Goal: Task Accomplishment & Management: Complete application form

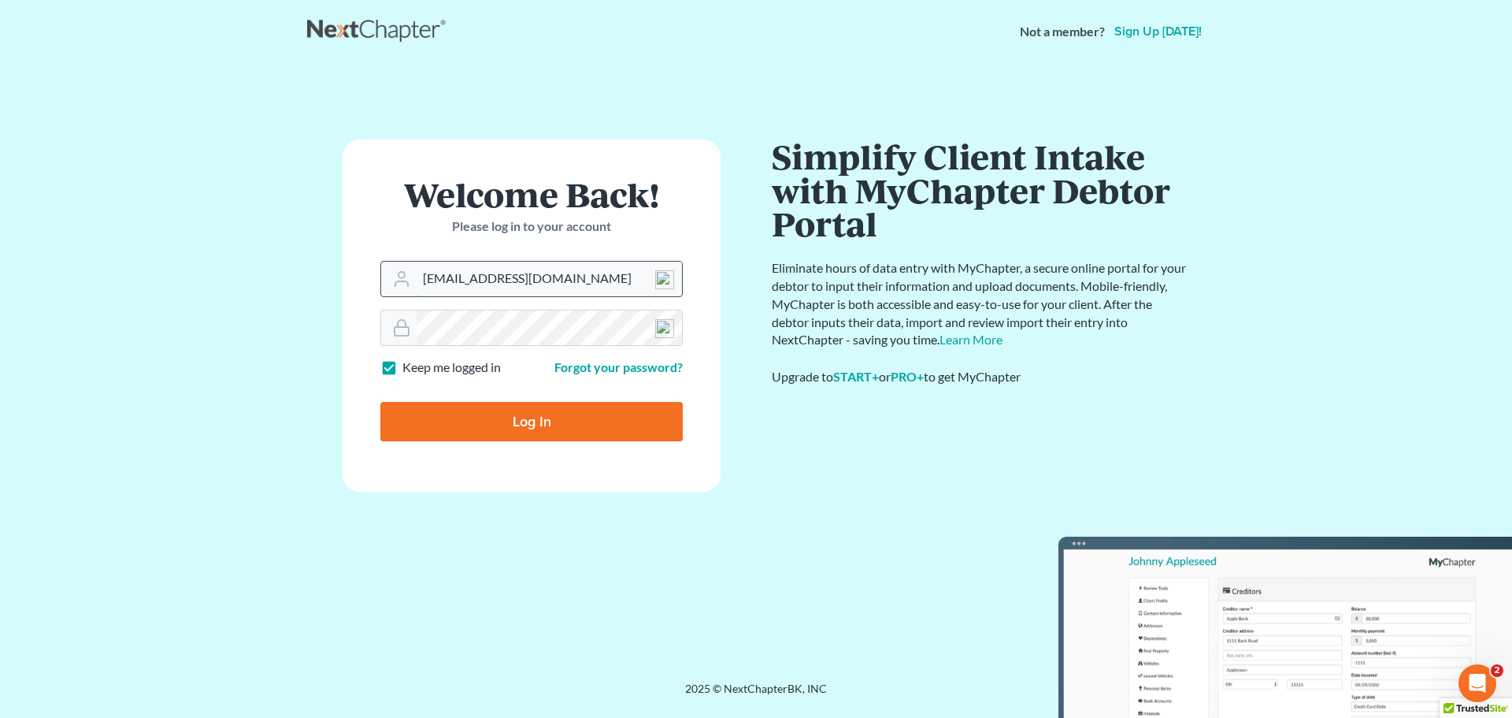
click at [590, 268] on input "davidfoyil@equaljusticelawgroup.com" at bounding box center [549, 279] width 265 height 35
type input "[EMAIL_ADDRESS][DOMAIN_NAME]"
click at [510, 421] on input "Log In" at bounding box center [531, 421] width 302 height 39
type input "Thinking..."
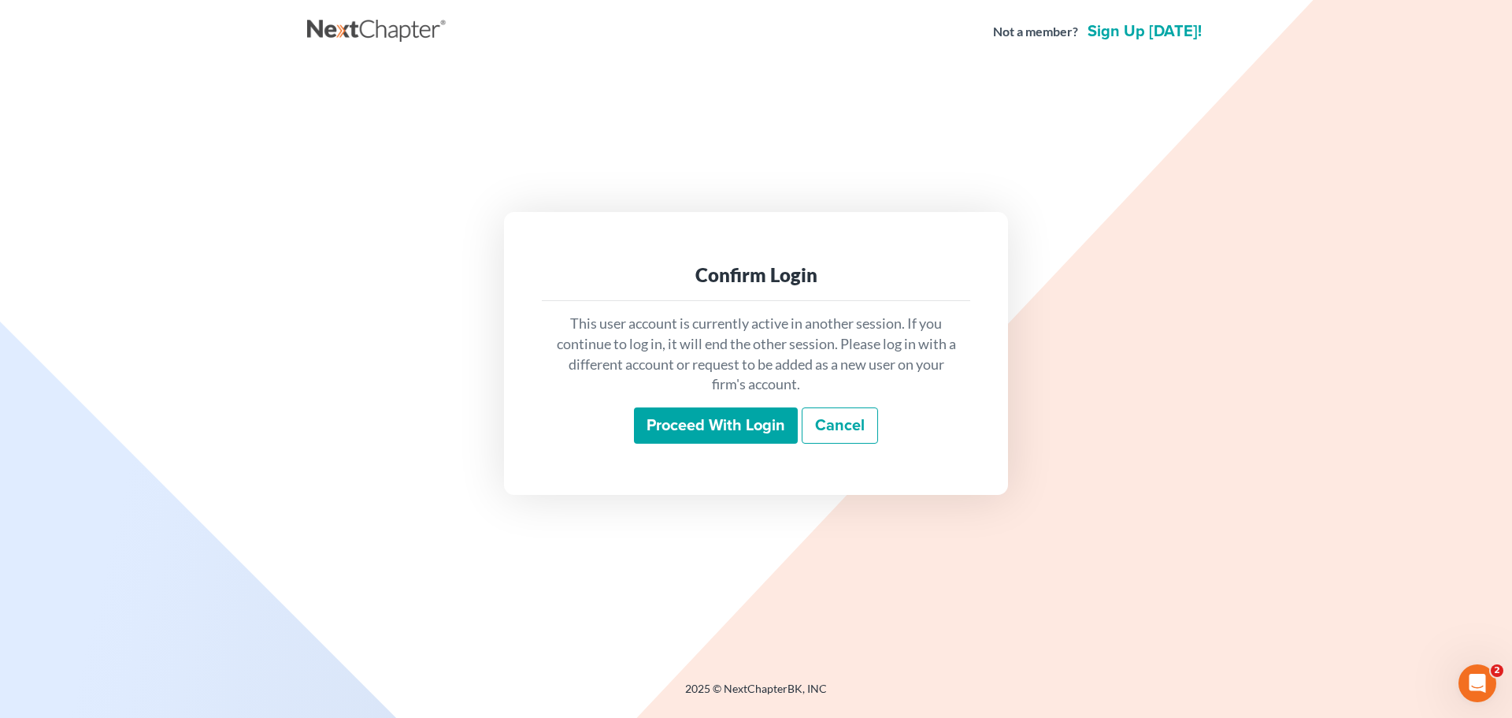
click at [718, 423] on input "Proceed with login" at bounding box center [716, 425] width 164 height 36
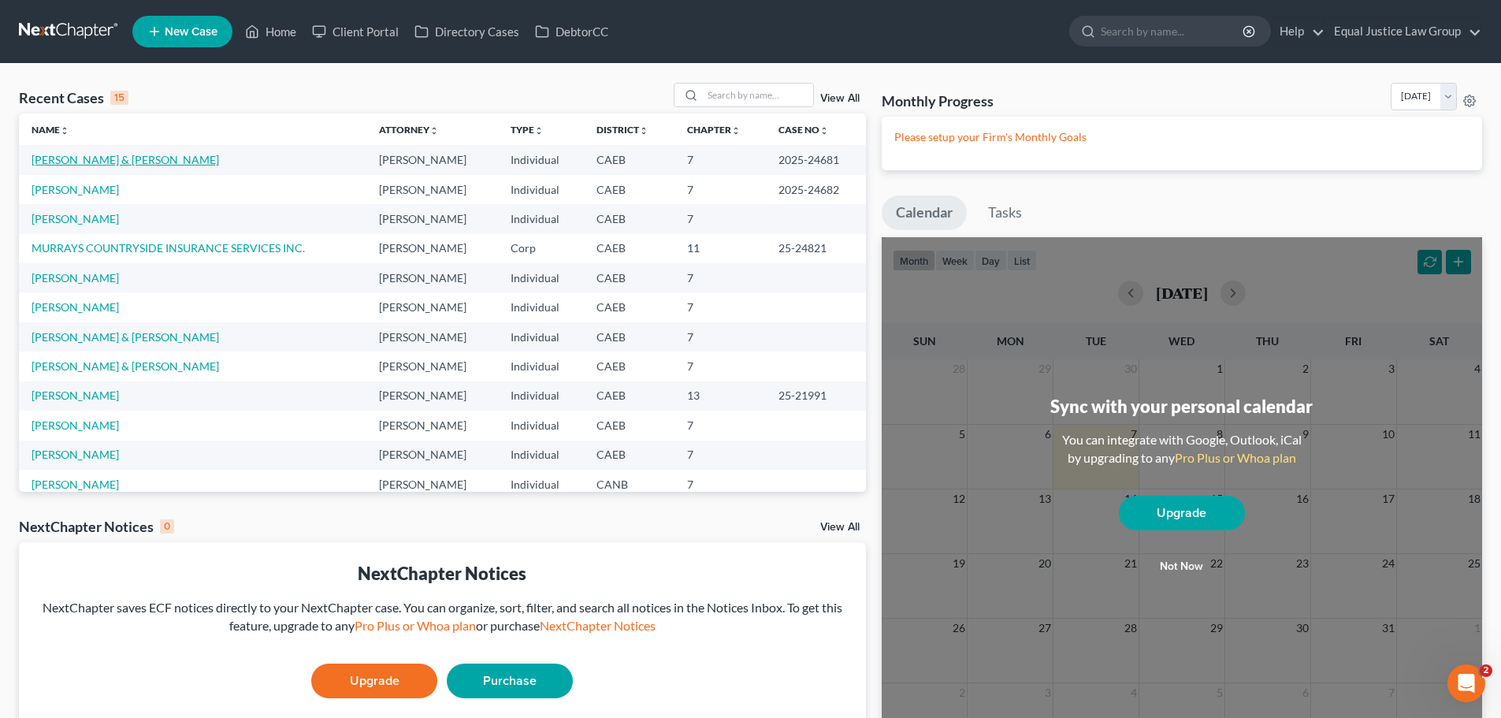
click at [109, 159] on link "[PERSON_NAME] & [PERSON_NAME]" at bounding box center [125, 159] width 187 height 13
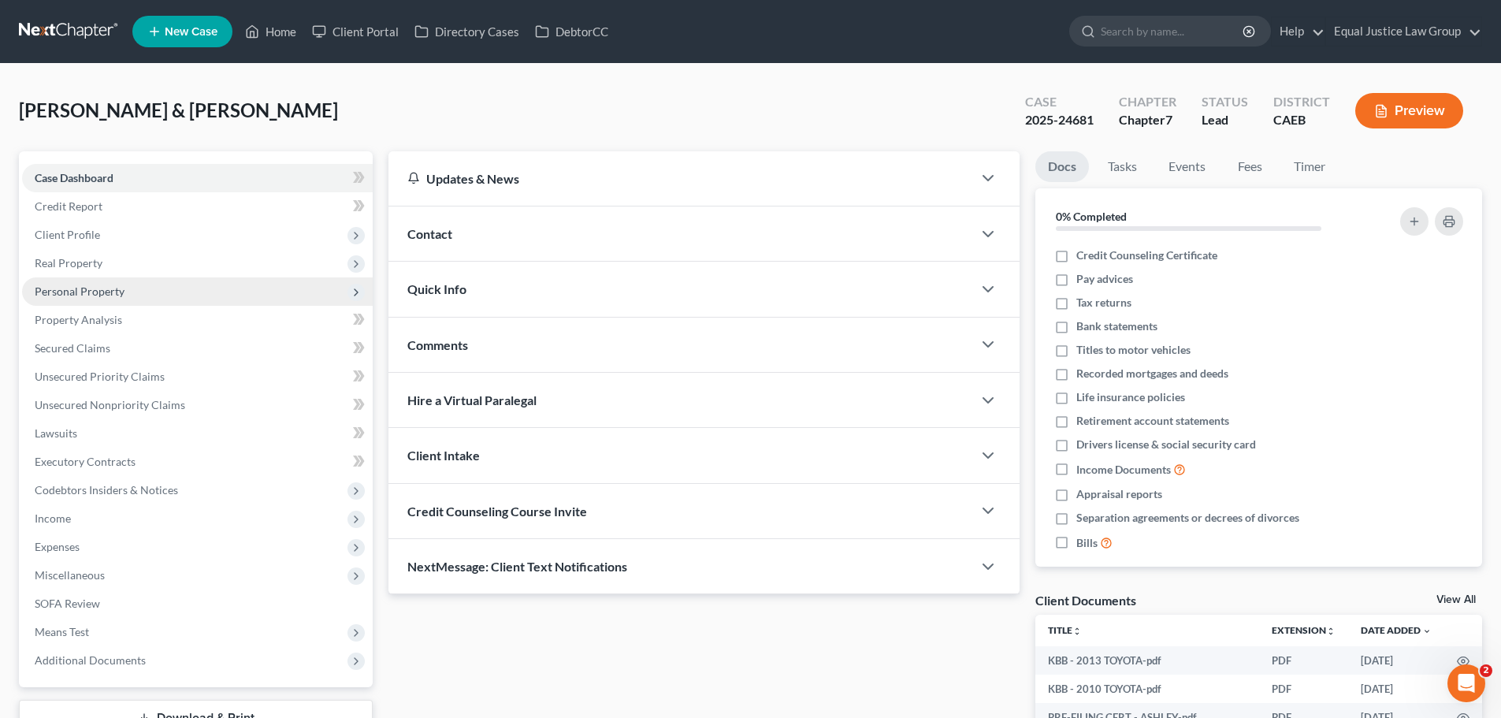
click at [72, 289] on span "Personal Property" at bounding box center [80, 290] width 90 height 13
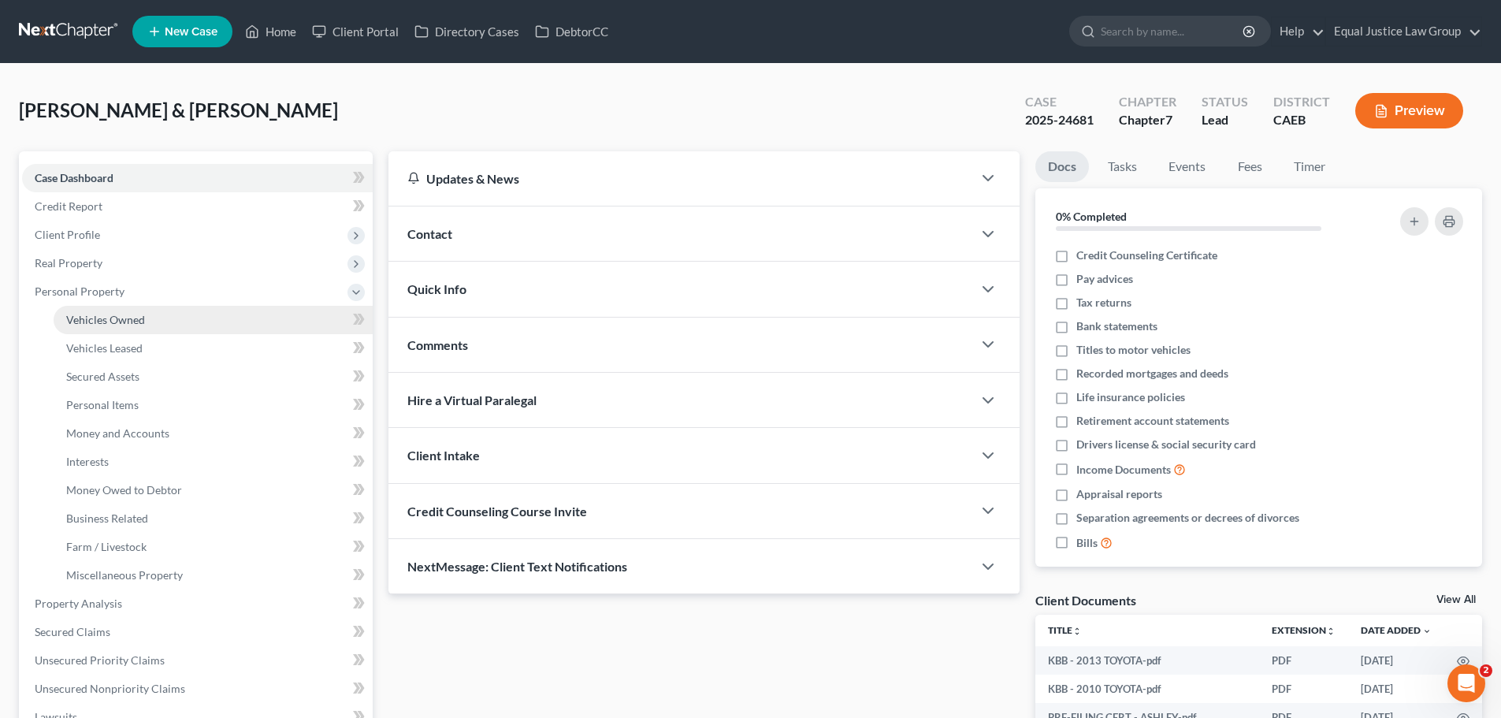
click at [110, 317] on span "Vehicles Owned" at bounding box center [105, 319] width 79 height 13
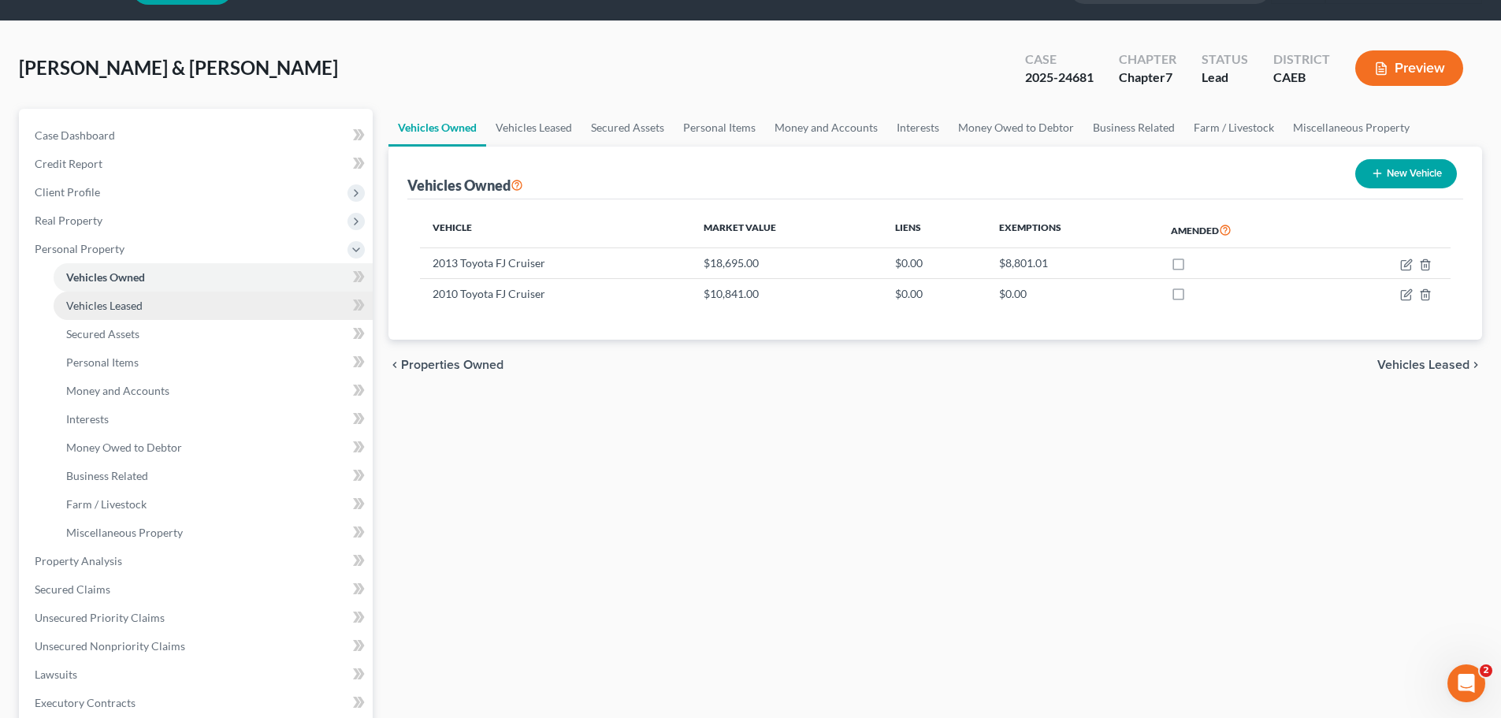
scroll to position [79, 0]
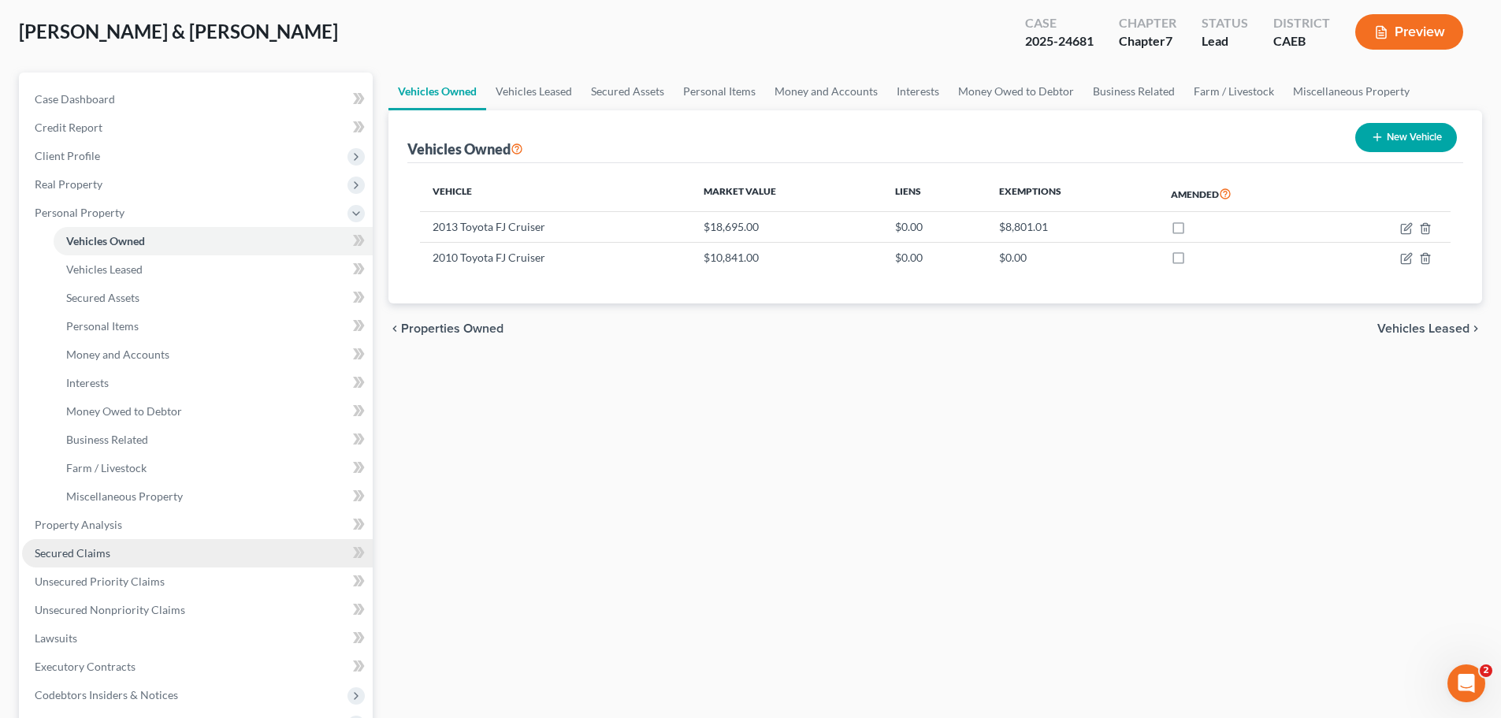
click at [89, 546] on span "Secured Claims" at bounding box center [73, 552] width 76 height 13
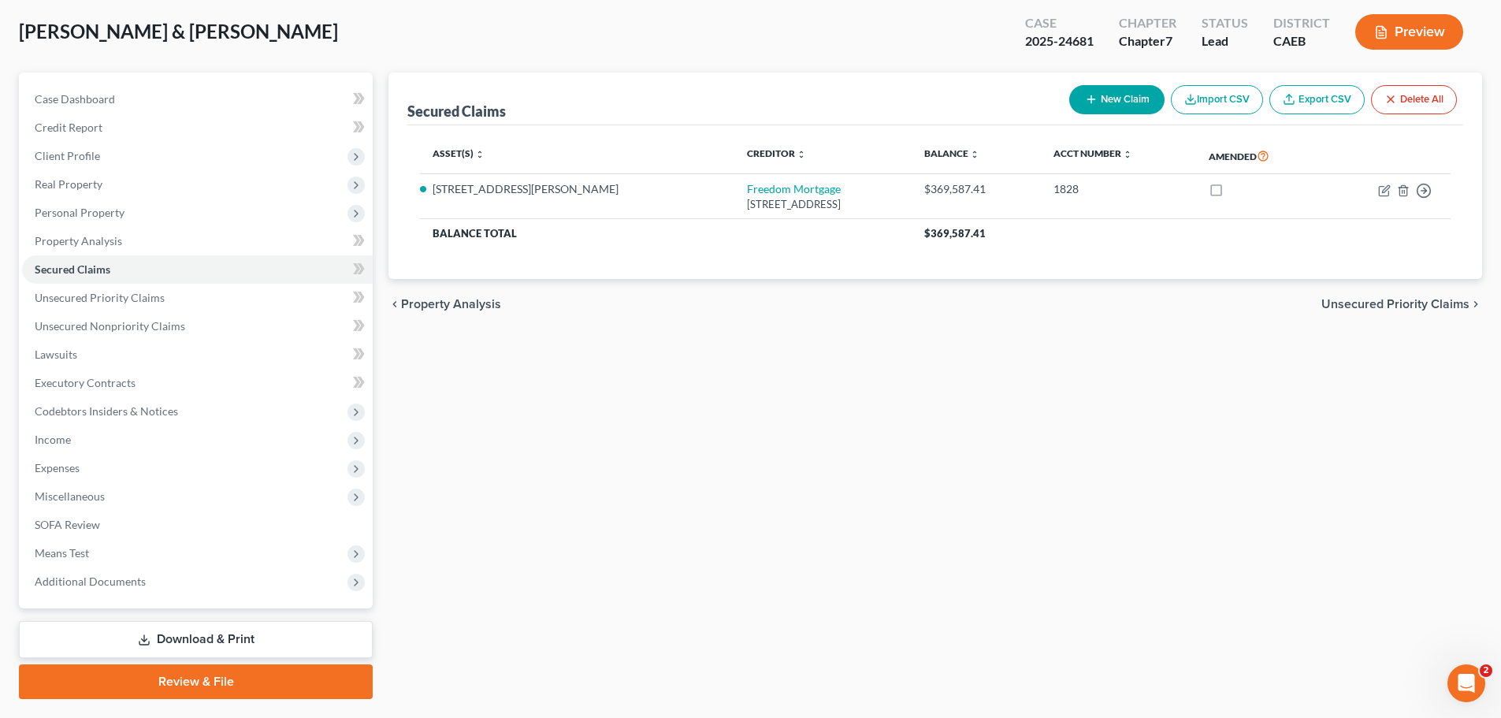
scroll to position [120, 0]
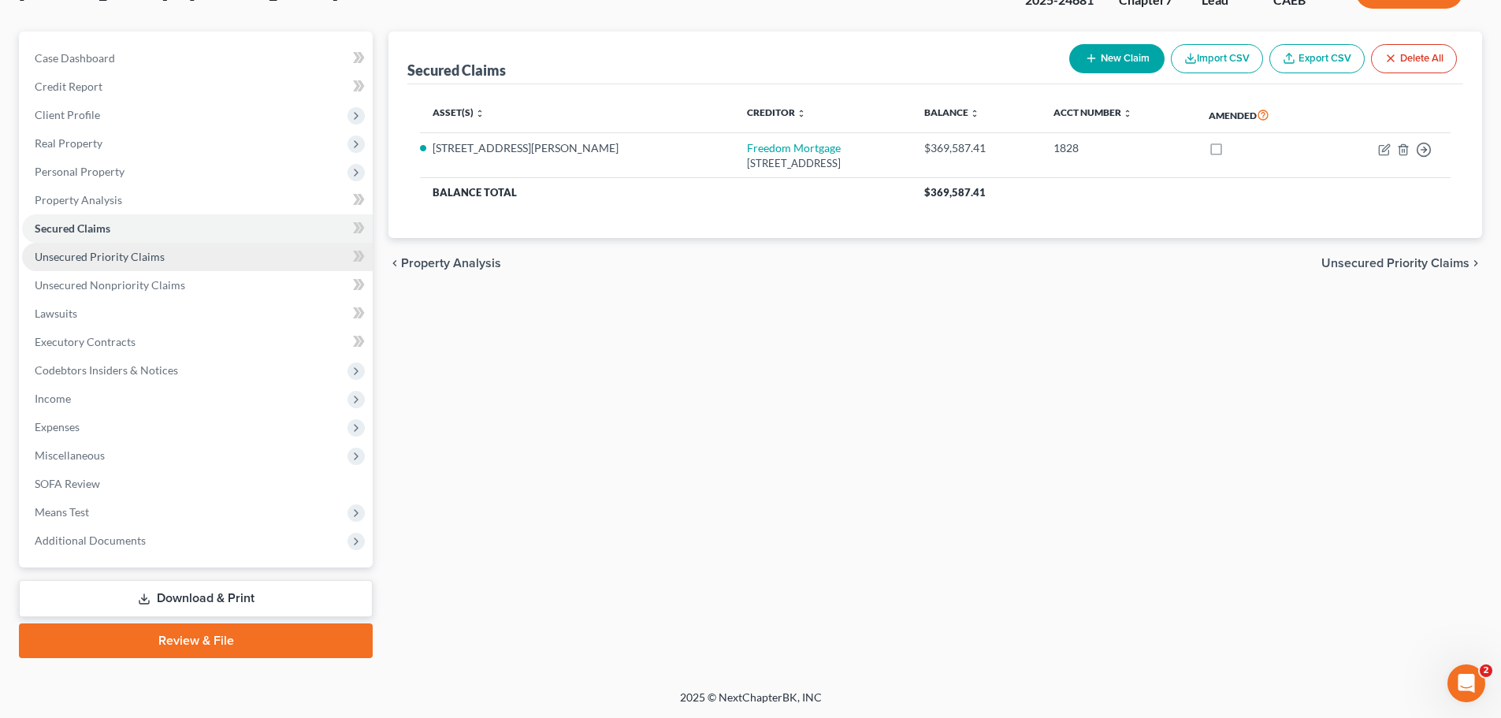
click at [115, 257] on span "Unsecured Priority Claims" at bounding box center [100, 256] width 130 height 13
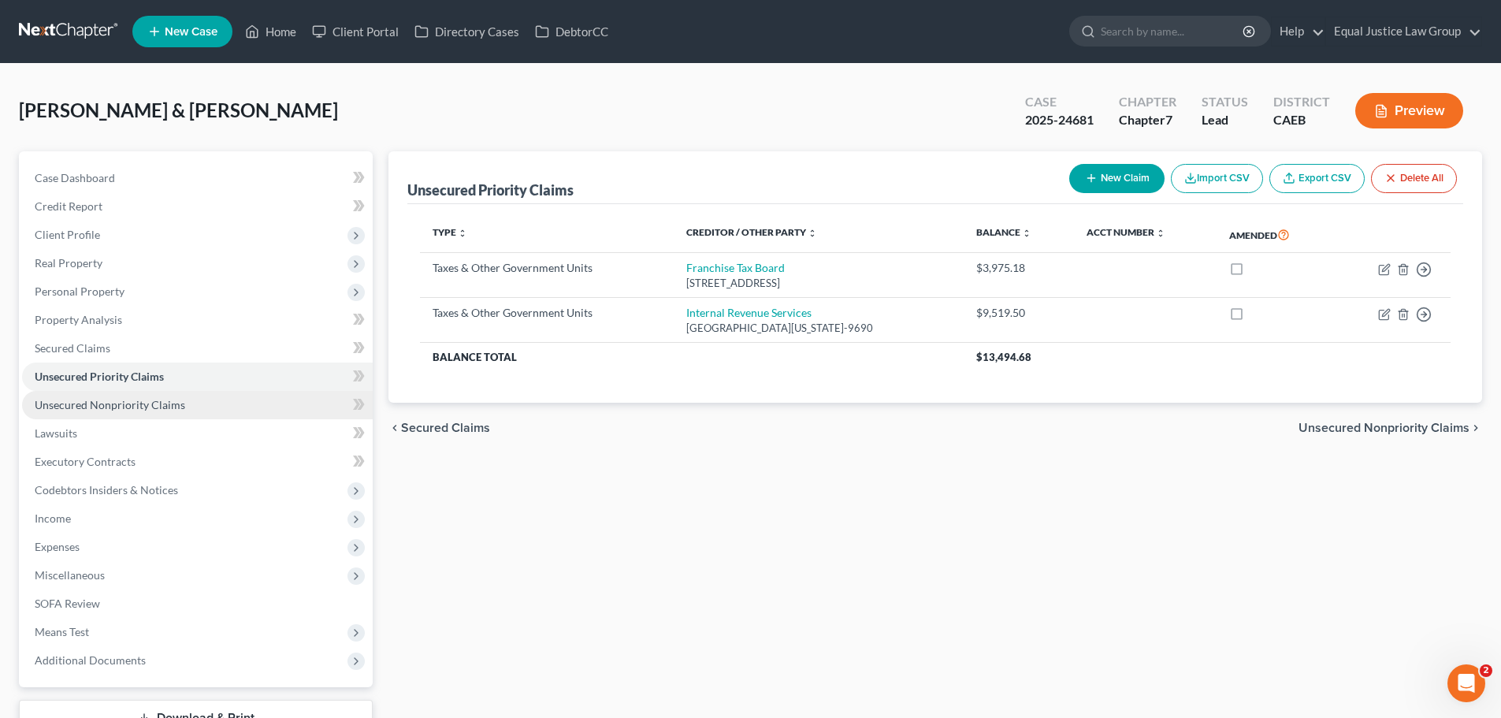
click at [117, 405] on span "Unsecured Nonpriority Claims" at bounding box center [110, 404] width 150 height 13
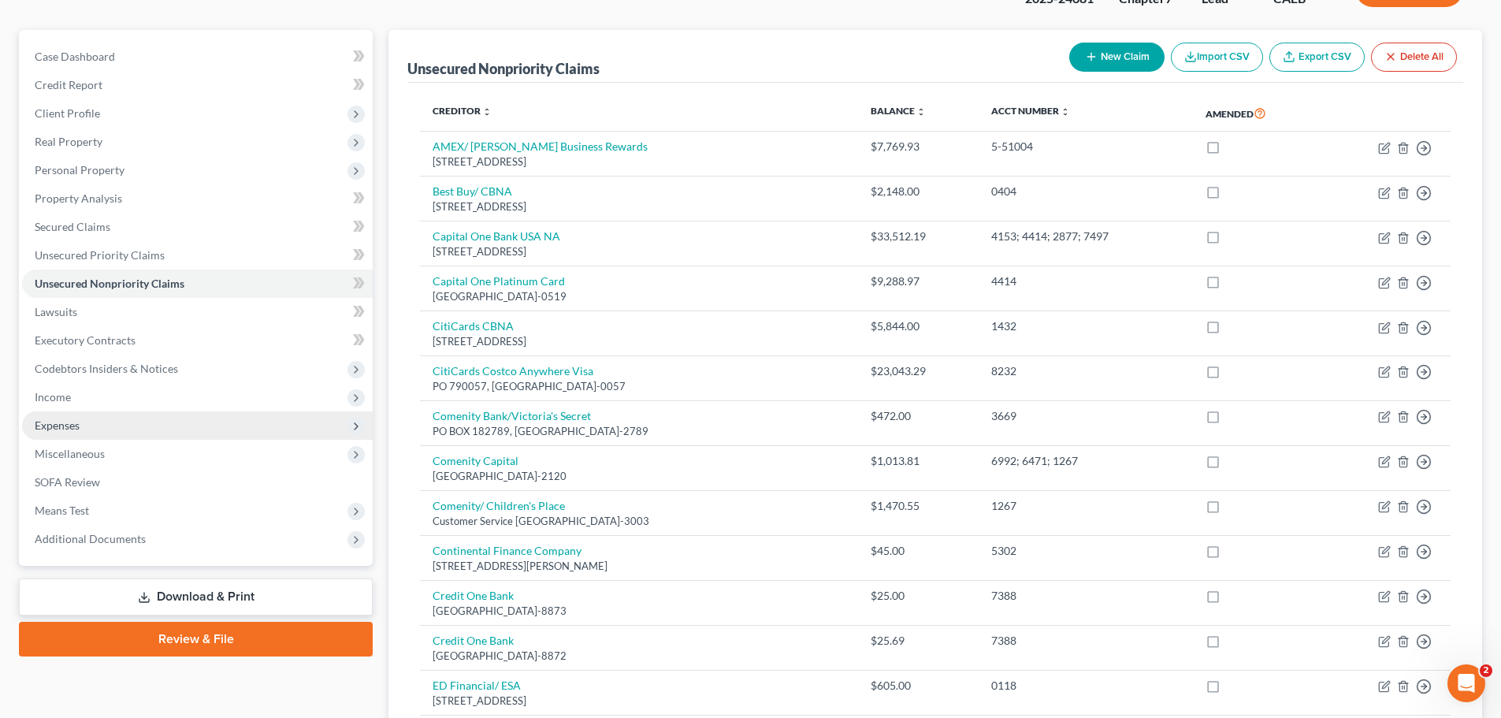
scroll to position [79, 0]
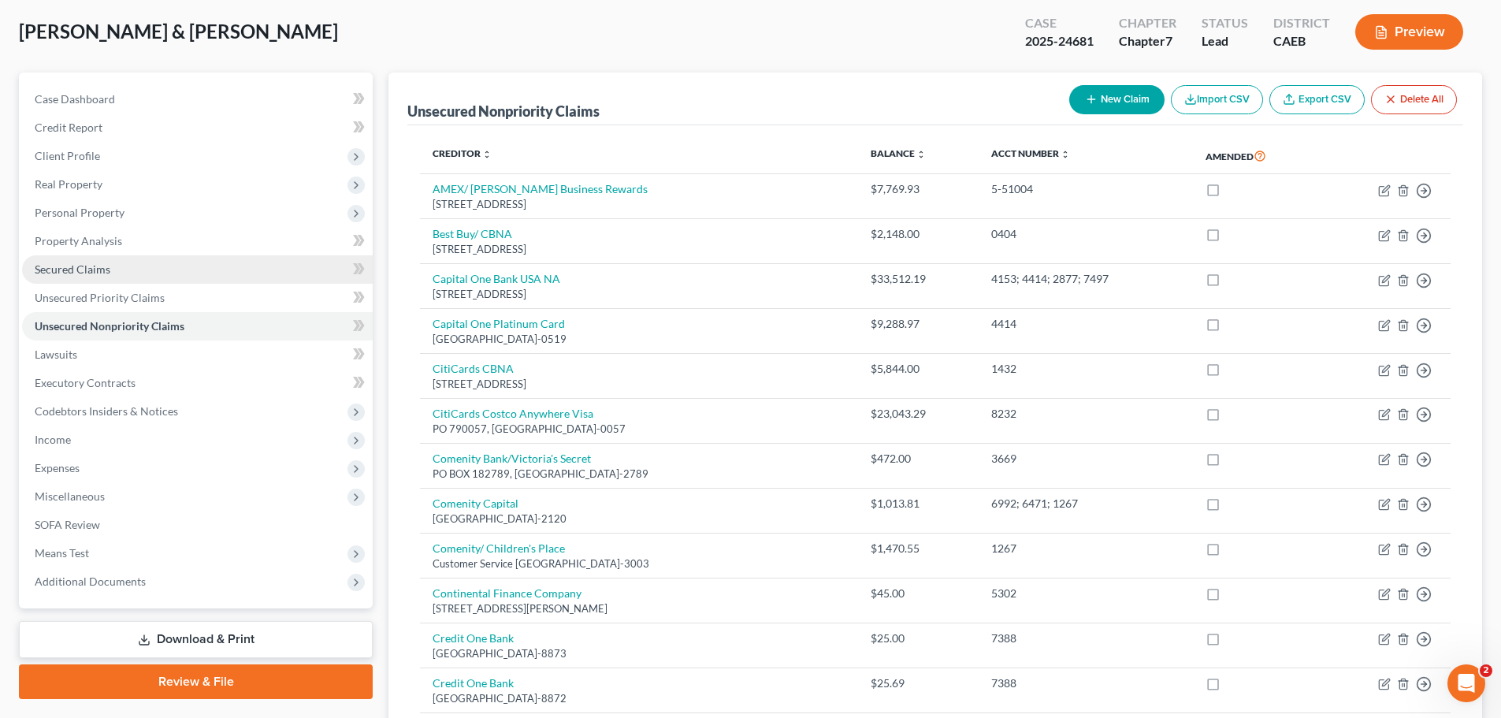
click at [78, 262] on span "Secured Claims" at bounding box center [73, 268] width 76 height 13
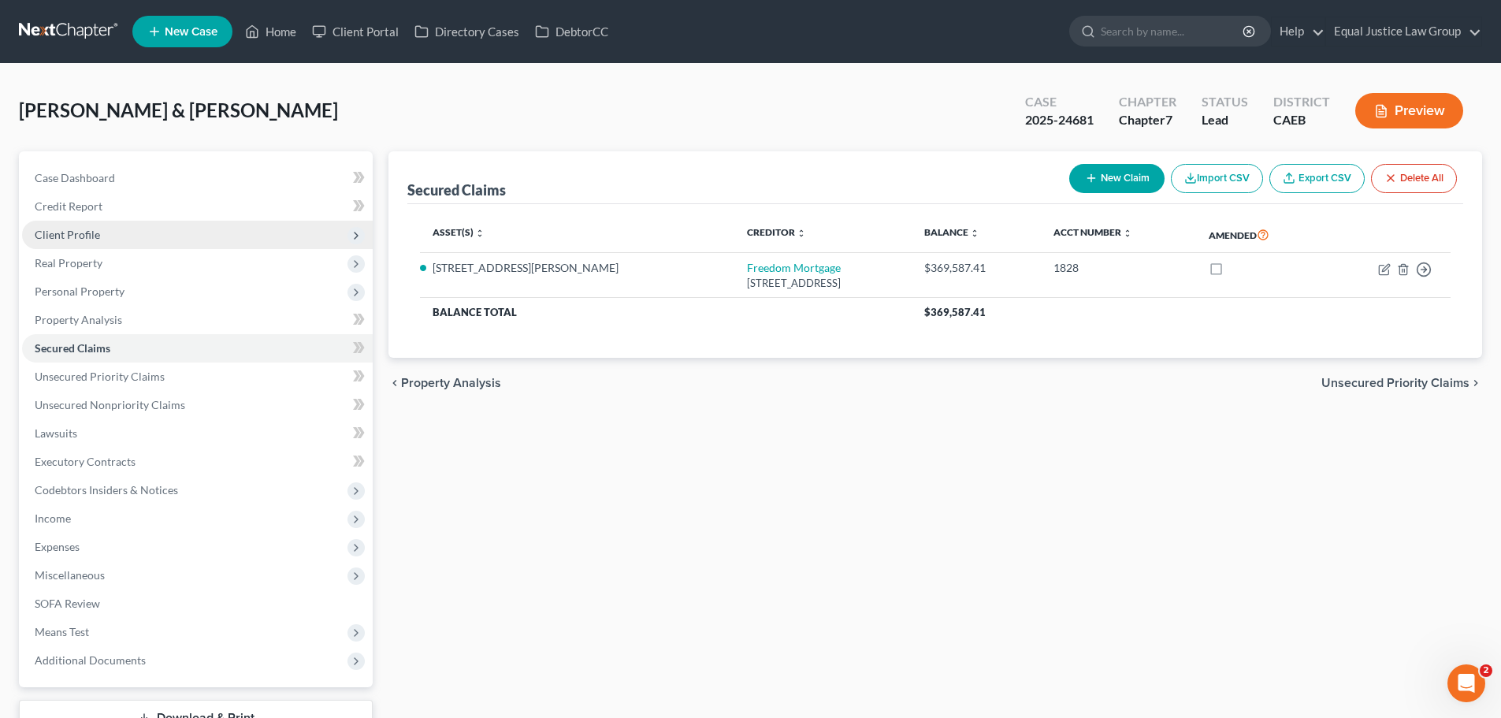
click at [91, 232] on span "Client Profile" at bounding box center [67, 234] width 65 height 13
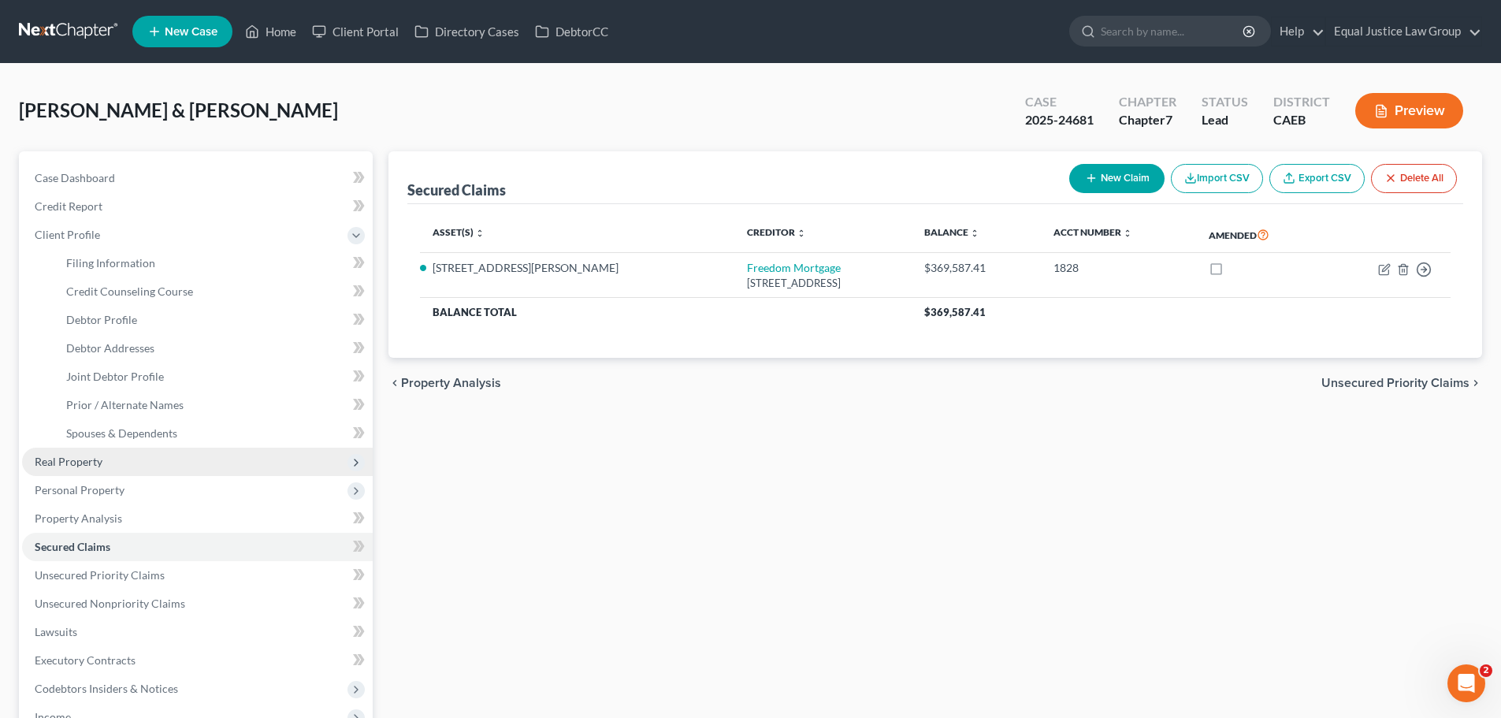
click at [65, 462] on span "Real Property" at bounding box center [69, 461] width 68 height 13
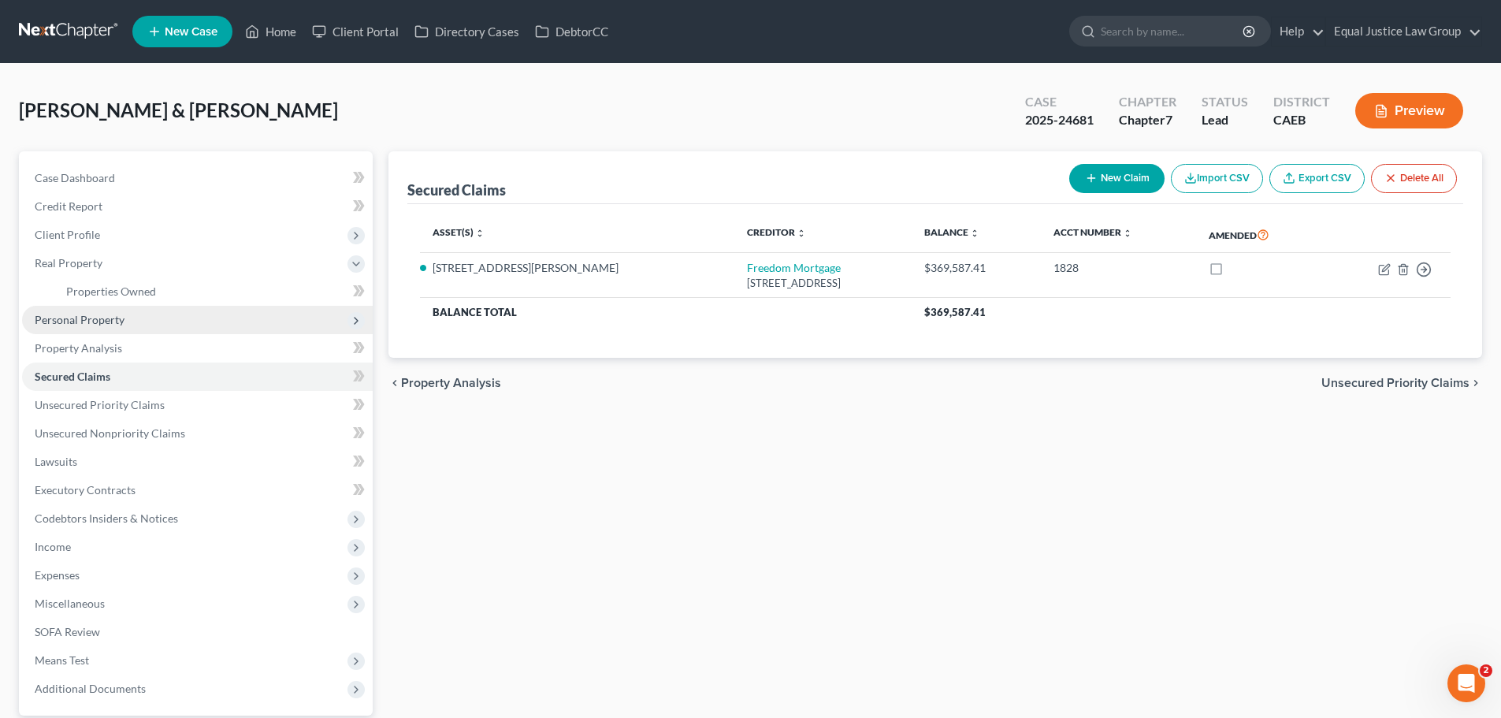
click at [111, 326] on span "Personal Property" at bounding box center [197, 320] width 351 height 28
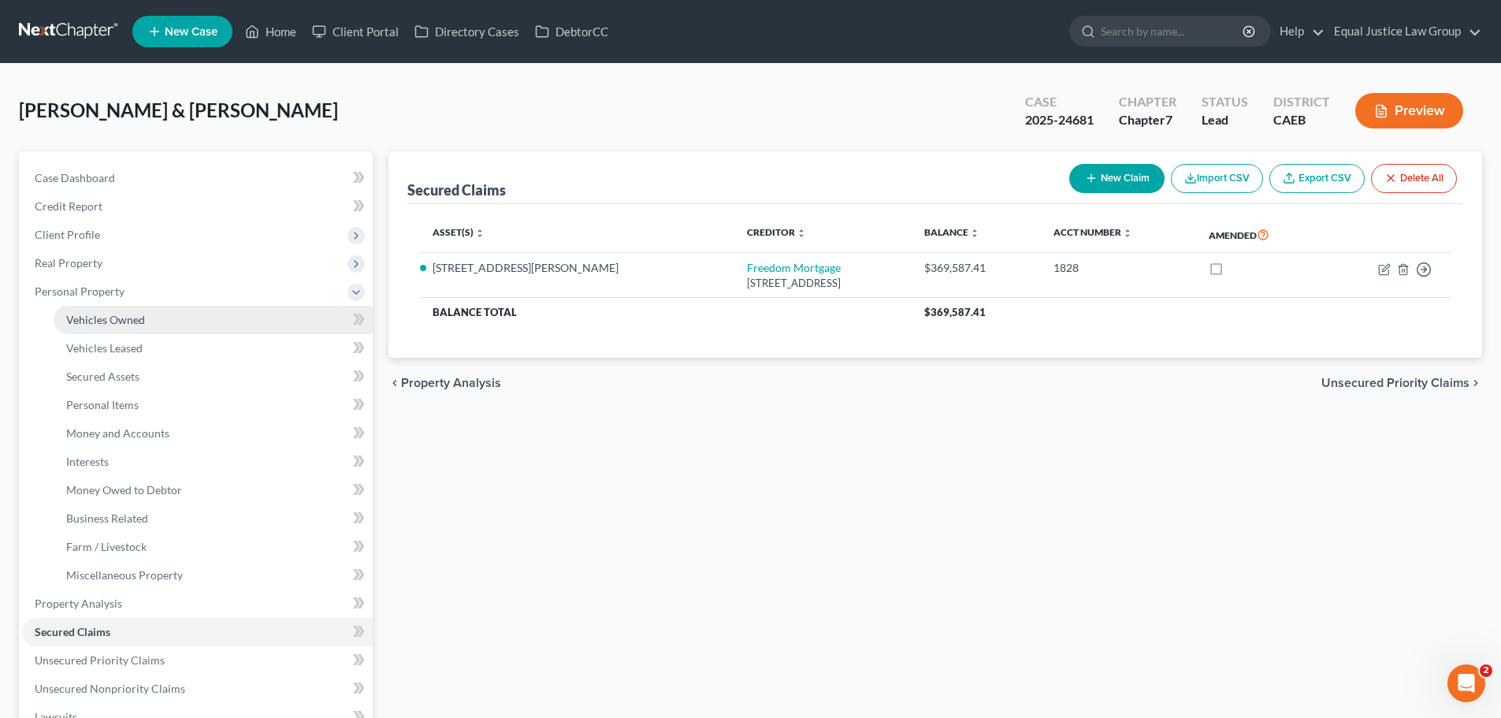
click at [131, 317] on span "Vehicles Owned" at bounding box center [105, 319] width 79 height 13
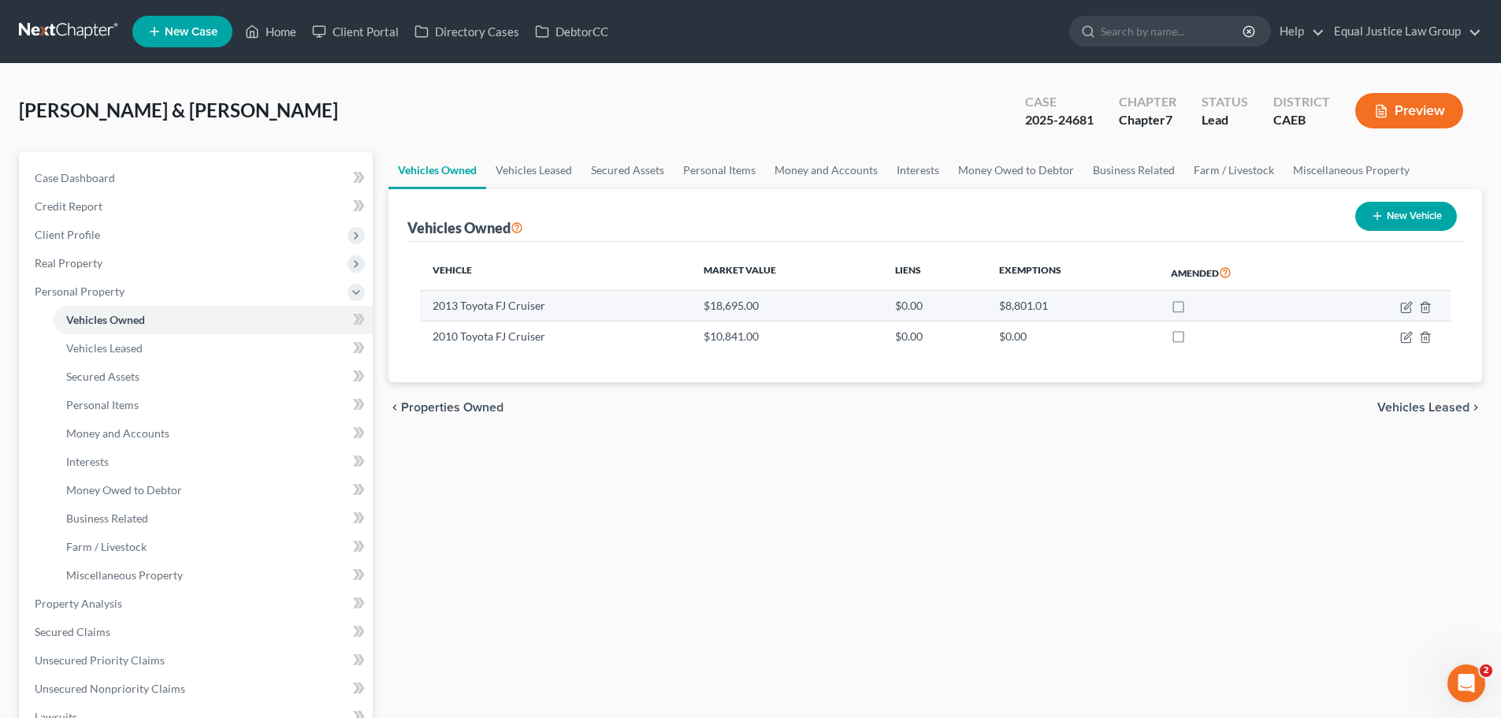
click at [1412, 306] on td at bounding box center [1388, 306] width 124 height 30
click at [1408, 306] on icon "button" at bounding box center [1407, 305] width 7 height 7
select select "0"
select select "13"
select select "3"
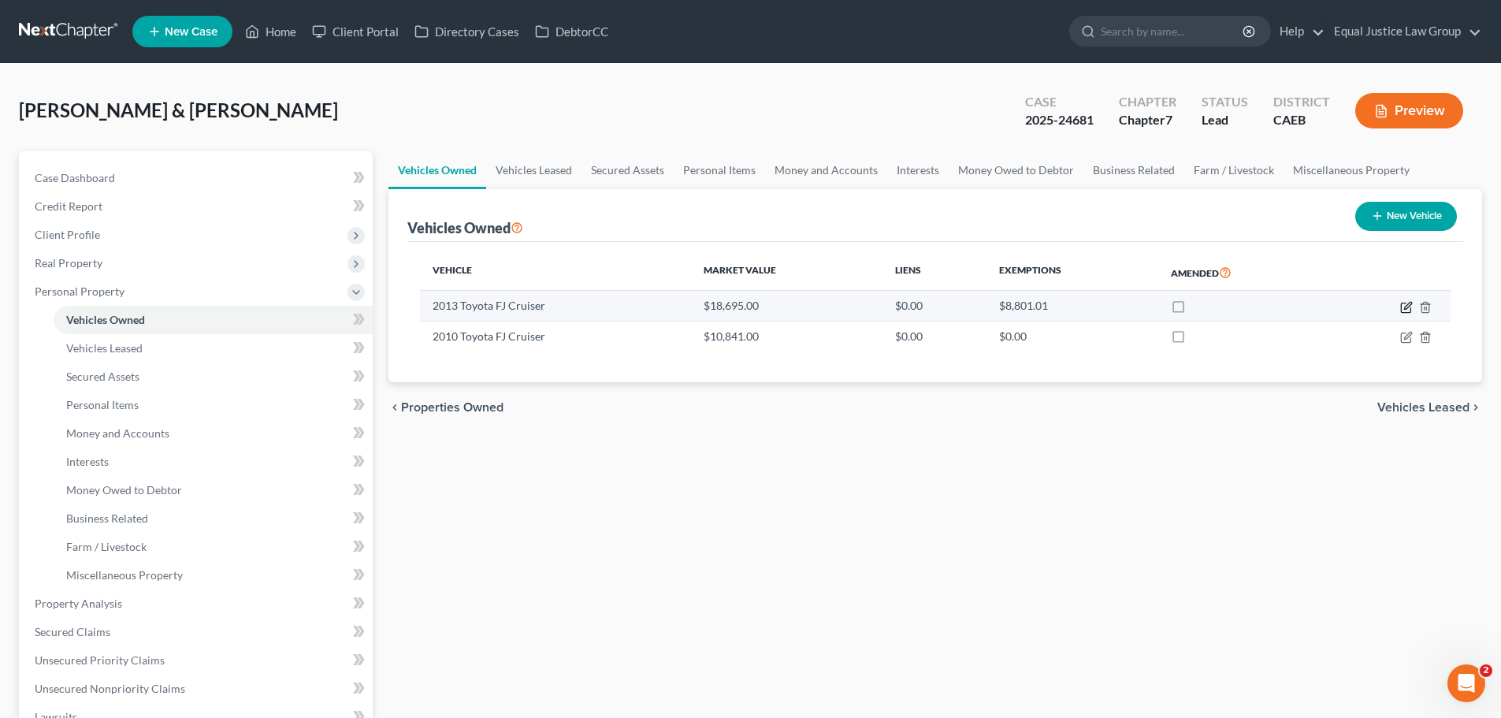
select select "2"
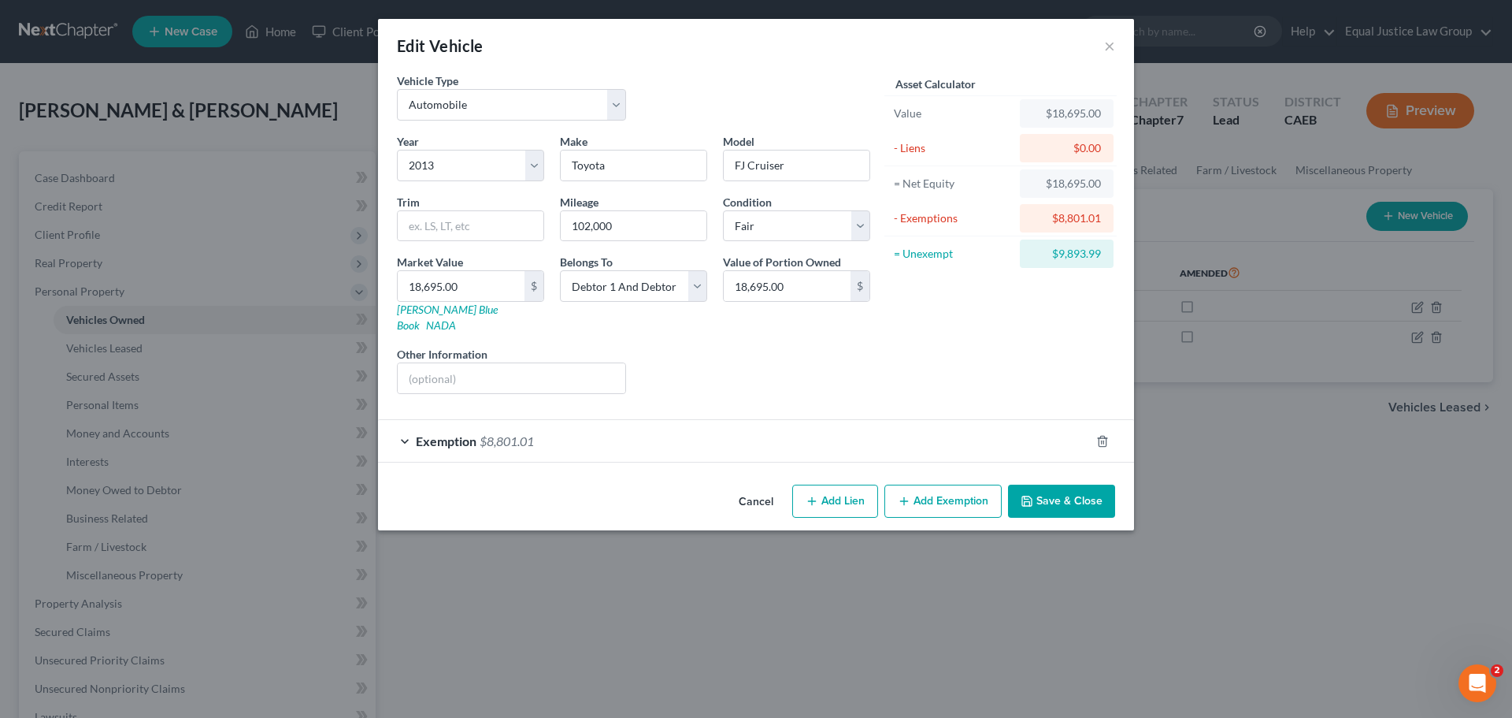
click at [462, 433] on span "Exemption" at bounding box center [446, 440] width 61 height 15
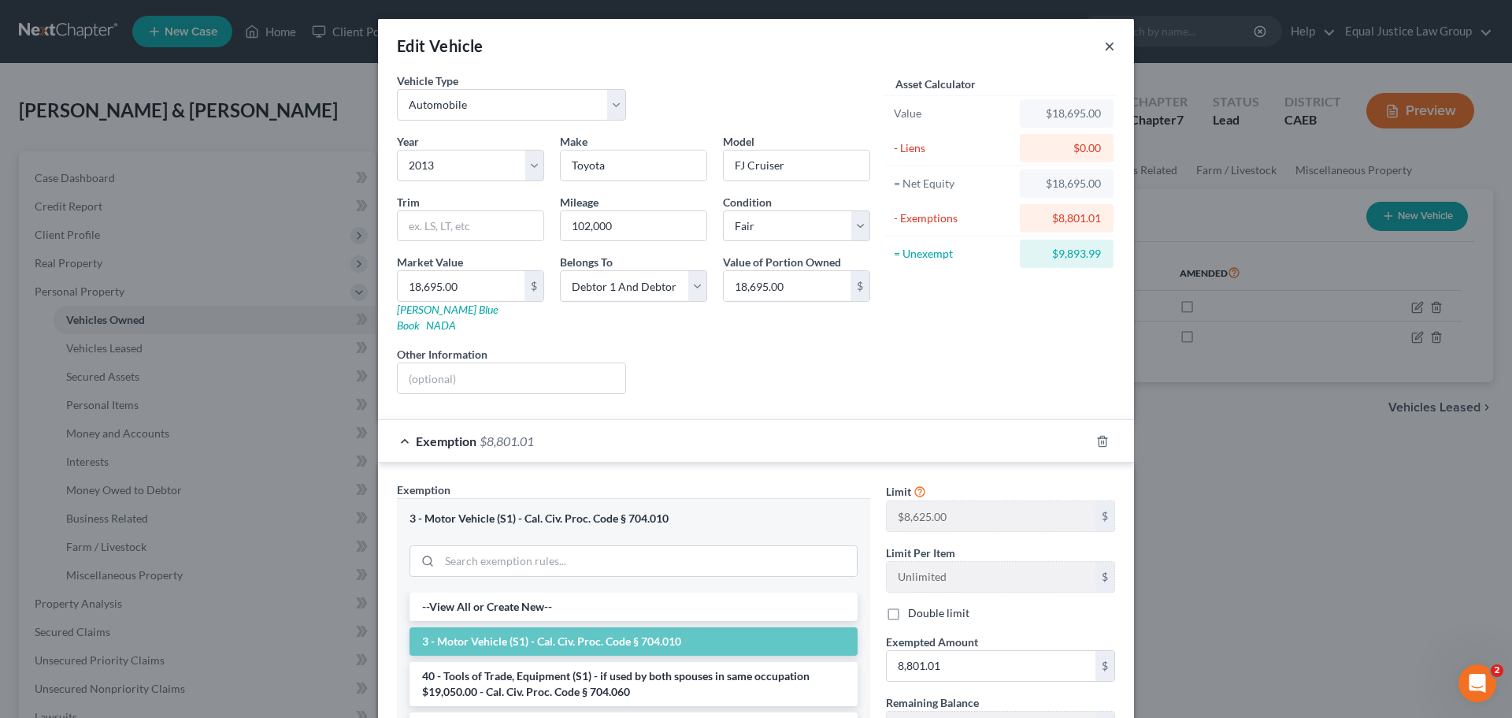
click at [1104, 42] on button "×" at bounding box center [1109, 45] width 11 height 19
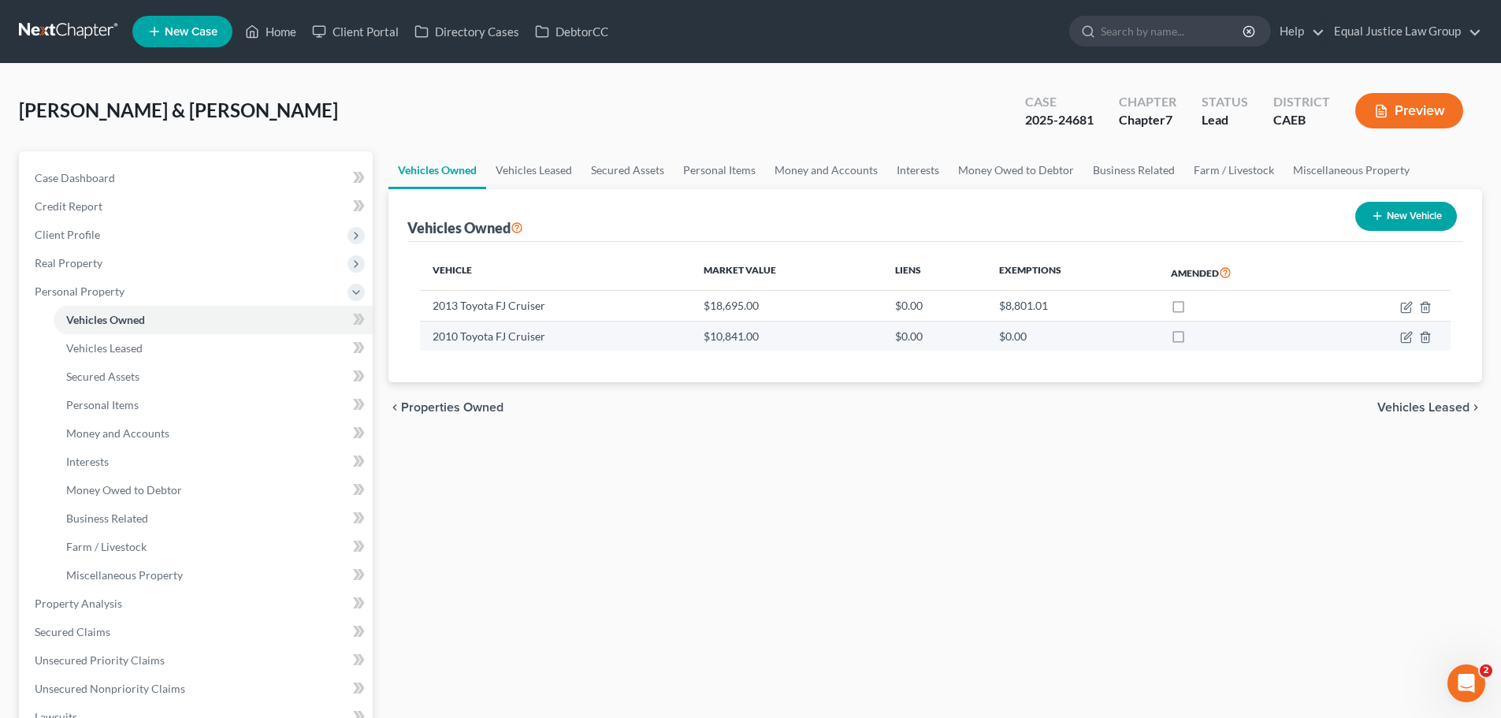
click at [1414, 339] on td at bounding box center [1388, 336] width 124 height 30
click at [1404, 339] on icon "button" at bounding box center [1407, 335] width 7 height 7
select select "0"
select select "16"
select select "3"
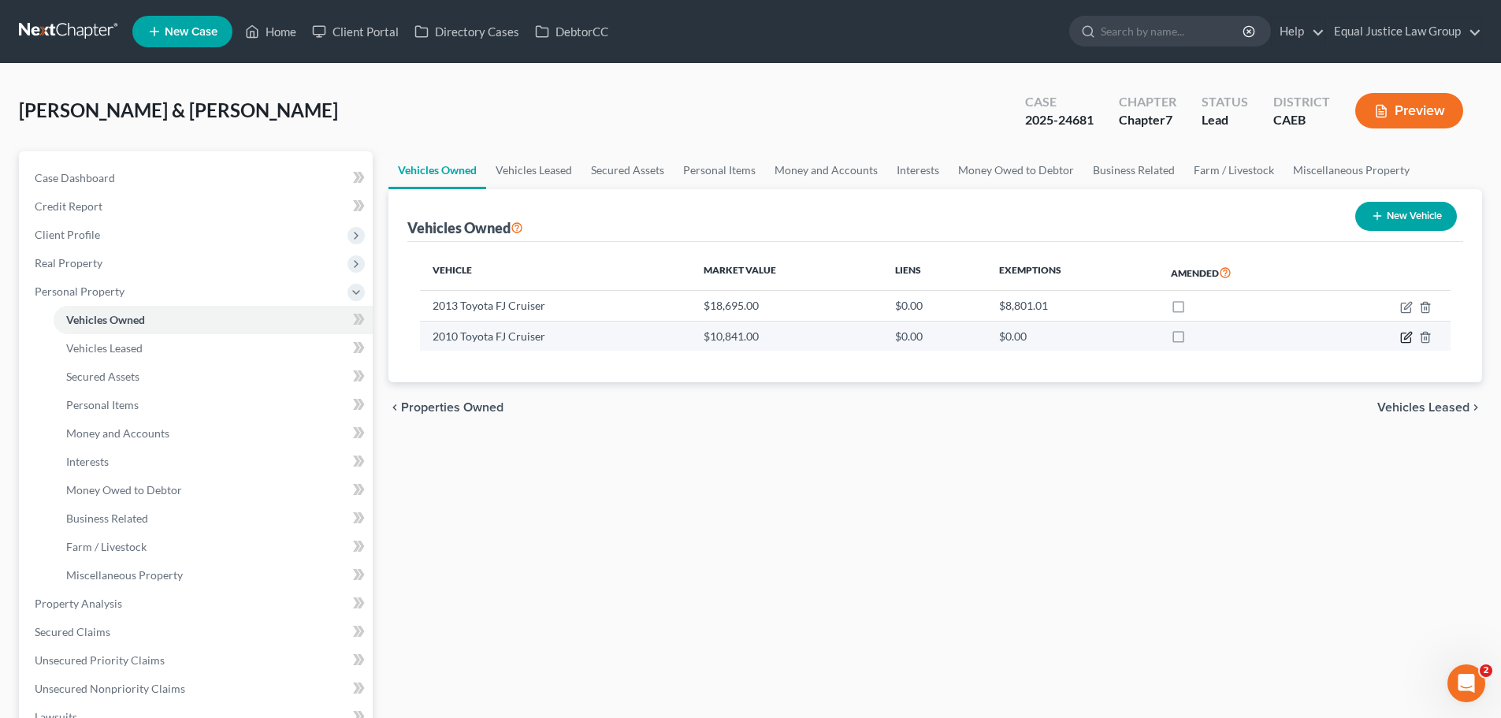
select select "0"
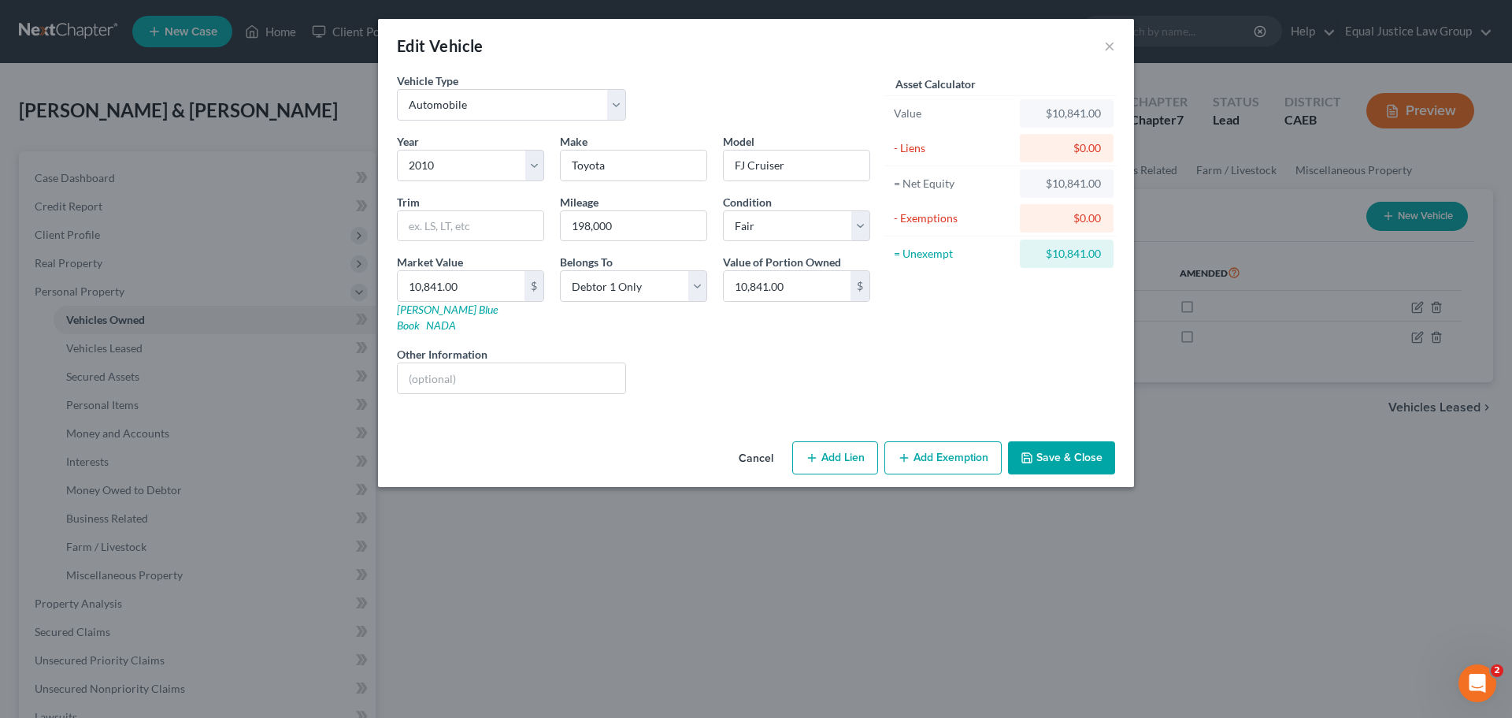
click at [751, 443] on button "Cancel" at bounding box center [756, 459] width 60 height 32
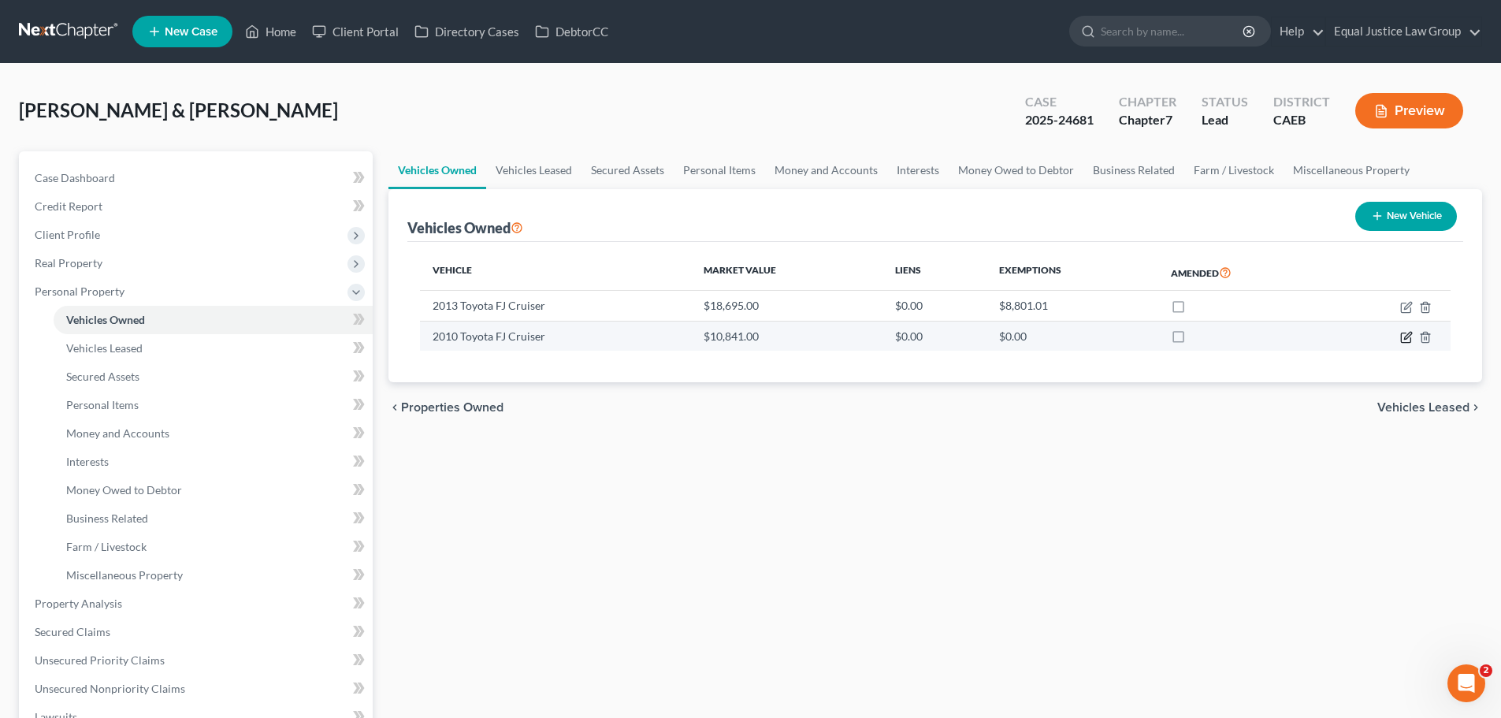
click at [1406, 336] on icon "button" at bounding box center [1407, 335] width 7 height 7
select select "0"
select select "16"
select select "3"
select select "0"
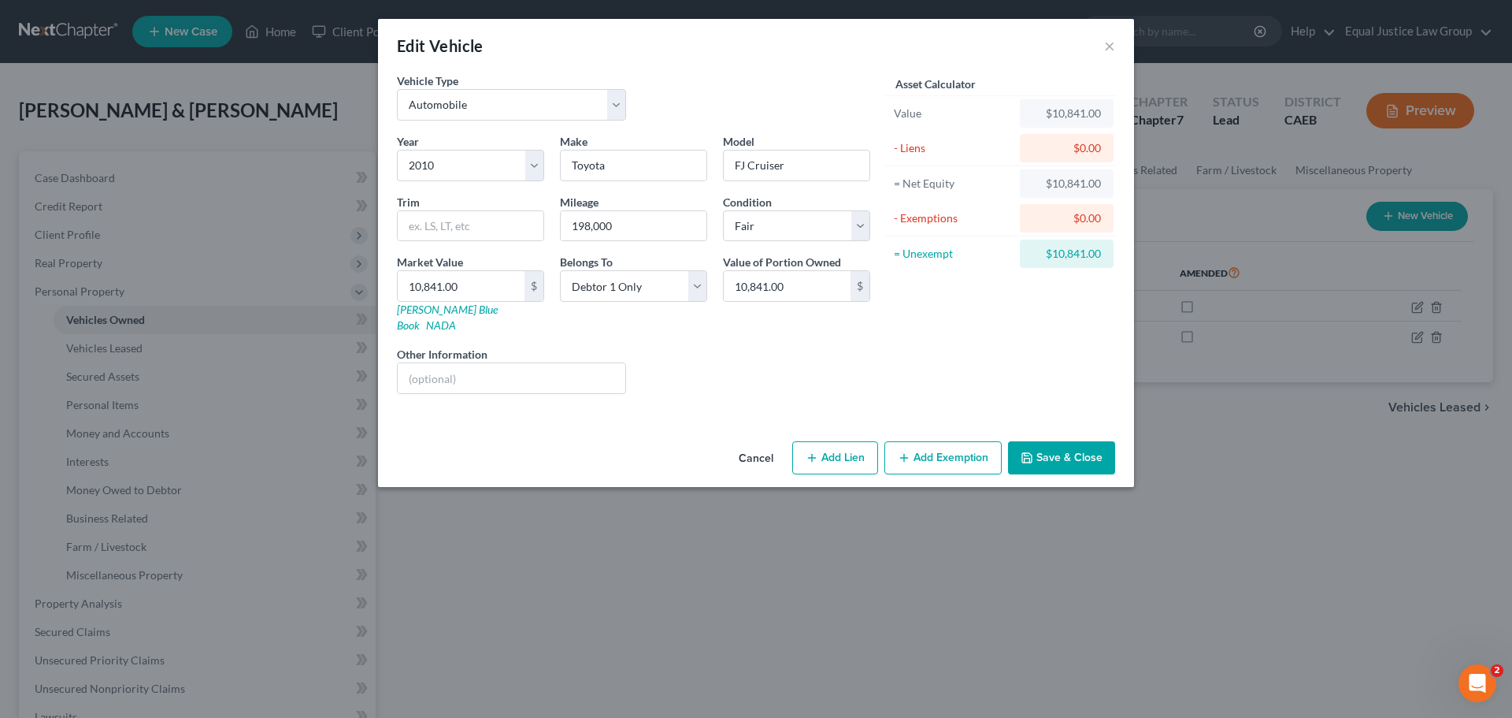
click at [759, 443] on button "Cancel" at bounding box center [756, 459] width 60 height 32
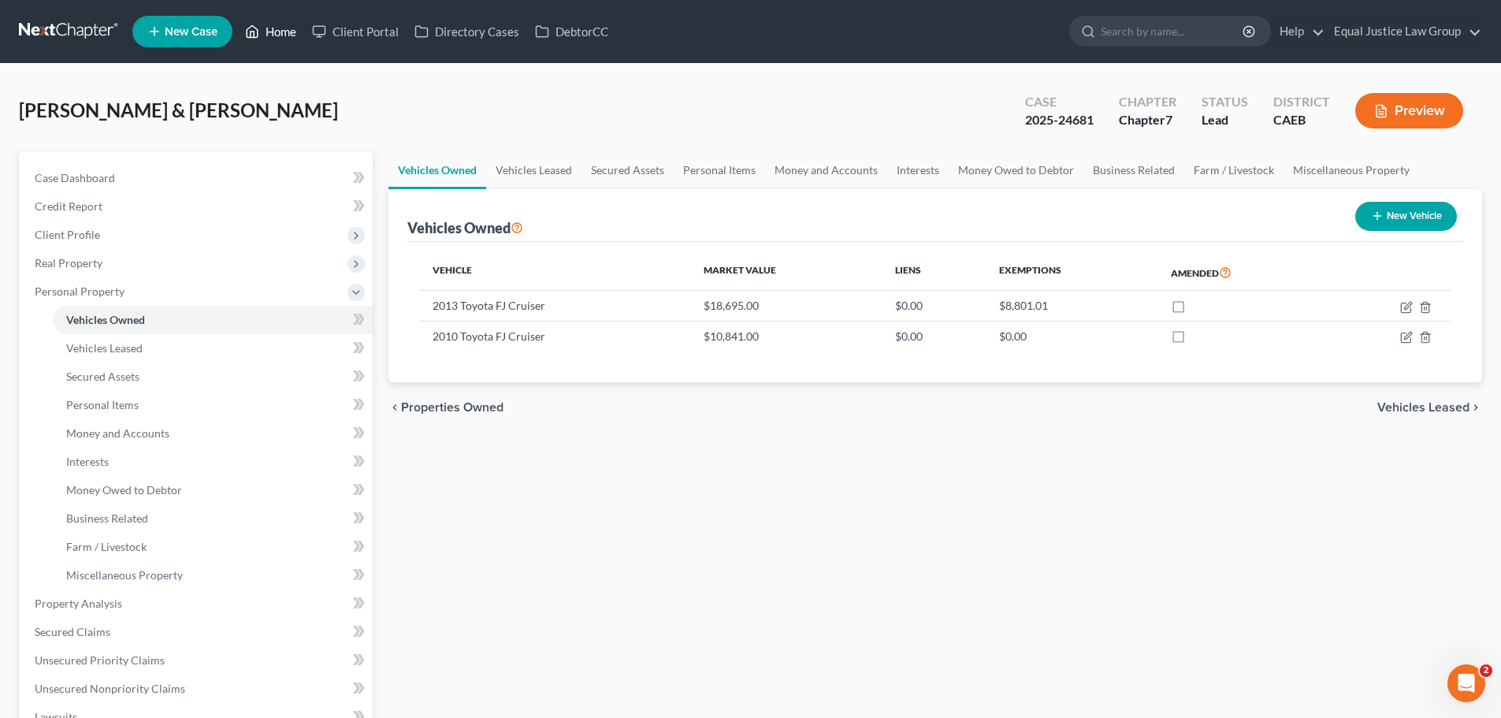
click at [264, 28] on link "Home" at bounding box center [270, 31] width 67 height 28
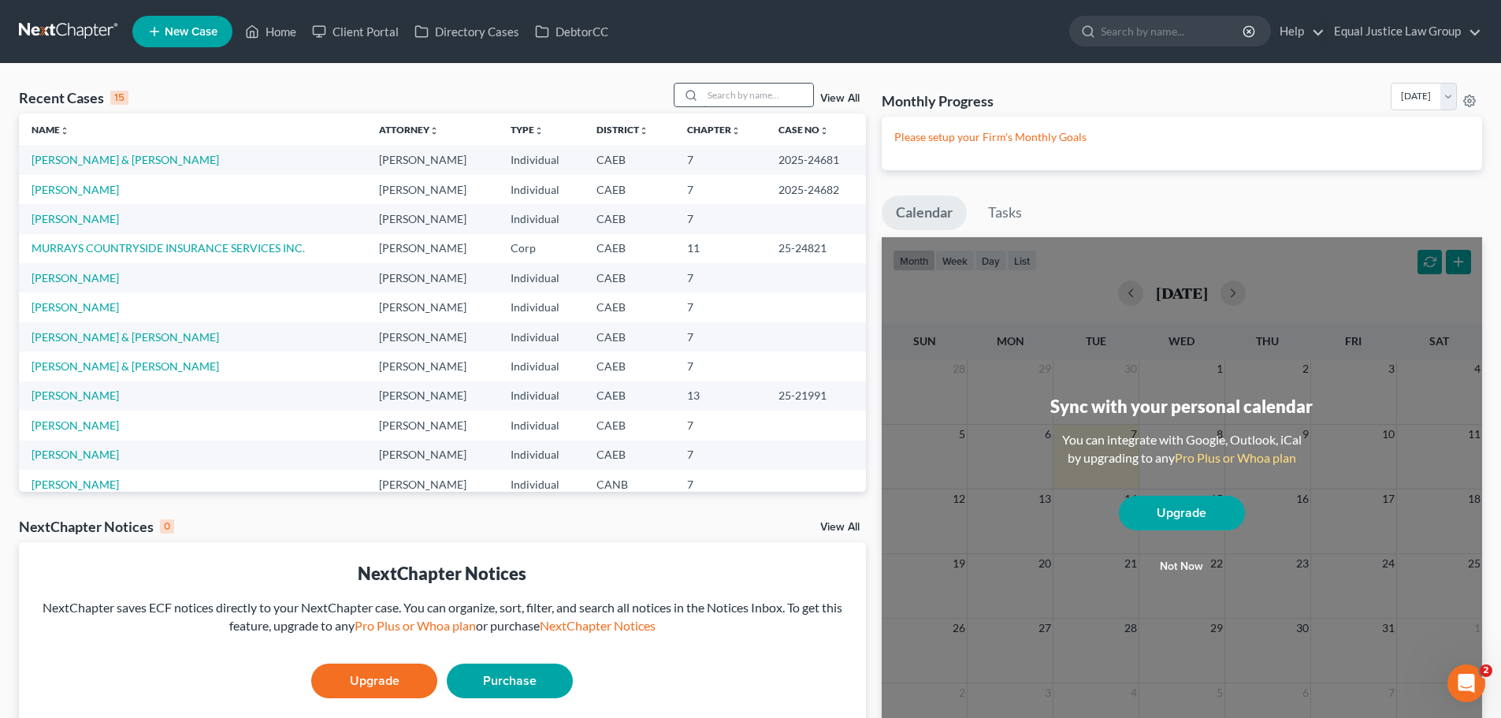
click at [710, 93] on input "search" at bounding box center [758, 94] width 110 height 23
click at [844, 94] on link "View All" at bounding box center [839, 98] width 39 height 11
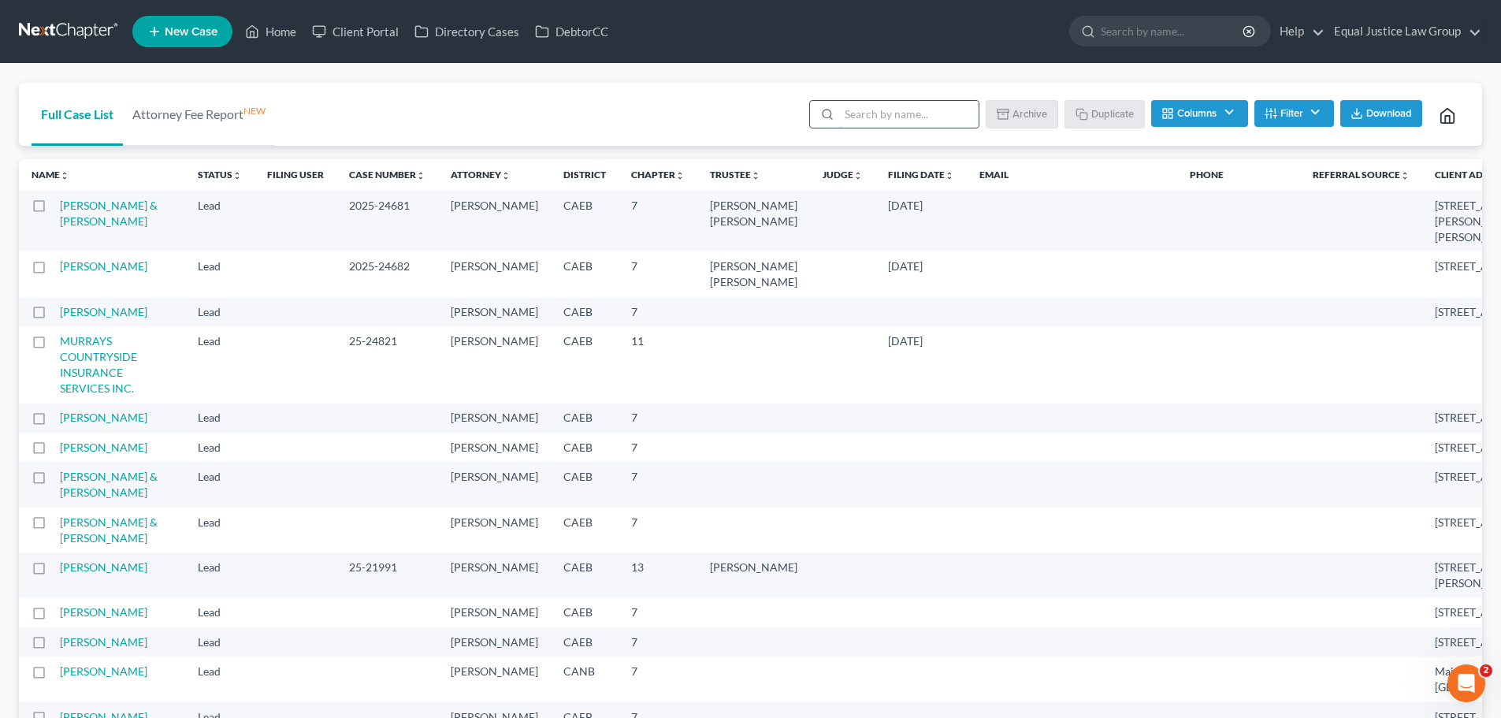
click at [925, 108] on input "search" at bounding box center [908, 114] width 139 height 27
type input "YOUNG"
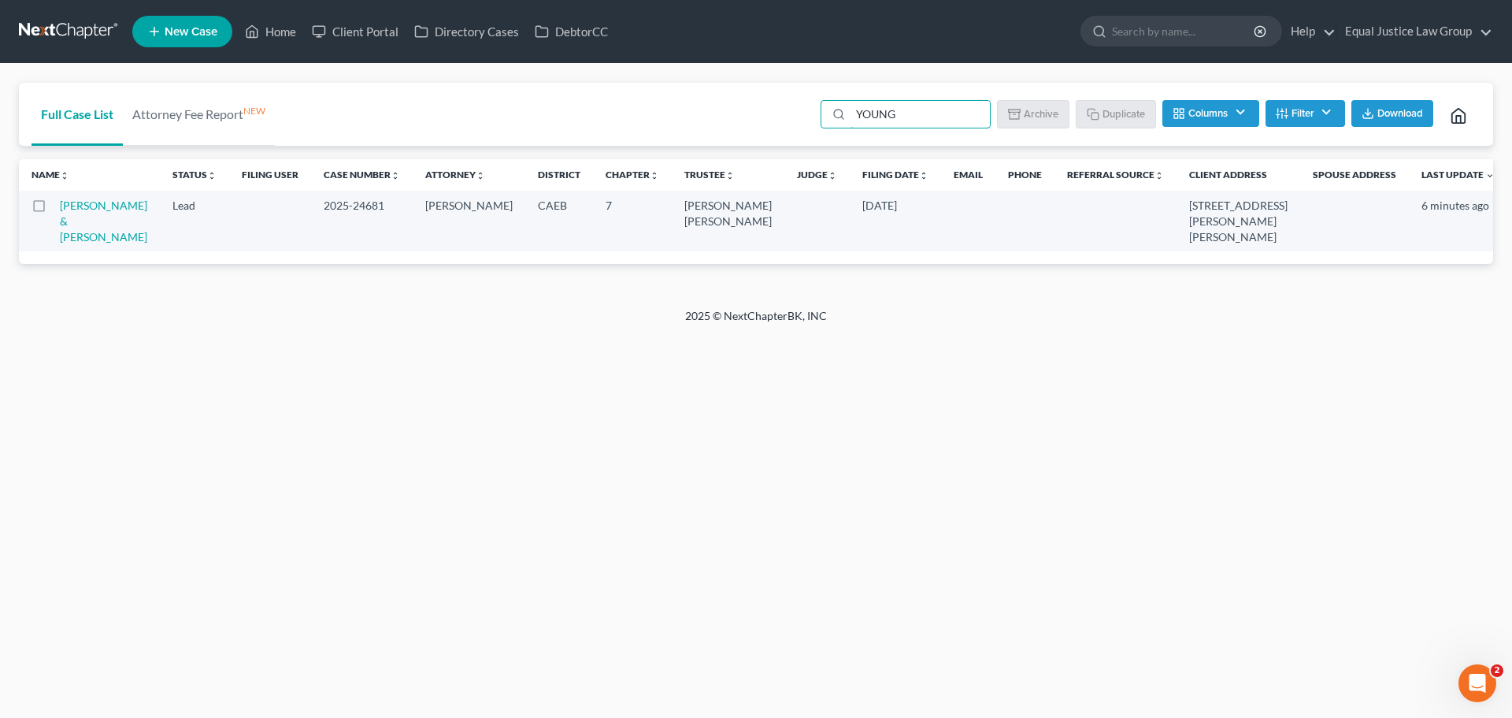
click at [98, 212] on td "[PERSON_NAME] & [PERSON_NAME]" at bounding box center [110, 221] width 100 height 61
click at [90, 207] on link "[PERSON_NAME] & [PERSON_NAME]" at bounding box center [103, 221] width 87 height 45
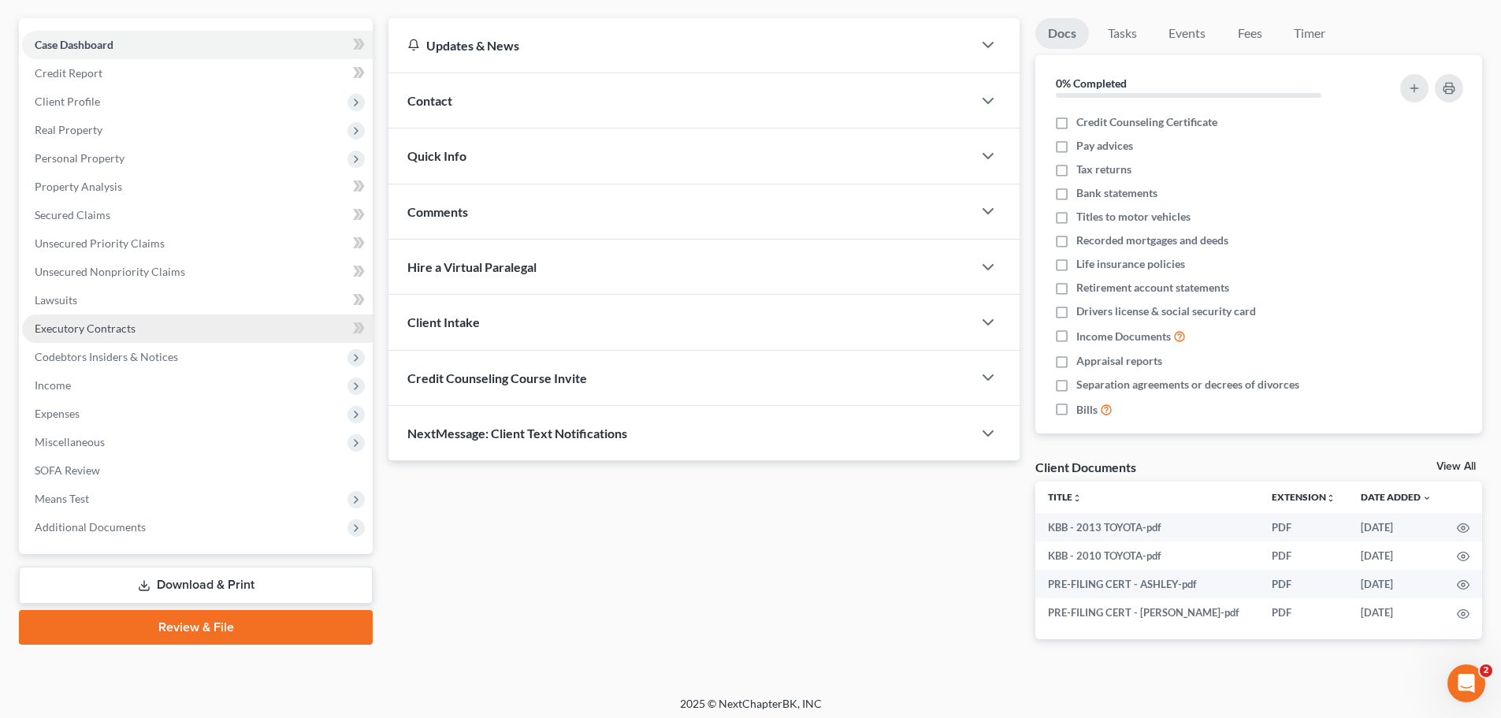
scroll to position [139, 0]
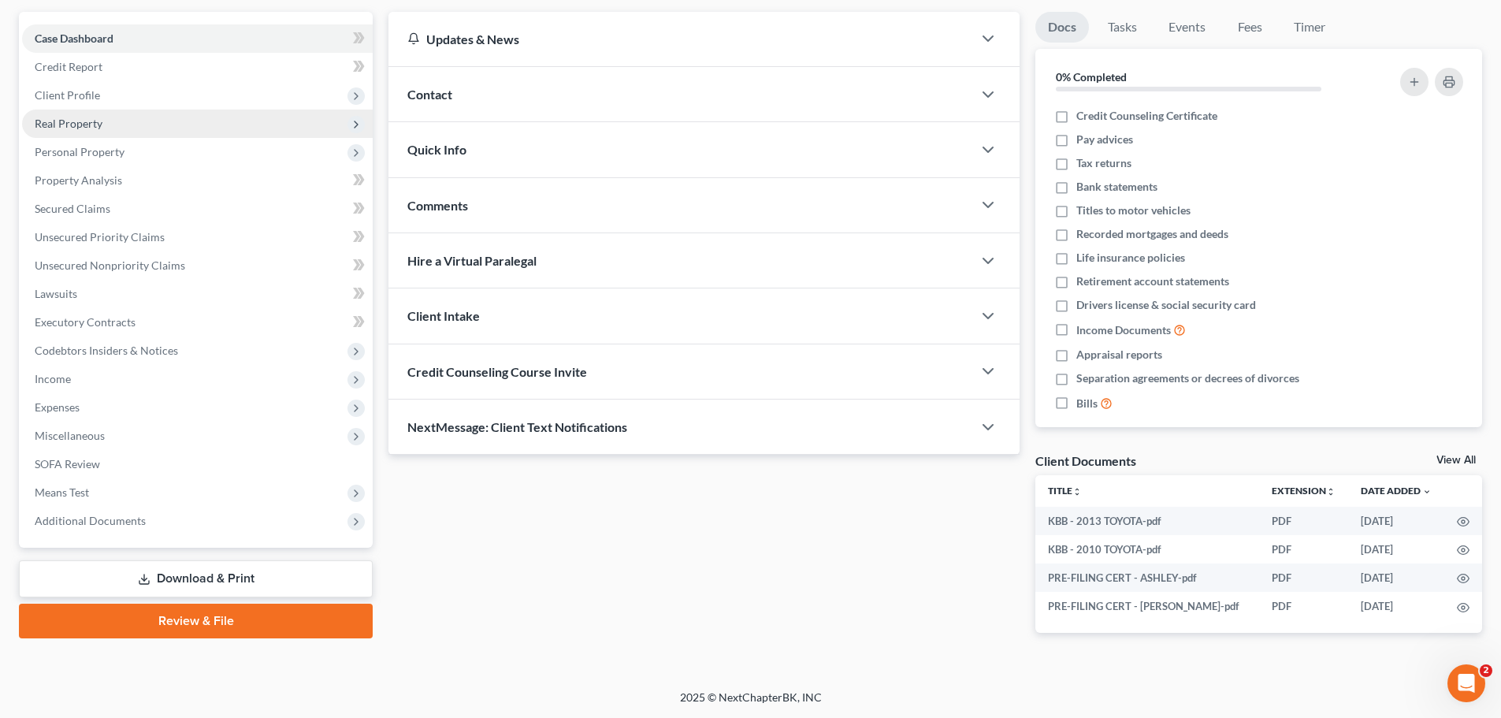
click at [77, 124] on span "Real Property" at bounding box center [69, 123] width 68 height 13
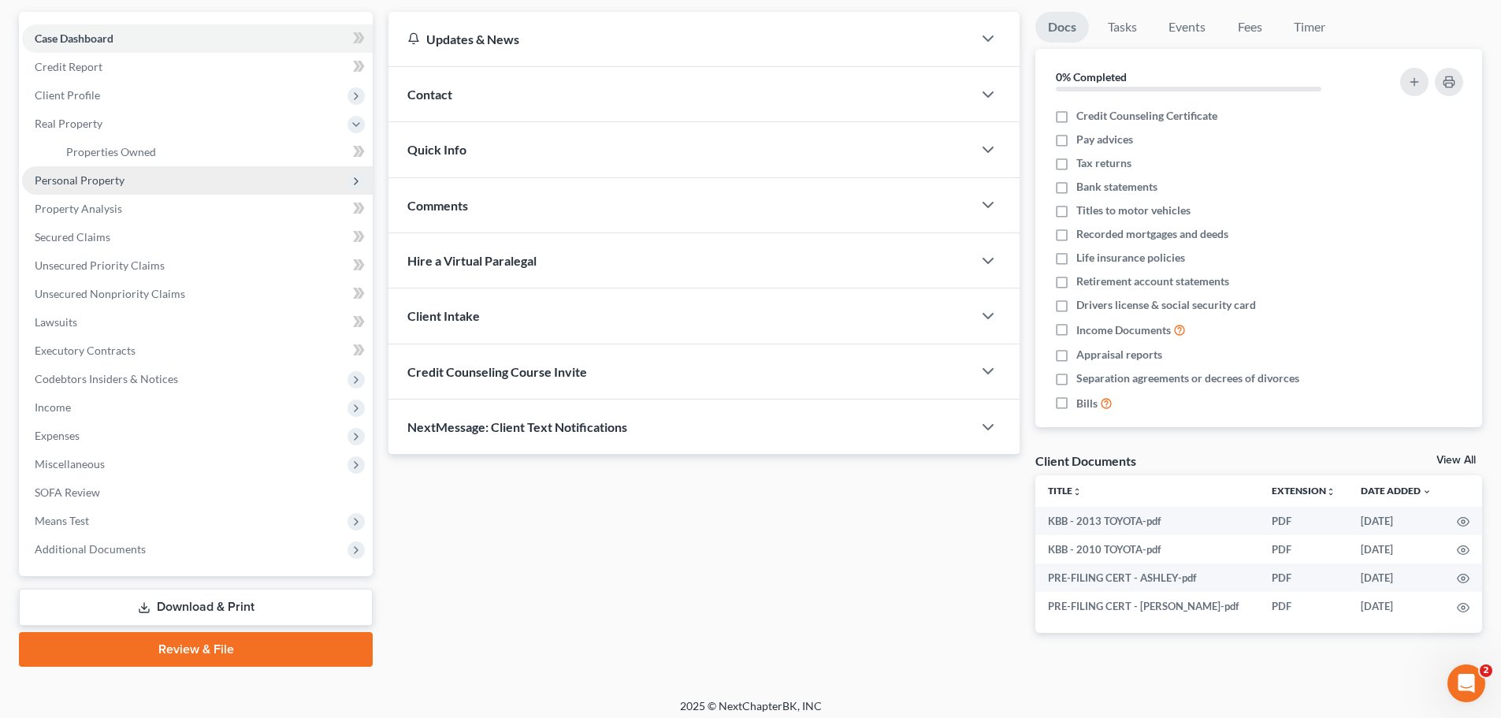
click at [77, 180] on span "Personal Property" at bounding box center [80, 179] width 90 height 13
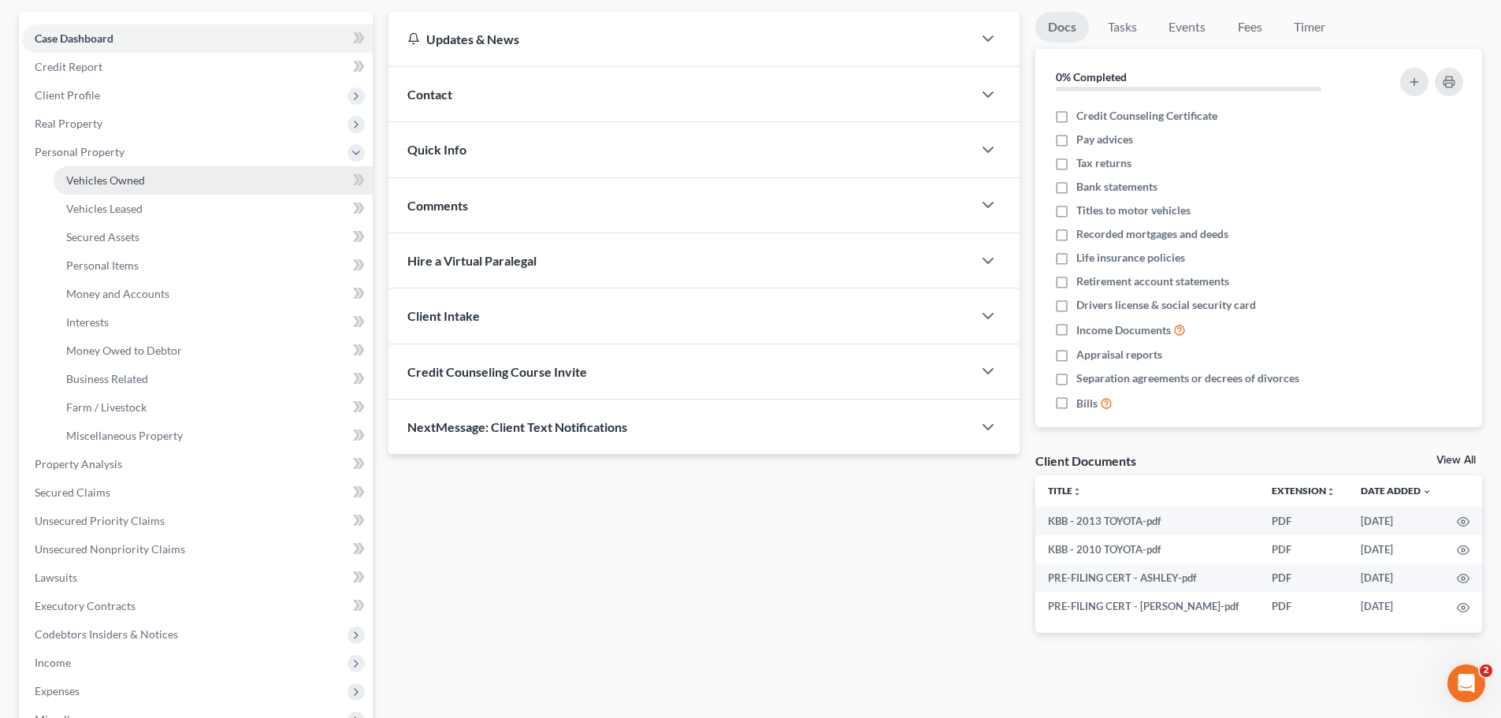
click at [95, 191] on link "Vehicles Owned" at bounding box center [213, 180] width 319 height 28
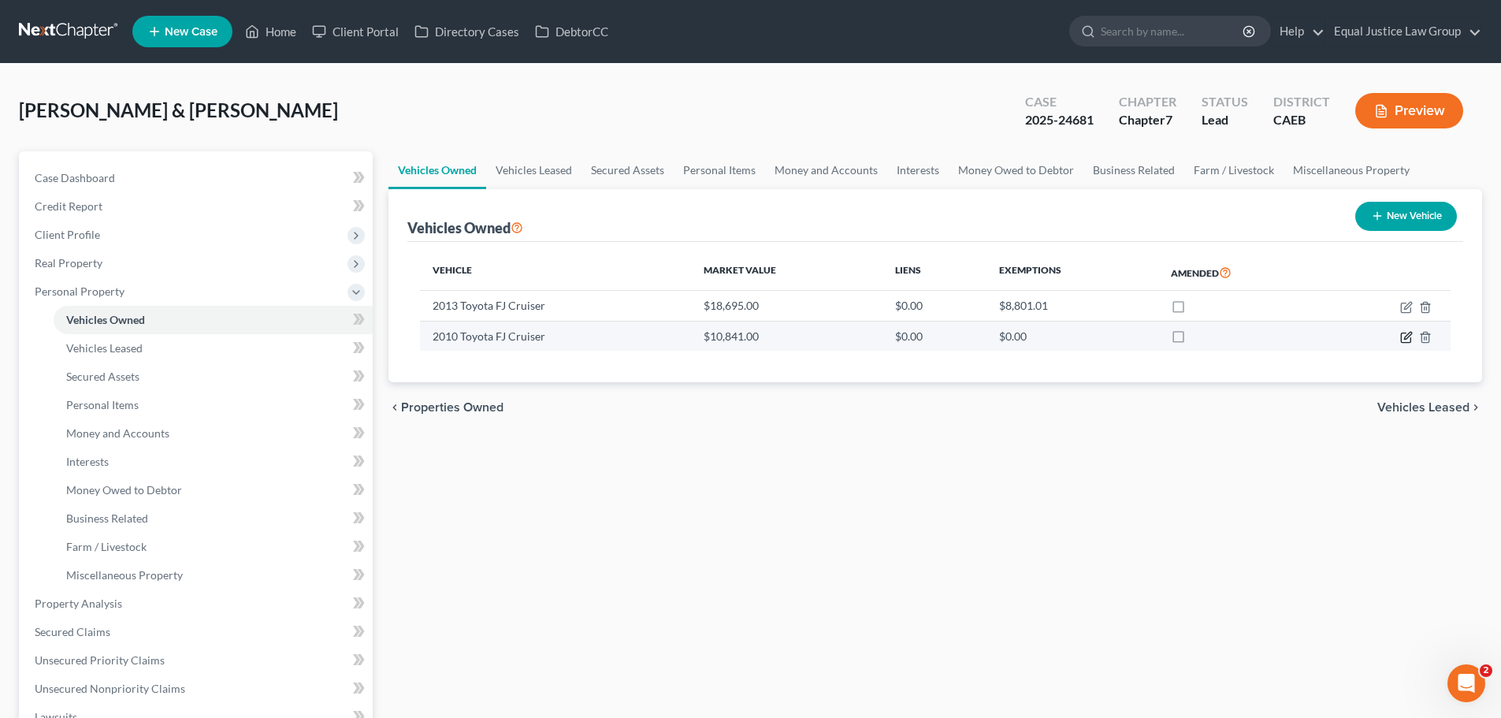
click at [1408, 335] on icon "button" at bounding box center [1406, 337] width 13 height 13
select select "0"
select select "16"
select select "3"
select select "0"
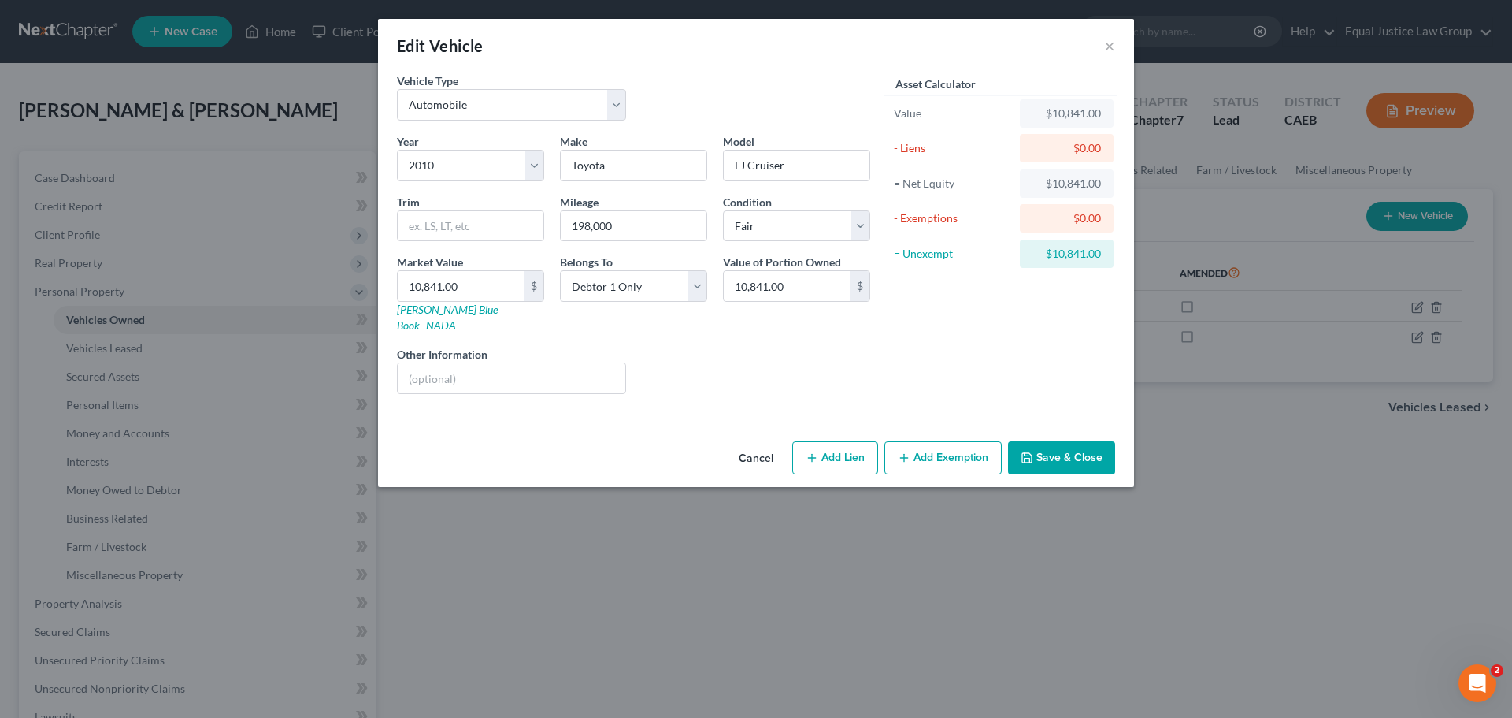
click at [855, 441] on button "Add Lien" at bounding box center [835, 457] width 86 height 33
select select "0"
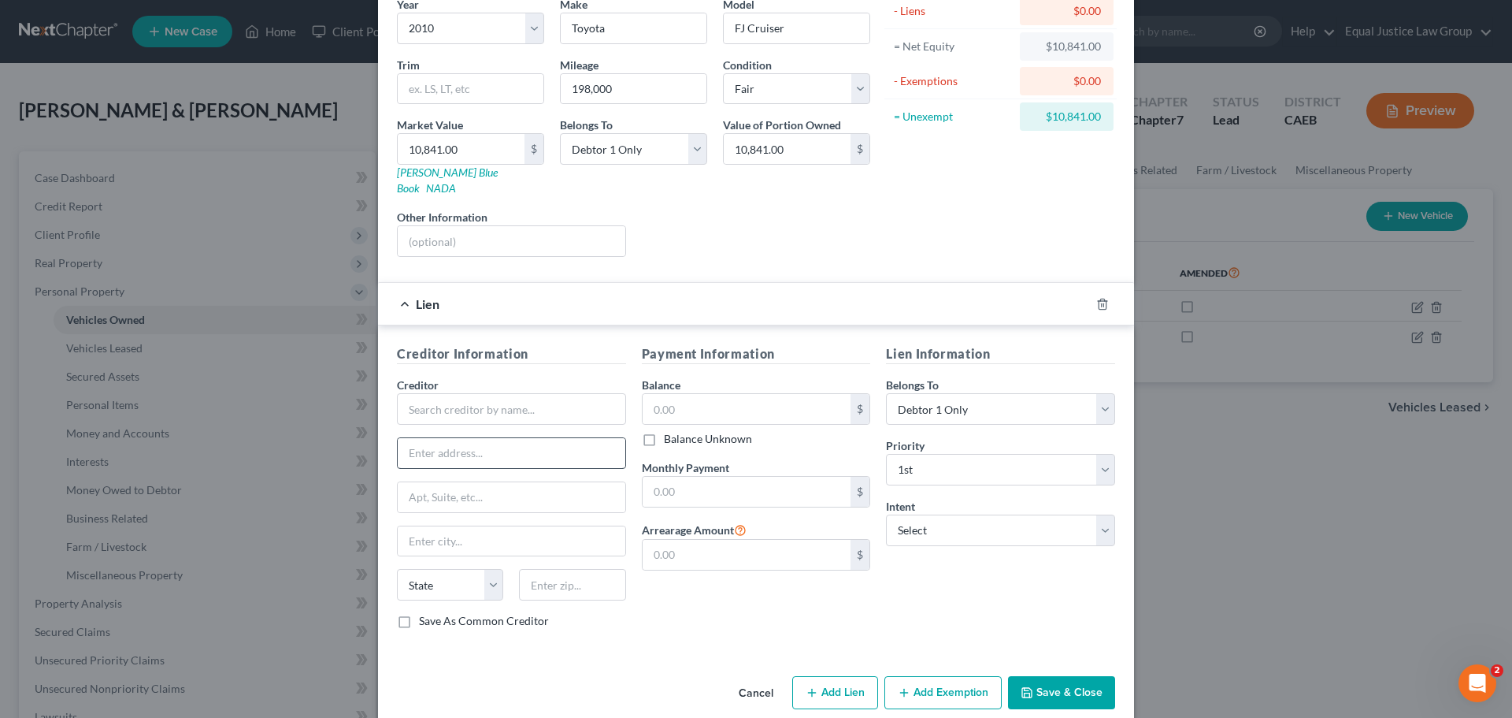
scroll to position [144, 0]
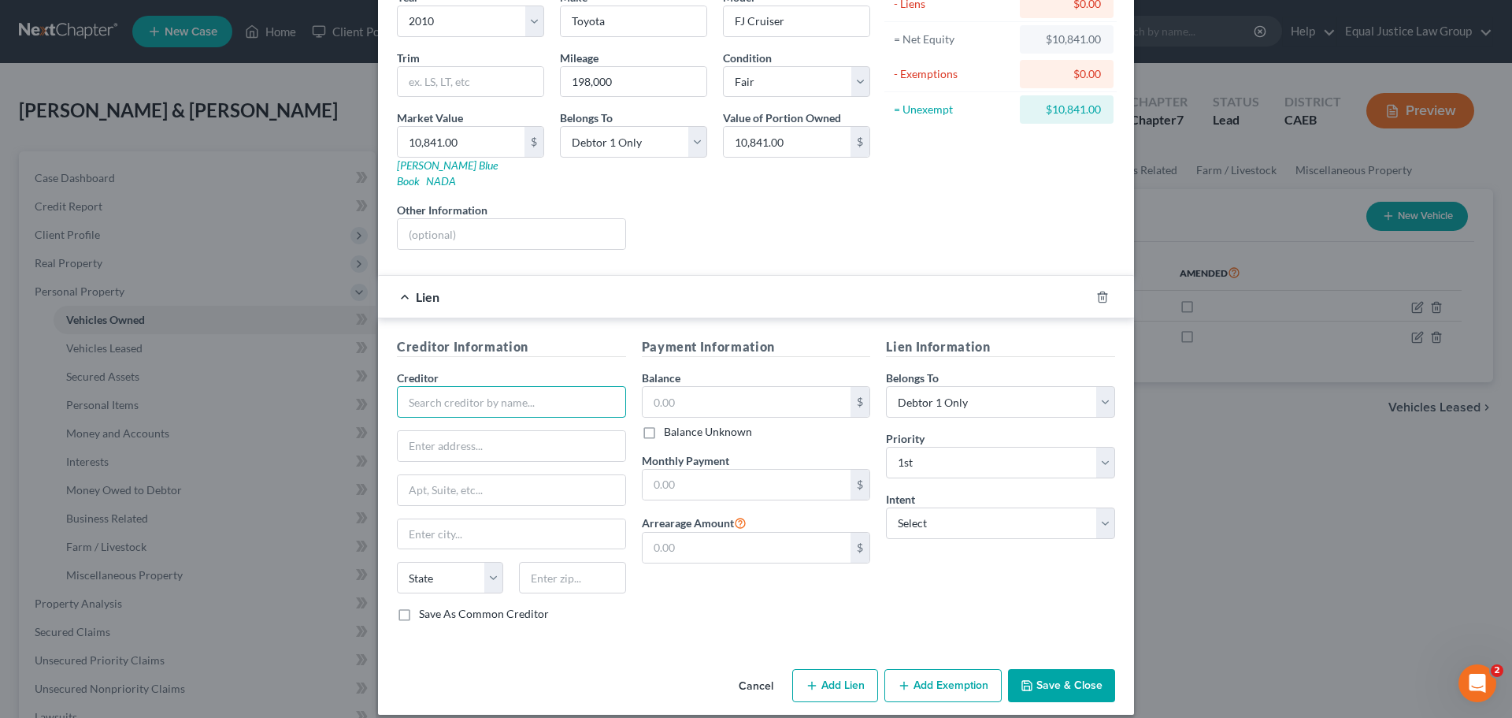
click at [441, 388] on input "text" at bounding box center [511, 402] width 229 height 32
click at [424, 431] on input "text" at bounding box center [512, 446] width 228 height 30
type input "Safe Credit Union"
type input "[STREET_ADDRESS]"
click at [474, 519] on input "text" at bounding box center [512, 534] width 228 height 30
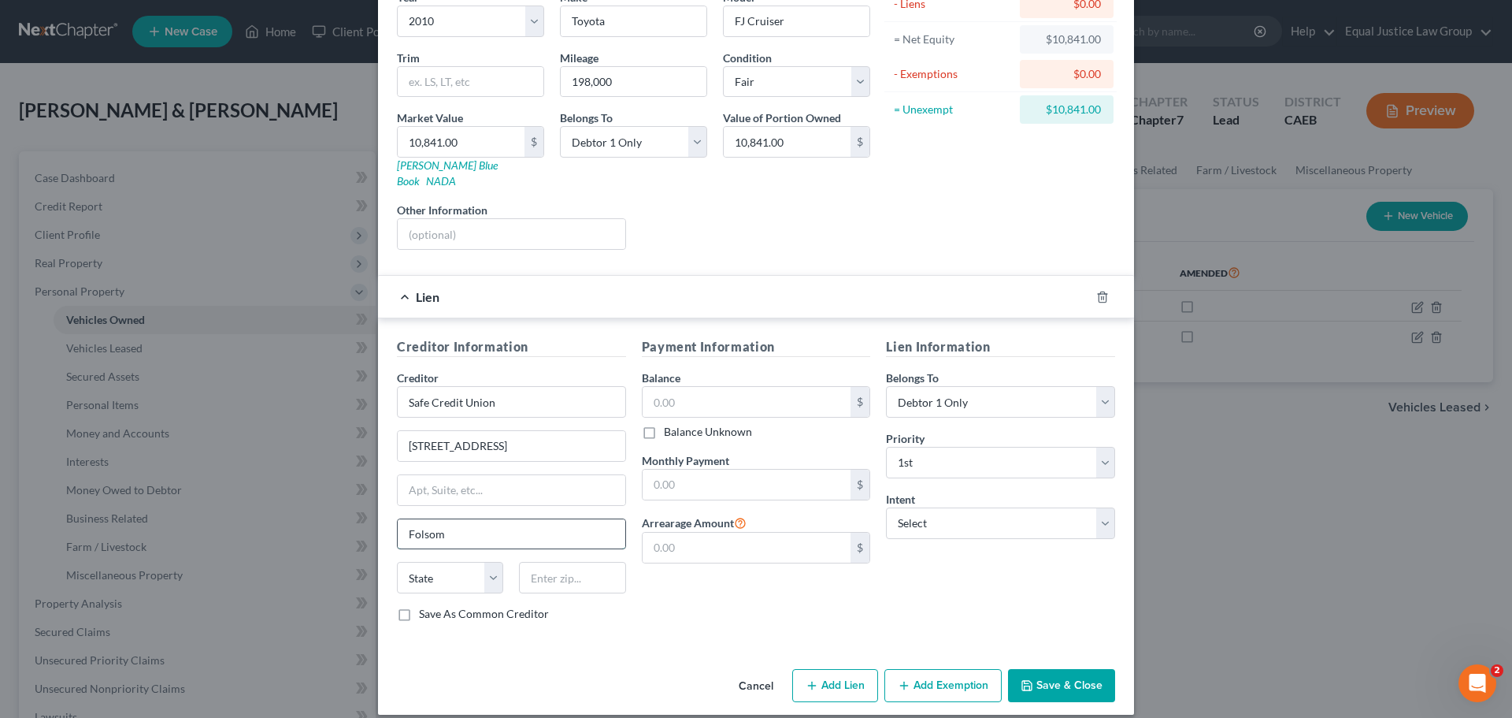
type input "Folsom"
type input "95630"
select select "4"
click at [566, 562] on input "95630" at bounding box center [572, 578] width 106 height 32
type input "95630-8765"
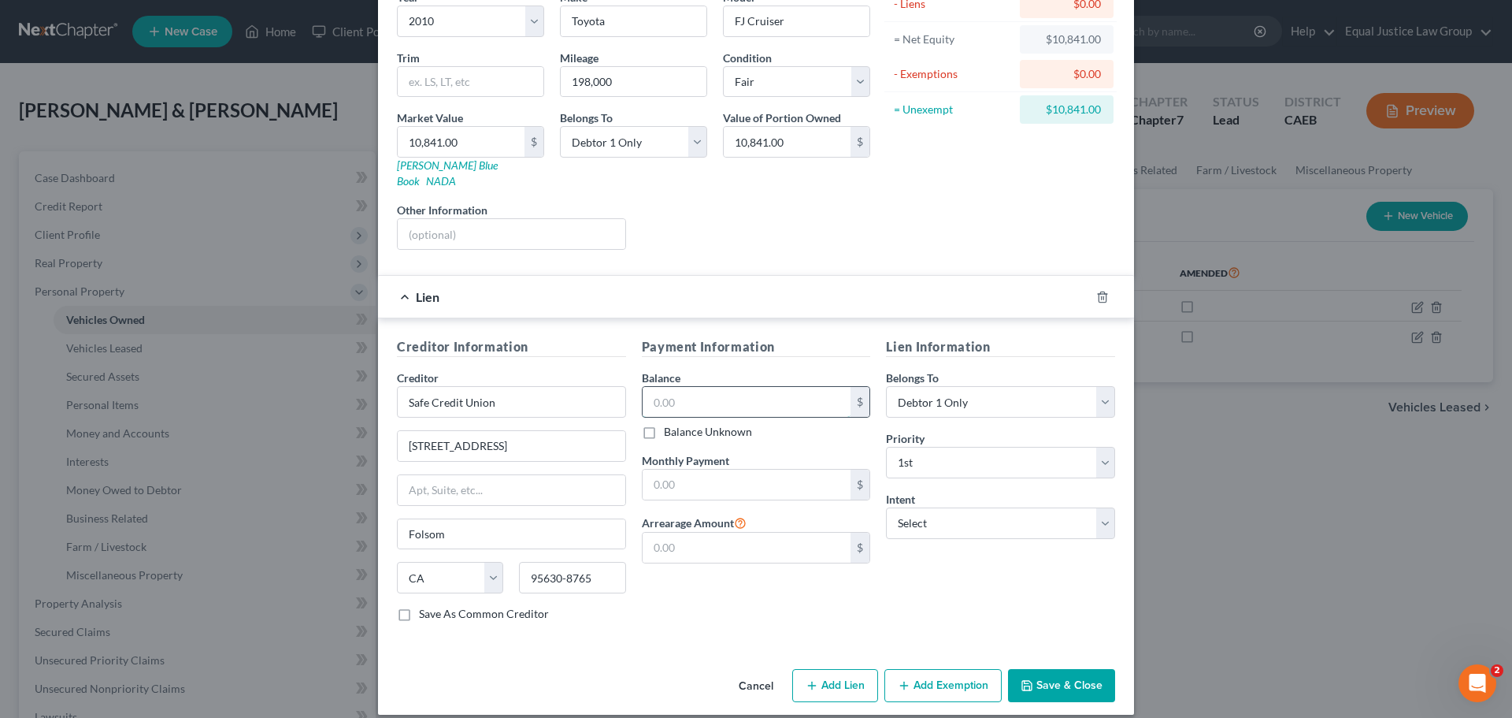
click at [684, 387] on input "text" at bounding box center [747, 402] width 209 height 30
type input "16,766.97"
click at [675, 469] on input "text" at bounding box center [747, 484] width 209 height 30
type input "369.20"
click at [968, 386] on select "Select Debtor 1 Only Debtor 2 Only Debtor 1 And Debtor 2 Only At Least One Of T…" at bounding box center [1000, 402] width 229 height 32
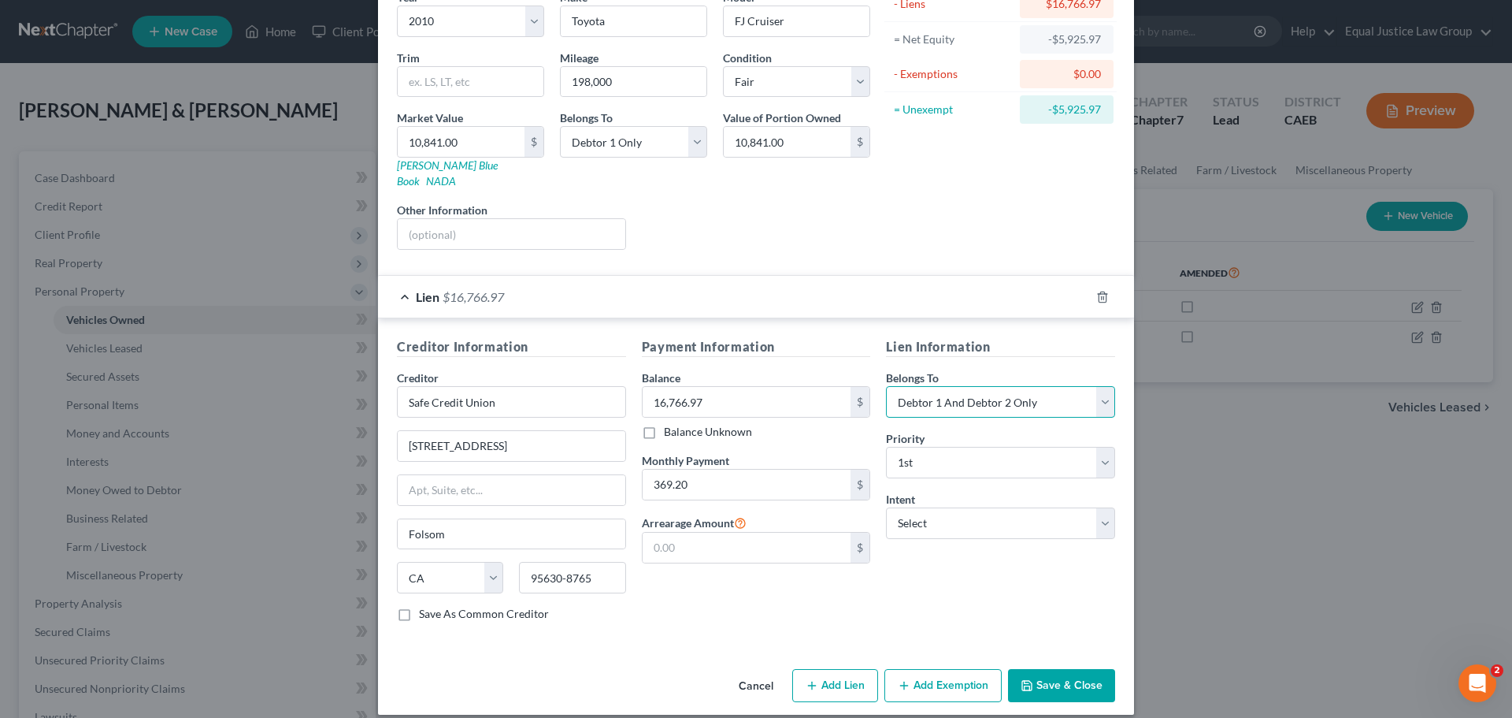
click at [886, 386] on select "Select Debtor 1 Only Debtor 2 Only Debtor 1 And Debtor 2 Only At Least One Of T…" at bounding box center [1000, 402] width 229 height 32
click at [956, 386] on select "Select Debtor 1 Only Debtor 2 Only Debtor 1 And Debtor 2 Only At Least One Of T…" at bounding box center [1000, 402] width 229 height 32
select select "0"
click at [886, 386] on select "Select Debtor 1 Only Debtor 2 Only Debtor 1 And Debtor 2 Only At Least One Of T…" at bounding box center [1000, 402] width 229 height 32
click at [962, 551] on div "Lien Information Belongs To * Select Debtor 1 Only Debtor 2 Only Debtor 1 And D…" at bounding box center [1000, 485] width 245 height 297
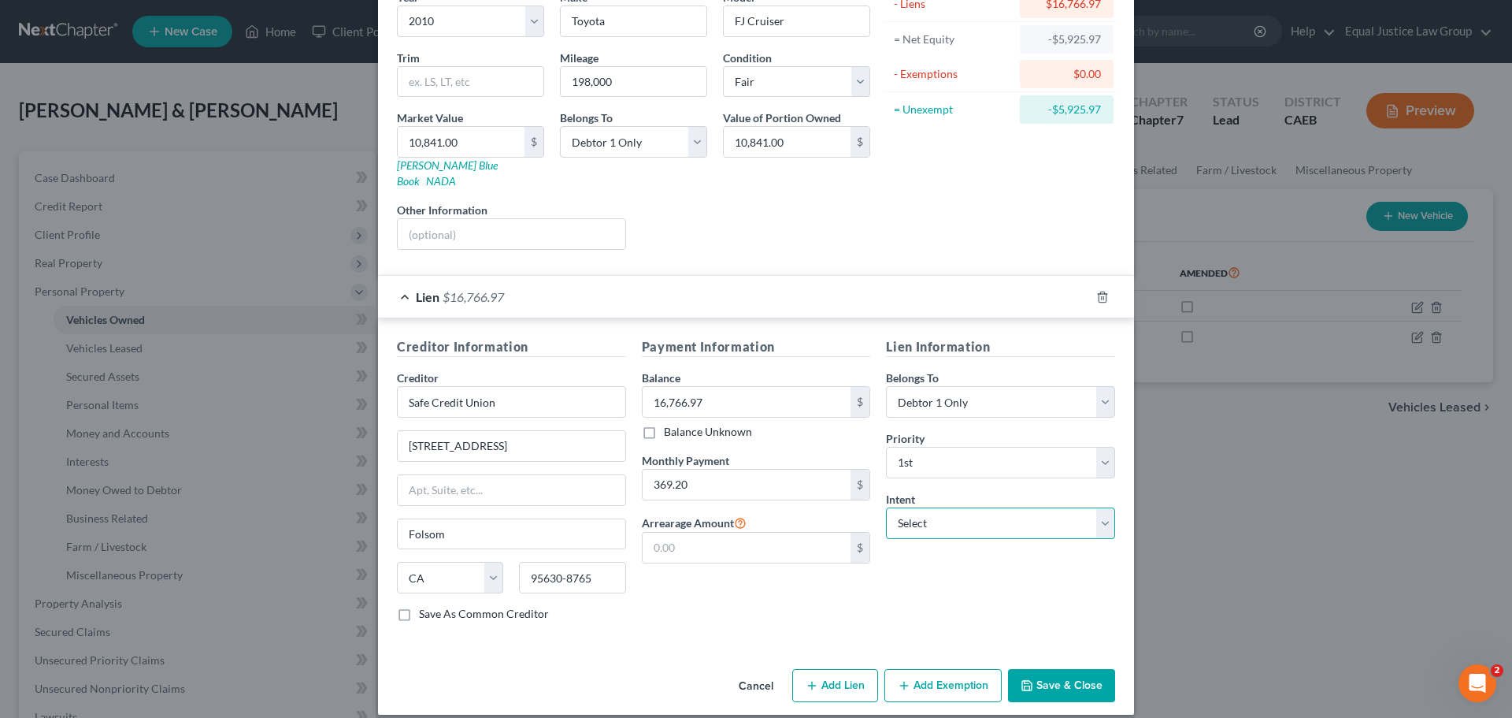
click at [959, 508] on select "Select Surrender Redeem Reaffirm Avoid Other" at bounding box center [1000, 523] width 229 height 32
select select "2"
click at [886, 507] on select "Select Surrender Redeem Reaffirm Avoid Other" at bounding box center [1000, 523] width 229 height 32
click at [917, 592] on div "Lien Information Belongs To * Select Debtor 1 Only Debtor 2 Only Debtor 1 And D…" at bounding box center [1000, 485] width 245 height 297
click at [1039, 670] on button "Save & Close" at bounding box center [1061, 685] width 107 height 33
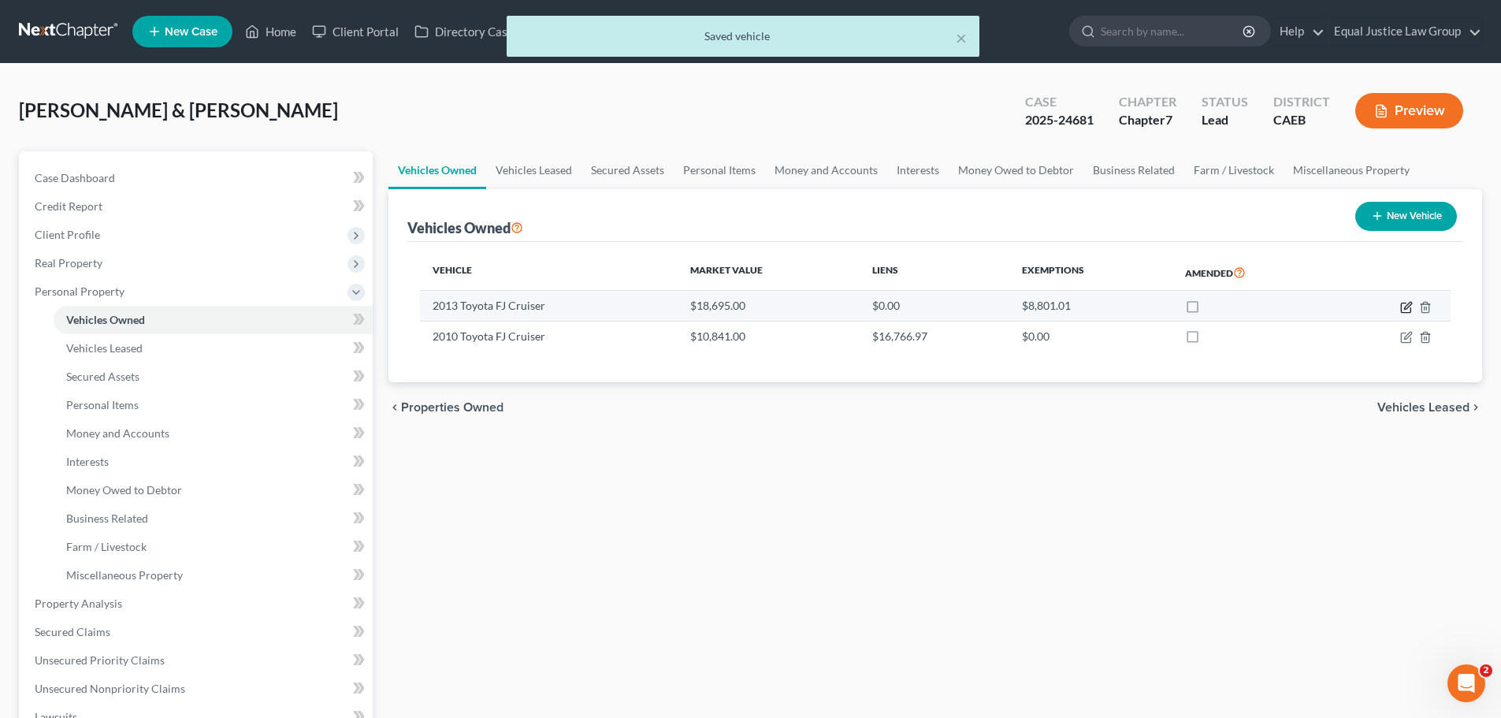
click at [1402, 306] on icon "button" at bounding box center [1406, 307] width 13 height 13
select select "0"
select select "13"
select select "3"
select select "2"
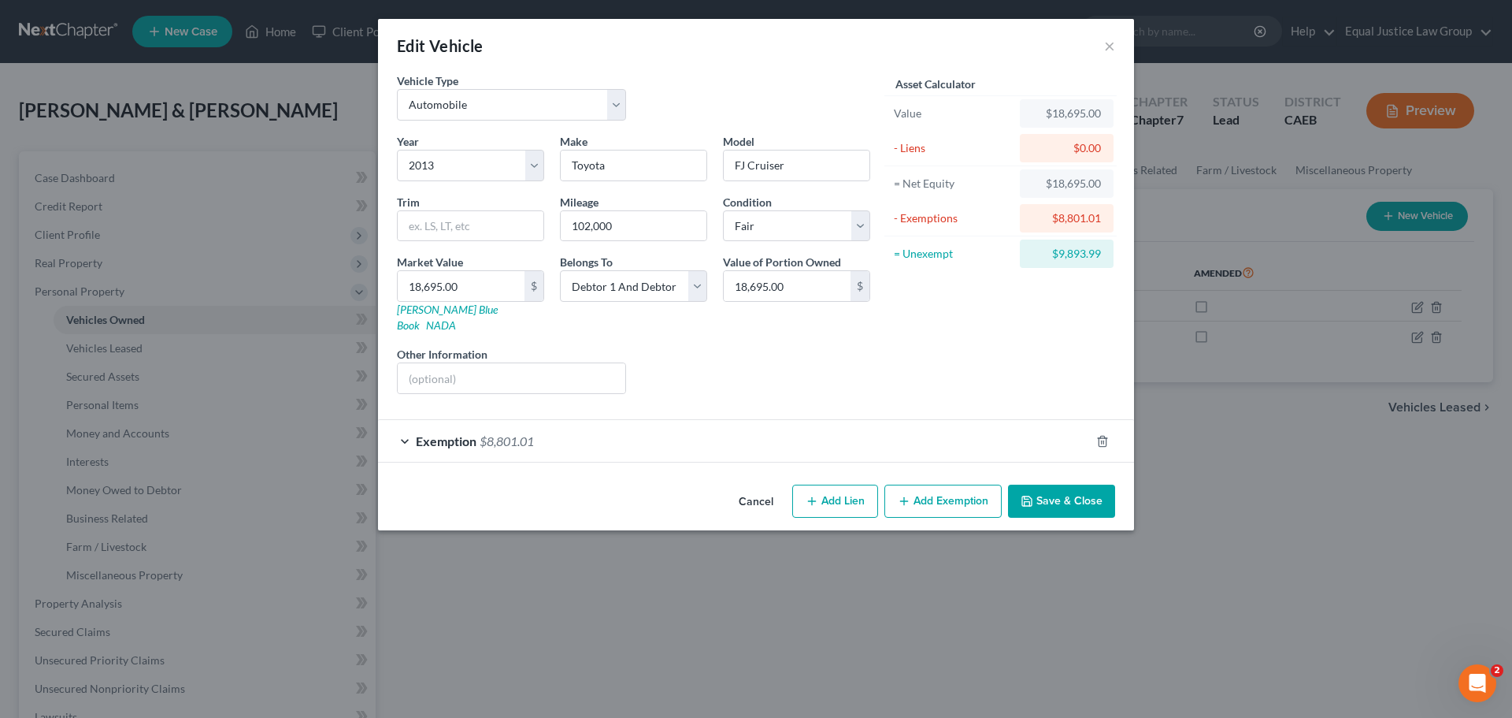
click at [855, 484] on button "Add Lien" at bounding box center [835, 500] width 86 height 33
select select "2"
select select "0"
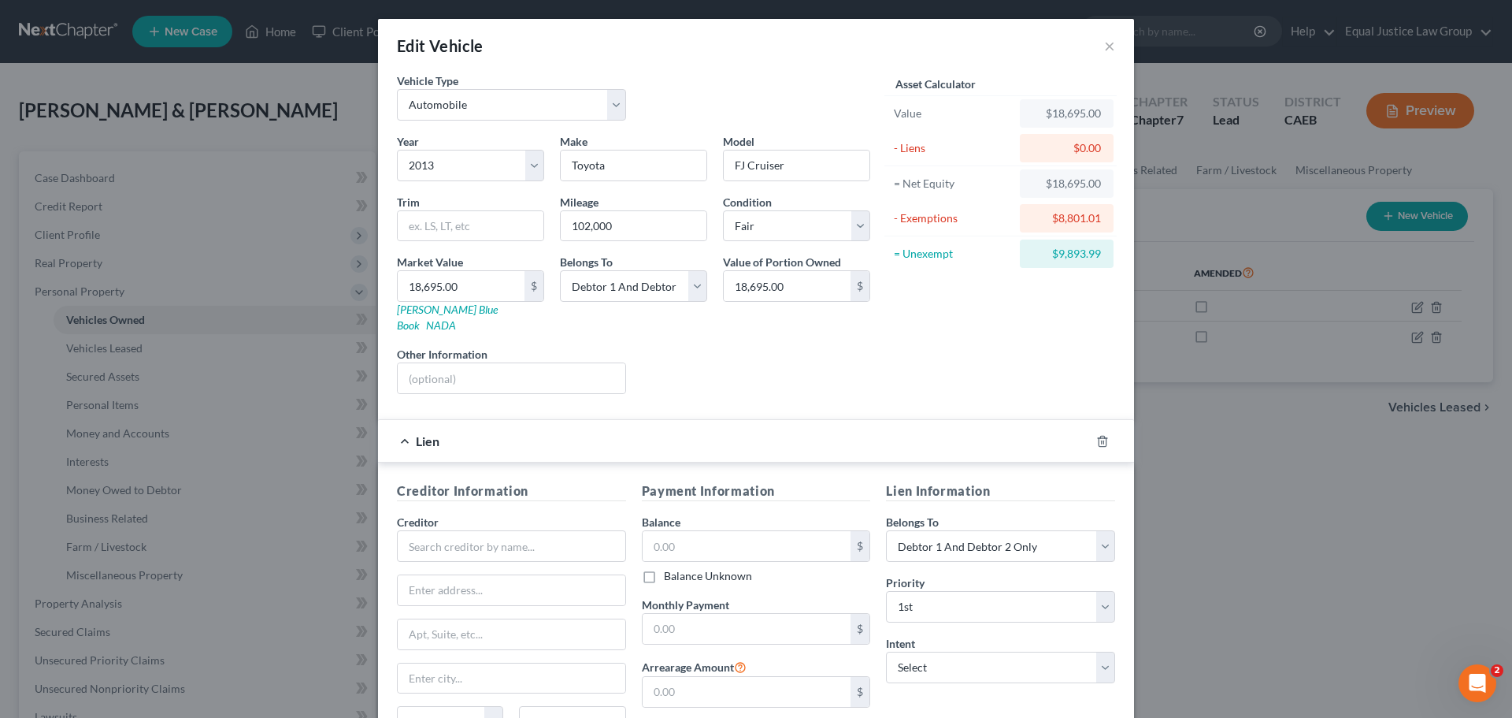
scroll to position [187, 0]
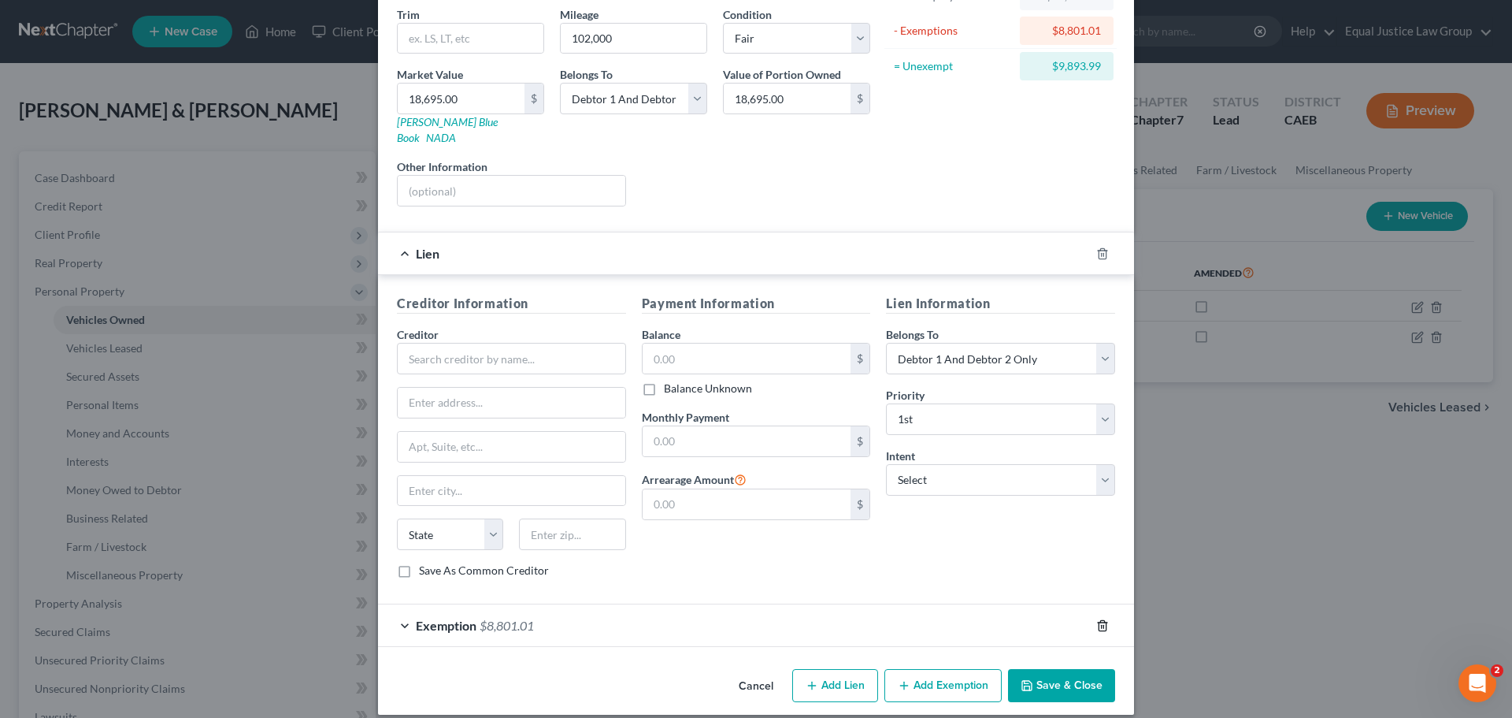
click at [1099, 619] on icon "button" at bounding box center [1102, 625] width 13 height 13
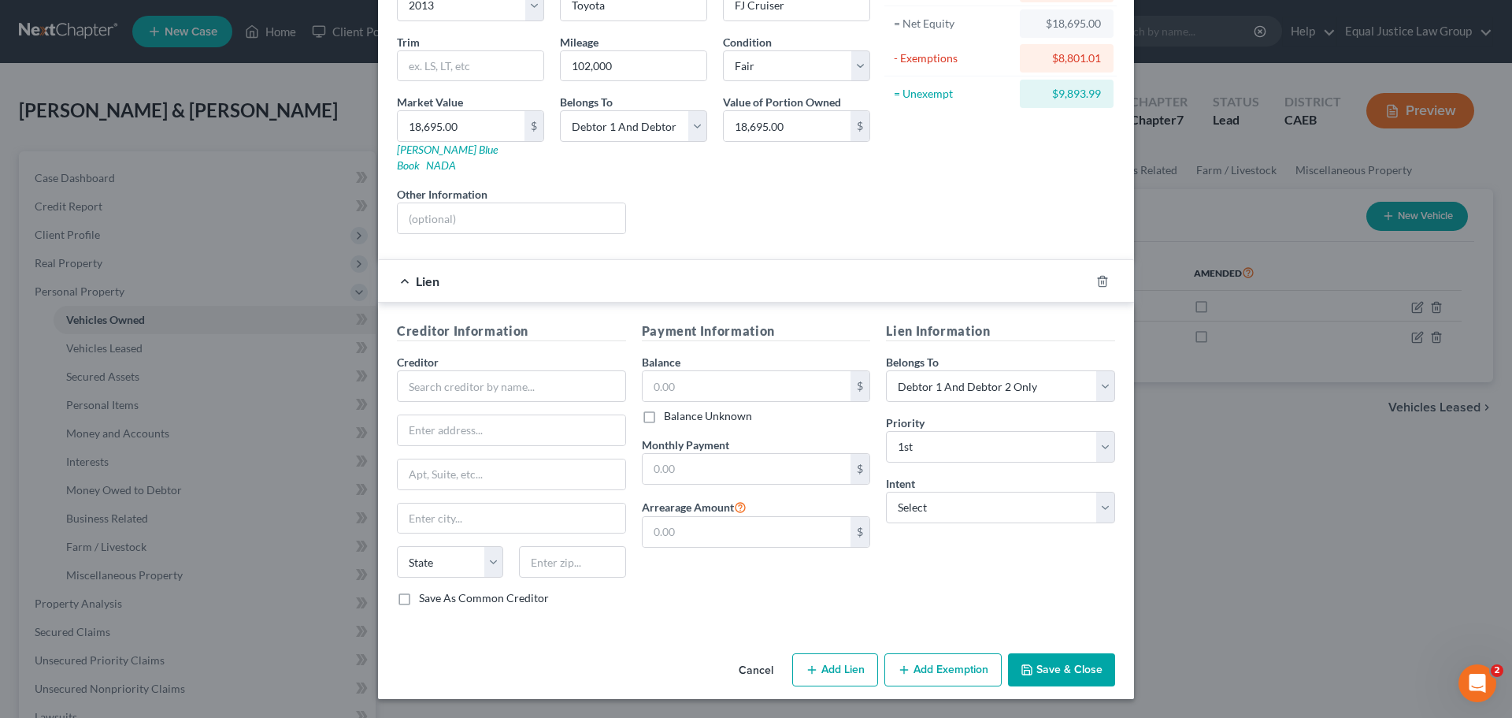
scroll to position [144, 0]
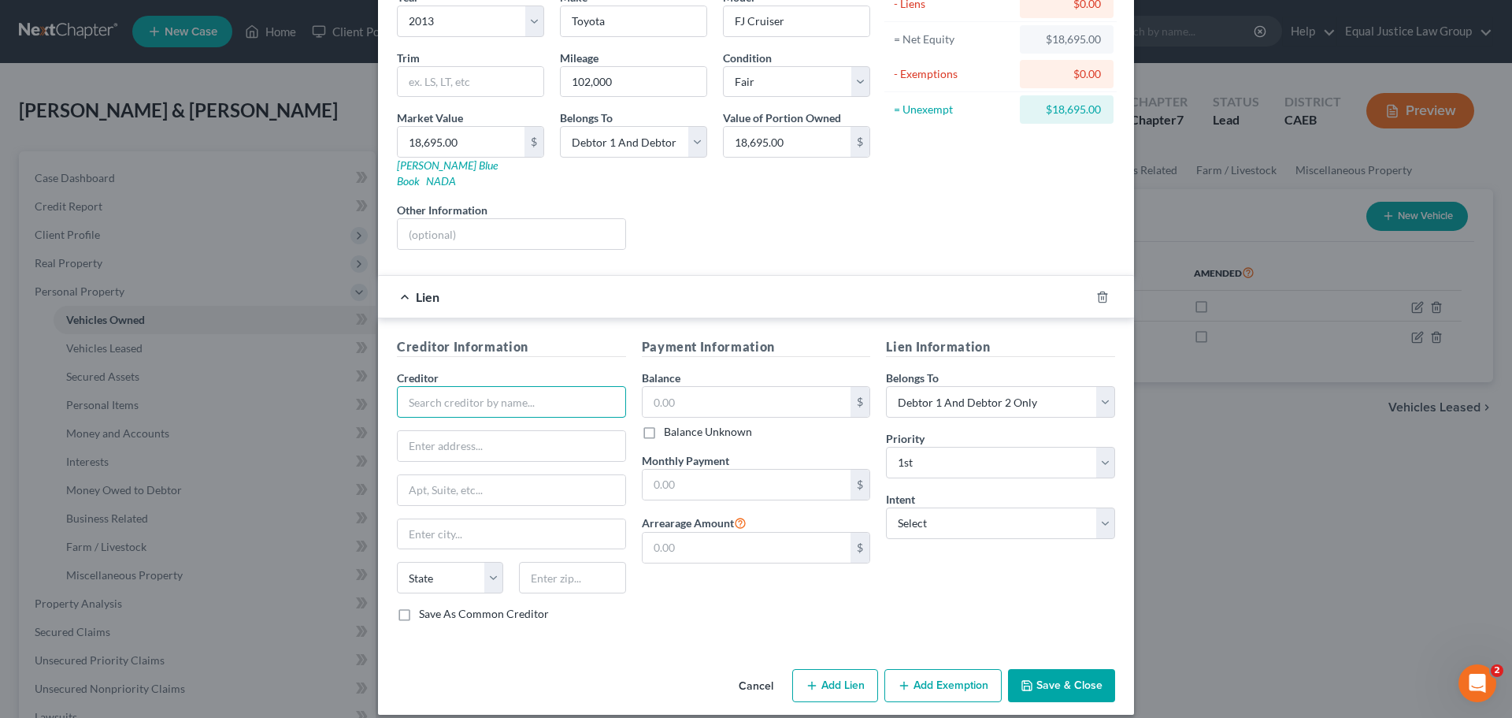
click at [466, 395] on input "text" at bounding box center [511, 402] width 229 height 32
type input "Carmax Auto Finance"
type input "PO Box 440609"
type input "Kennesaw"
select select "10"
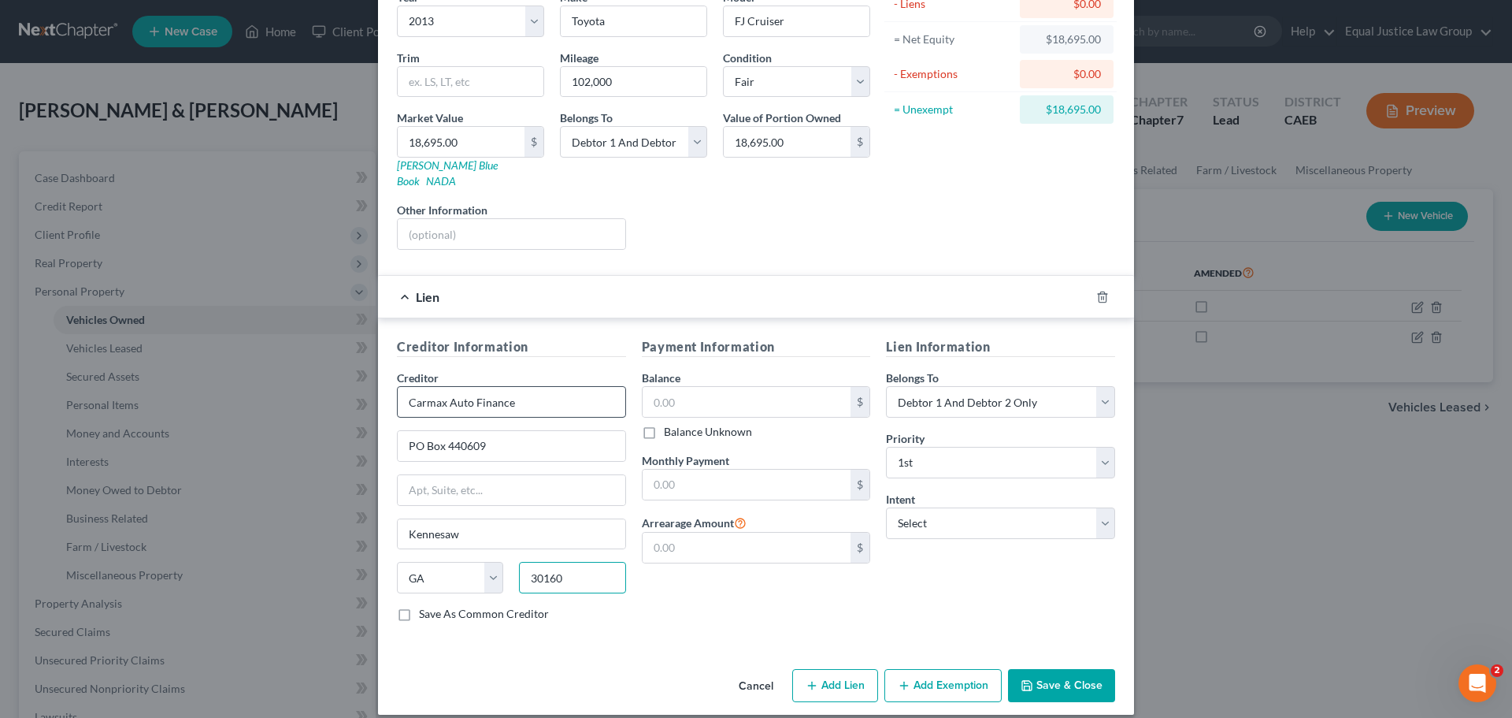
type input "30160"
click at [693, 387] on input "text" at bounding box center [747, 402] width 209 height 30
type input "9,893.99"
click at [681, 469] on input "text" at bounding box center [747, 484] width 209 height 30
type input "508.56"
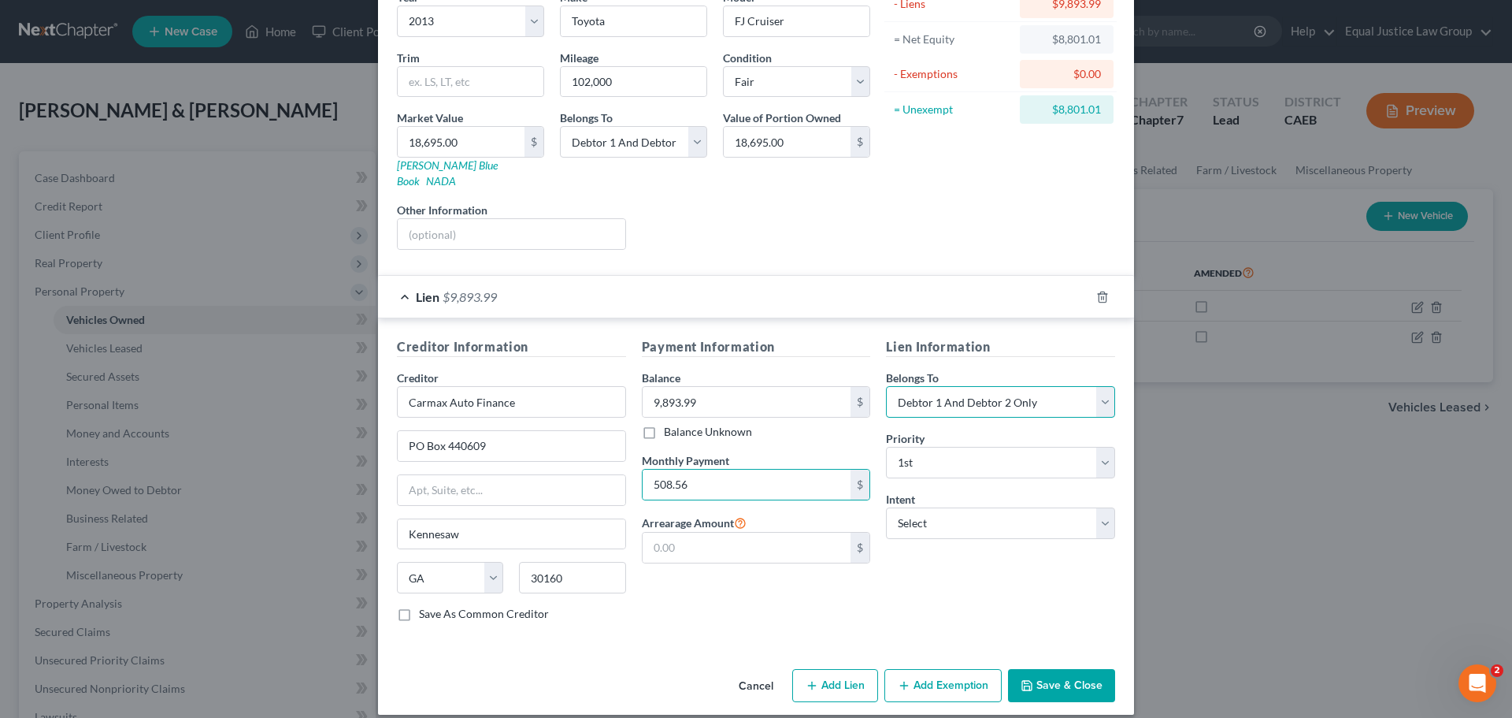
click at [974, 386] on select "Select Debtor 1 Only Debtor 2 Only Debtor 1 And Debtor 2 Only At Least One Of T…" at bounding box center [1000, 402] width 229 height 32
click at [886, 386] on select "Select Debtor 1 Only Debtor 2 Only Debtor 1 And Debtor 2 Only At Least One Of T…" at bounding box center [1000, 402] width 229 height 32
click at [976, 552] on div "Lien Information Belongs To * Select Debtor 1 Only Debtor 2 Only Debtor 1 And D…" at bounding box center [1000, 485] width 245 height 297
click at [971, 507] on select "Select Surrender Redeem Reaffirm Avoid Other" at bounding box center [1000, 523] width 229 height 32
select select "2"
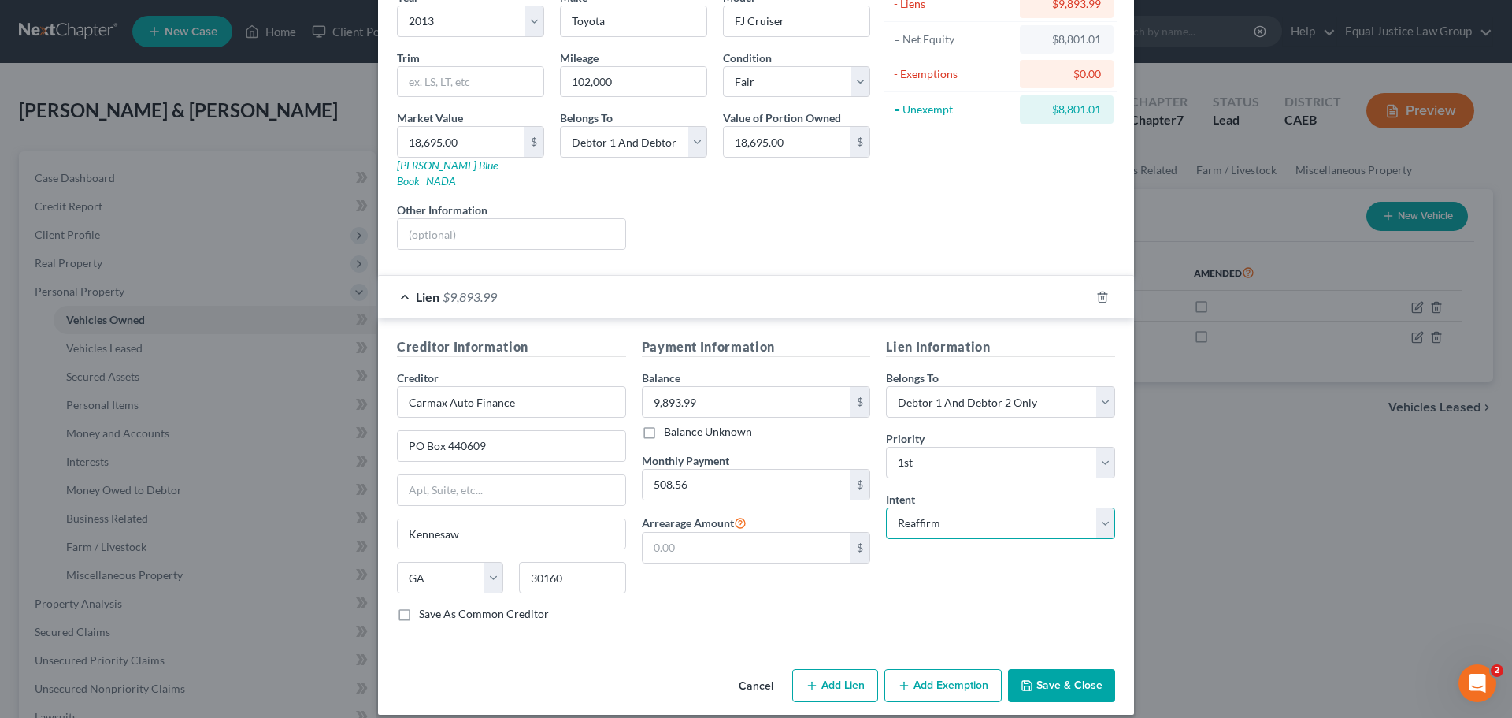
click at [886, 507] on select "Select Surrender Redeem Reaffirm Avoid Other" at bounding box center [1000, 523] width 229 height 32
click at [902, 577] on div "Lien Information Belongs To * Select Debtor 1 Only Debtor 2 Only Debtor 1 And D…" at bounding box center [1000, 485] width 245 height 297
click at [921, 669] on button "Add Exemption" at bounding box center [943, 685] width 117 height 33
select select "2"
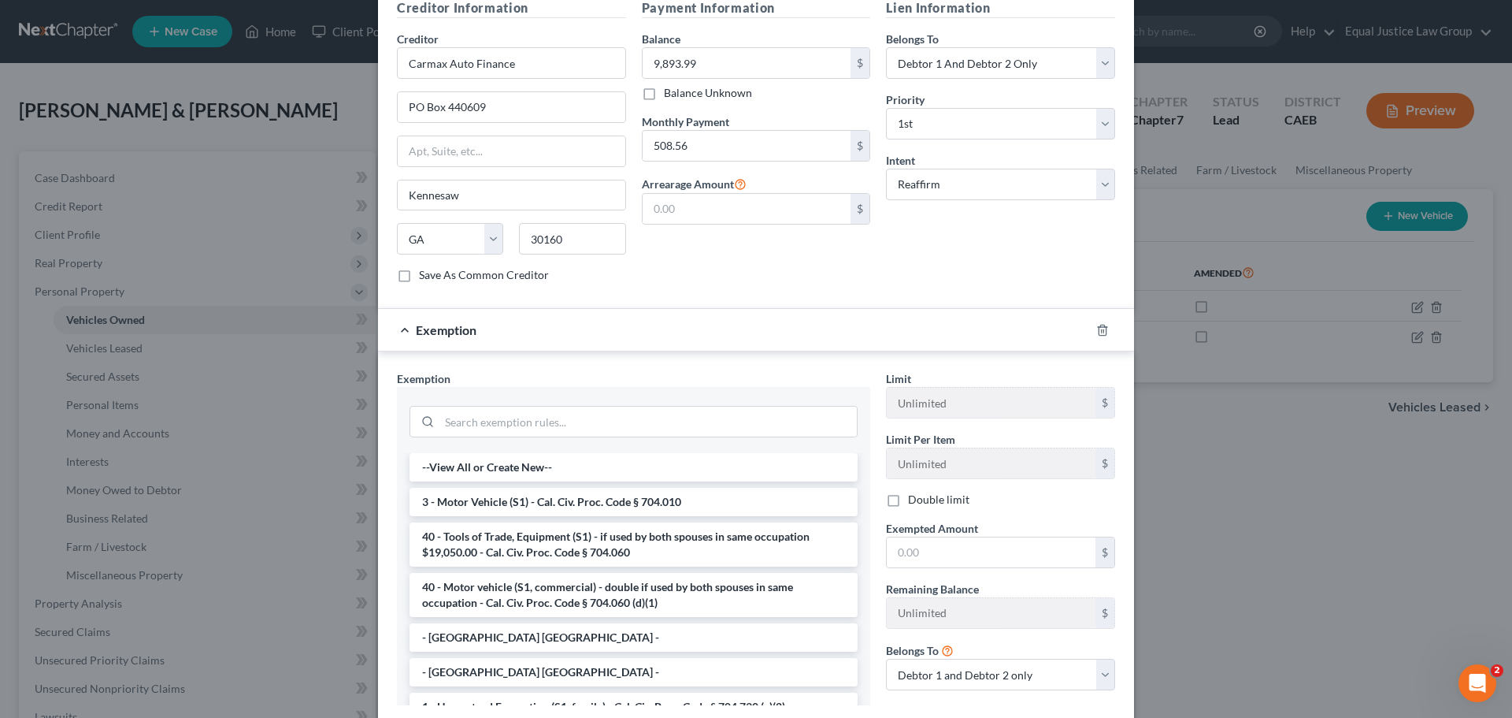
scroll to position [567, 0]
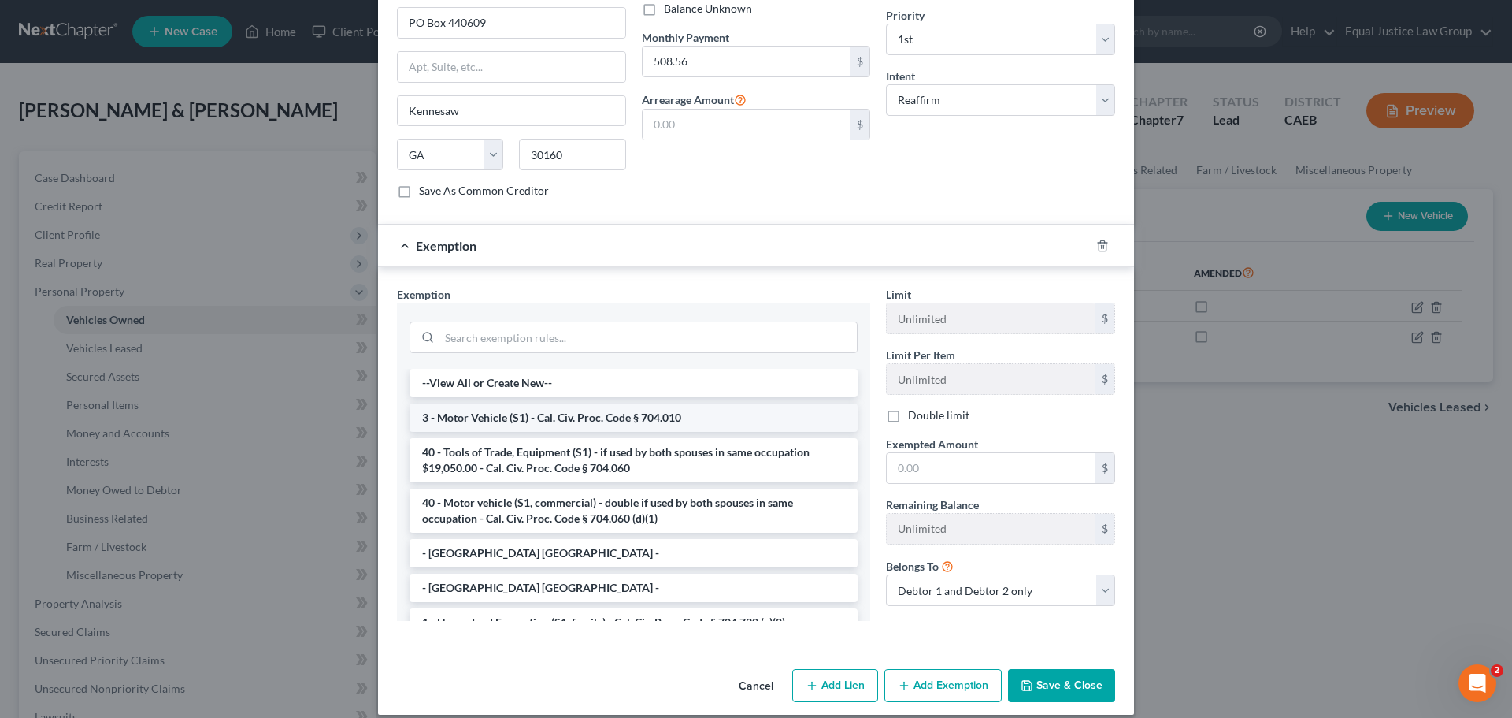
click at [544, 403] on li "3 - Motor Vehicle (S1) - Cal. Civ. Proc. Code § 704.010" at bounding box center [634, 417] width 448 height 28
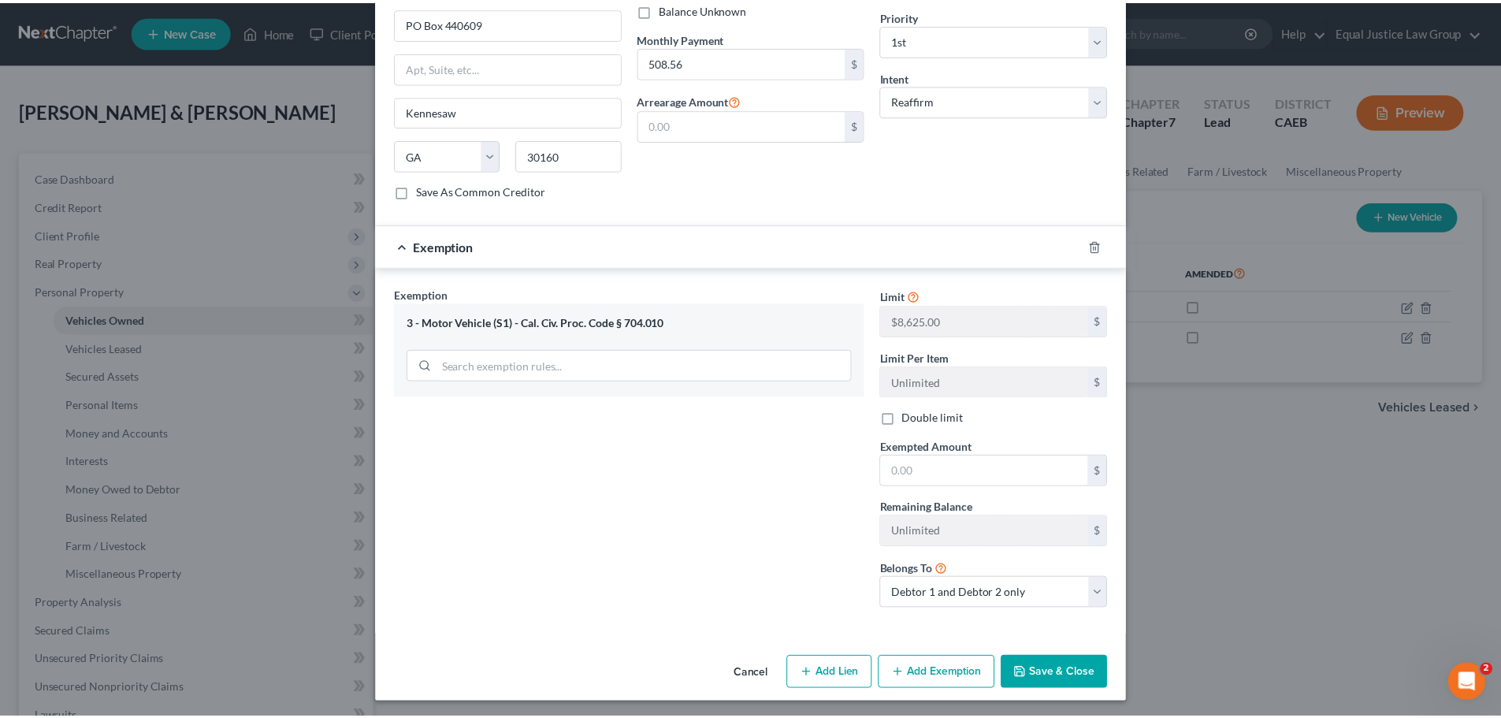
scroll to position [555, 0]
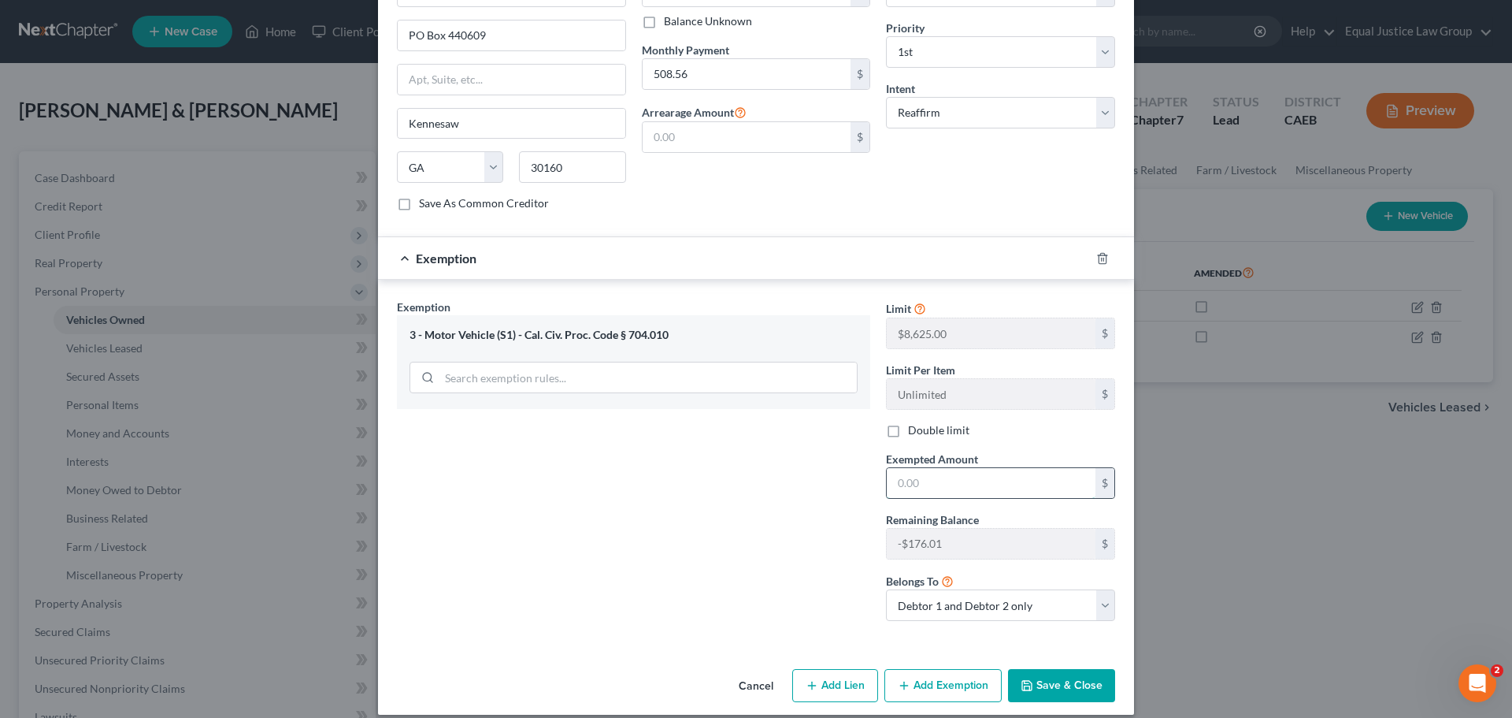
click at [948, 468] on input "text" at bounding box center [991, 483] width 209 height 30
type input "8,625.00"
click at [742, 477] on div "Exemption Set must be selected for CA. Exemption * 3 - Motor Vehicle (S1) - Cal…" at bounding box center [633, 466] width 489 height 335
click at [1070, 669] on button "Save & Close" at bounding box center [1061, 685] width 107 height 33
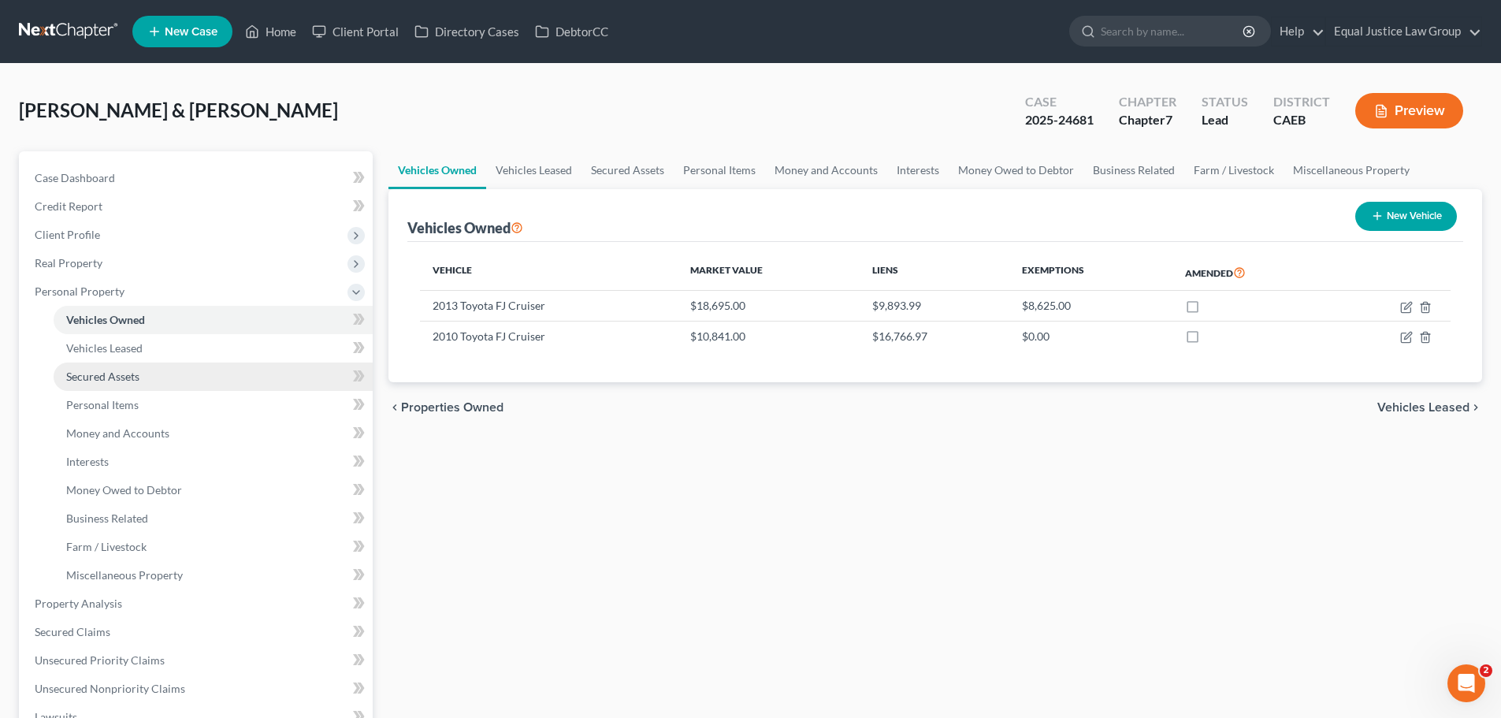
drag, startPoint x: 129, startPoint y: 369, endPoint x: 138, endPoint y: 369, distance: 8.7
click at [129, 369] on span "Secured Assets" at bounding box center [102, 375] width 73 height 13
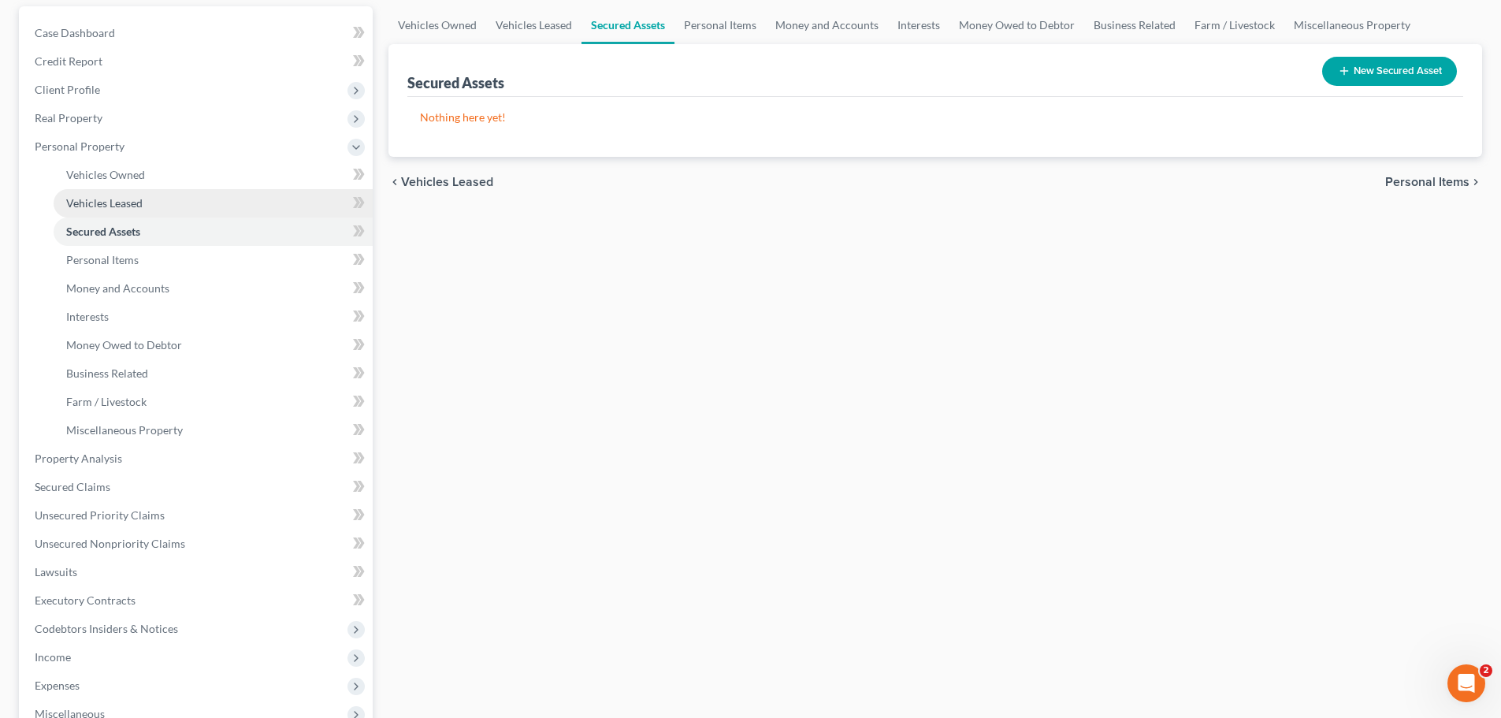
scroll to position [158, 0]
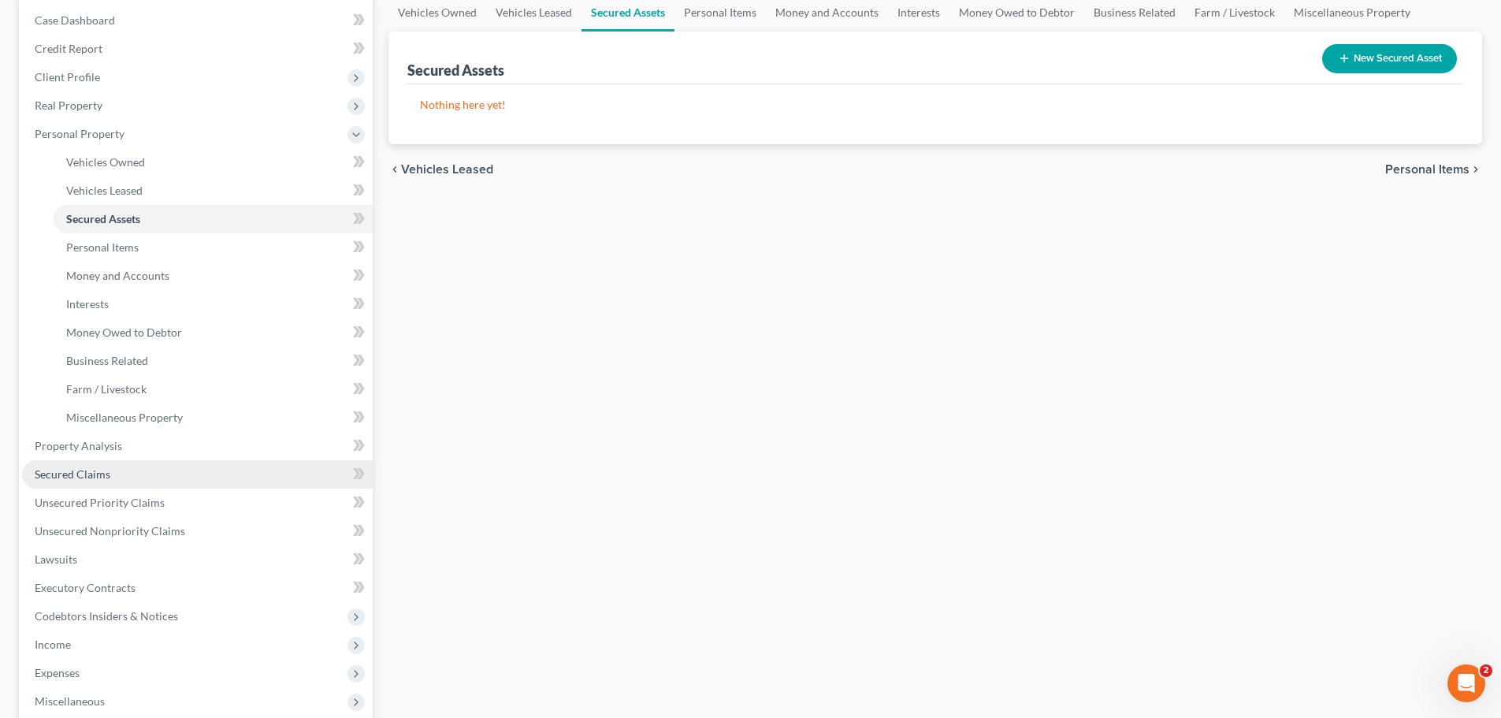
click at [114, 477] on link "Secured Claims" at bounding box center [197, 474] width 351 height 28
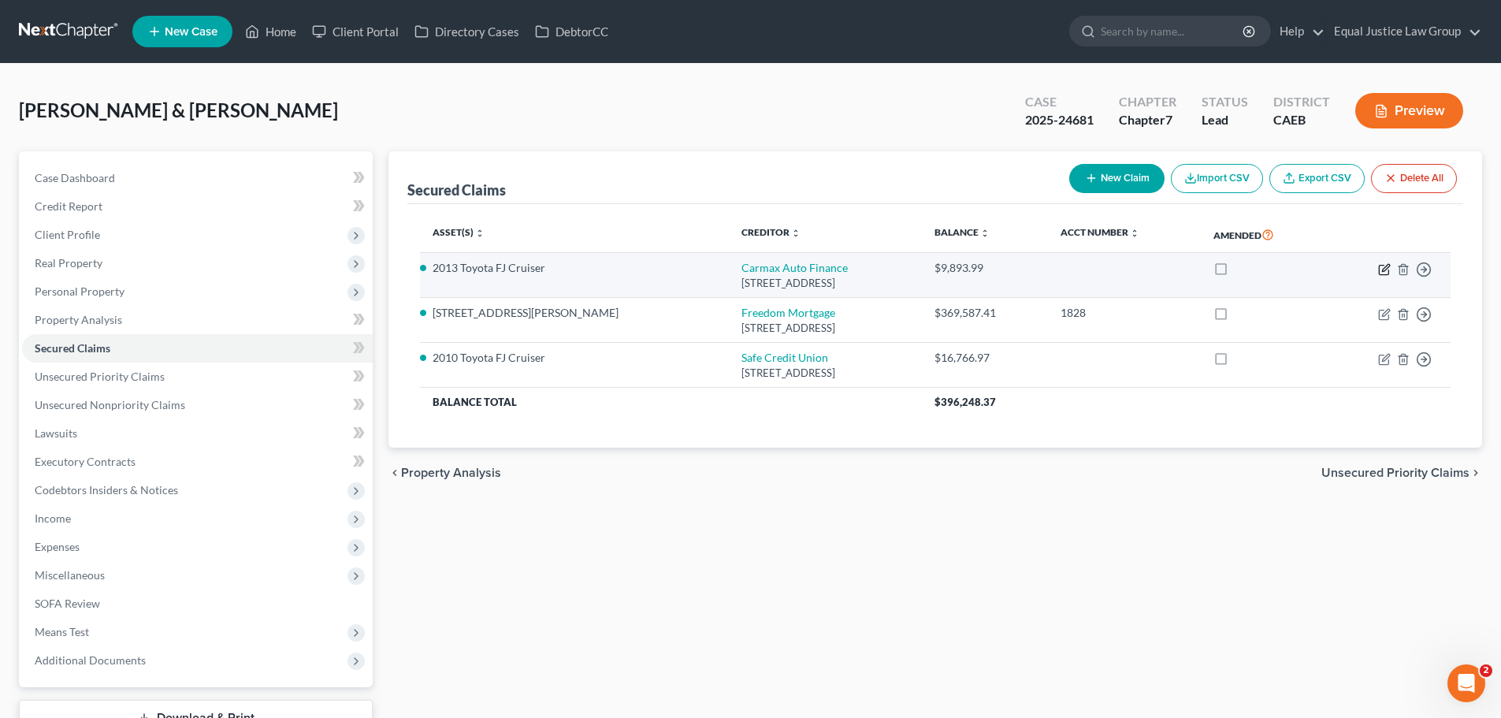
click at [1380, 269] on icon "button" at bounding box center [1384, 269] width 13 height 13
select select "10"
select select "2"
select select "0"
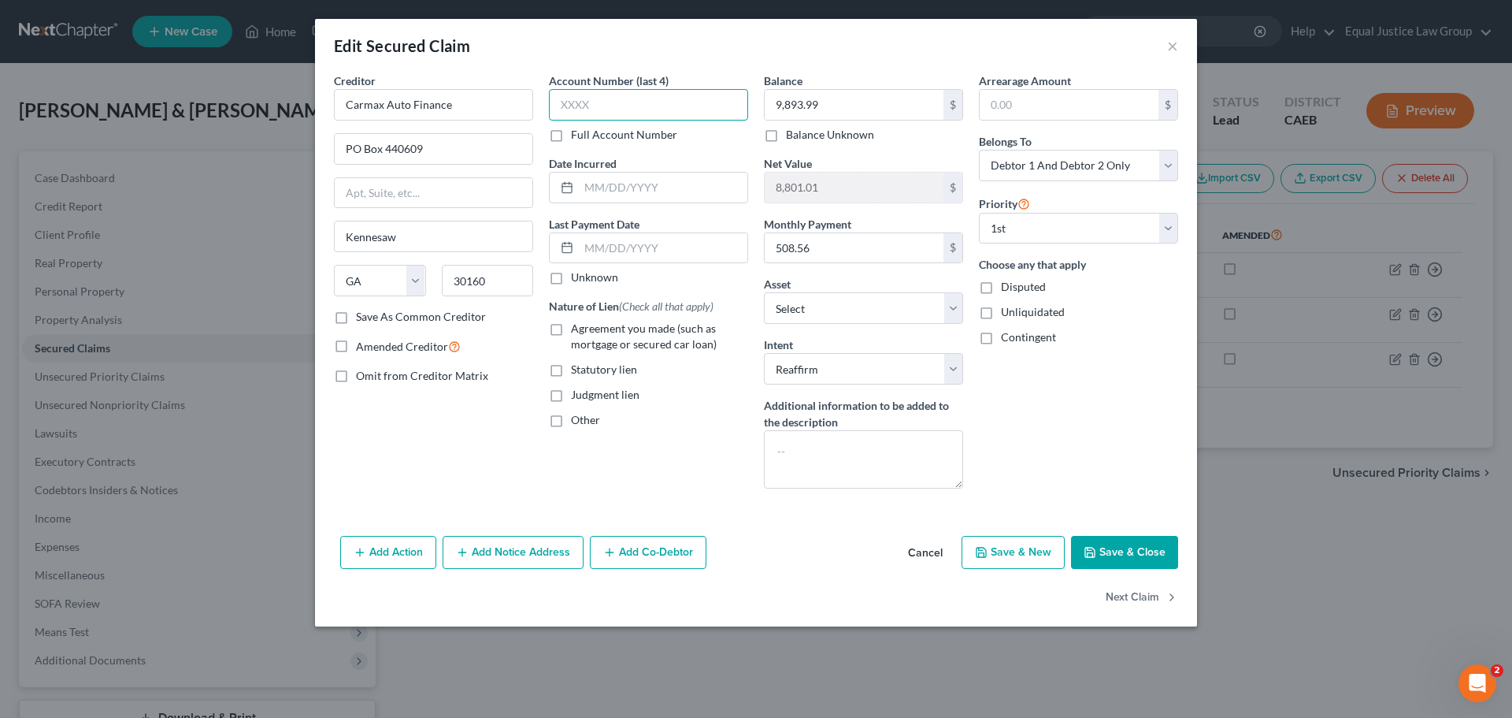
click at [611, 92] on input "text" at bounding box center [648, 105] width 199 height 32
type input "0187"
click at [628, 182] on input "text" at bounding box center [663, 188] width 169 height 30
type input "[DATE]"
click at [656, 241] on input "text" at bounding box center [663, 248] width 169 height 30
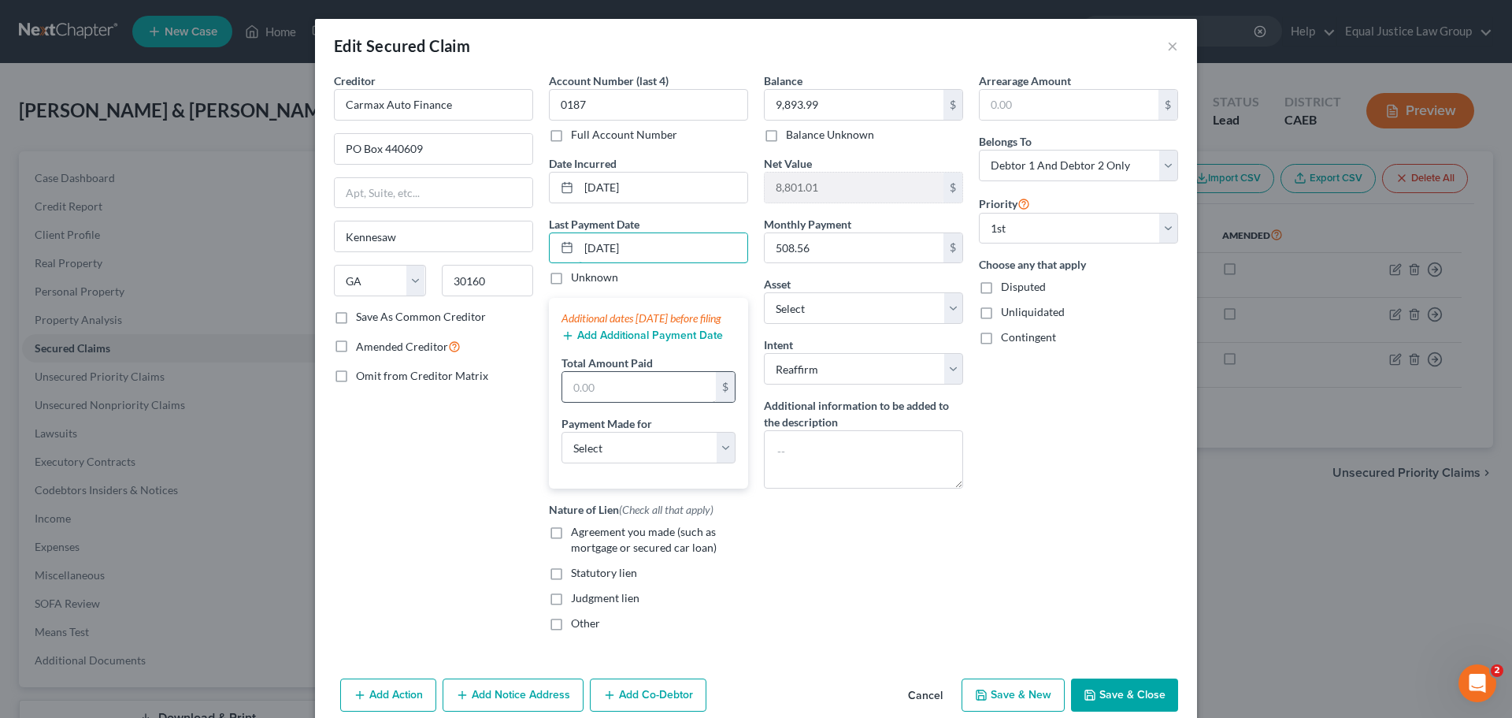
type input "[DATE]"
click at [633, 398] on input "text" at bounding box center [639, 387] width 154 height 30
type input "508.56"
click at [600, 456] on select "Select Car Credit Card Loan Repayment Mortgage Other Suppliers Or Vendors" at bounding box center [649, 448] width 174 height 32
select select "0"
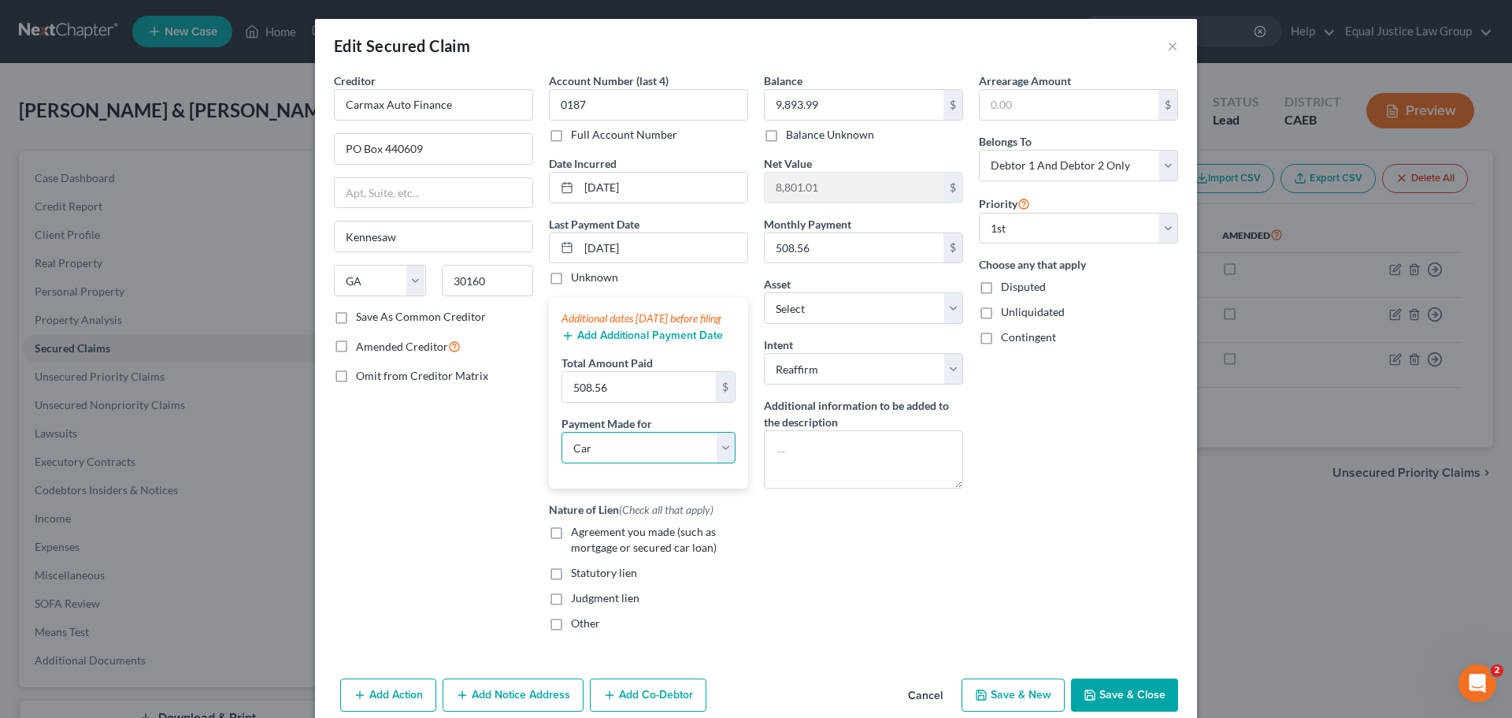
click at [562, 447] on select "Select Car Credit Card Loan Repayment Mortgage Other Suppliers Or Vendors" at bounding box center [649, 448] width 174 height 32
click at [916, 576] on div "Balance 9,893.99 $ Balance Unknown Balance Undetermined 9,893.99 $ Balance Unkn…" at bounding box center [863, 357] width 215 height 571
click at [585, 554] on span "Agreement you made (such as mortgage or secured car loan)" at bounding box center [644, 539] width 146 height 29
click at [585, 534] on input "Agreement you made (such as mortgage or secured car loan)" at bounding box center [582, 529] width 10 height 10
checkbox input "true"
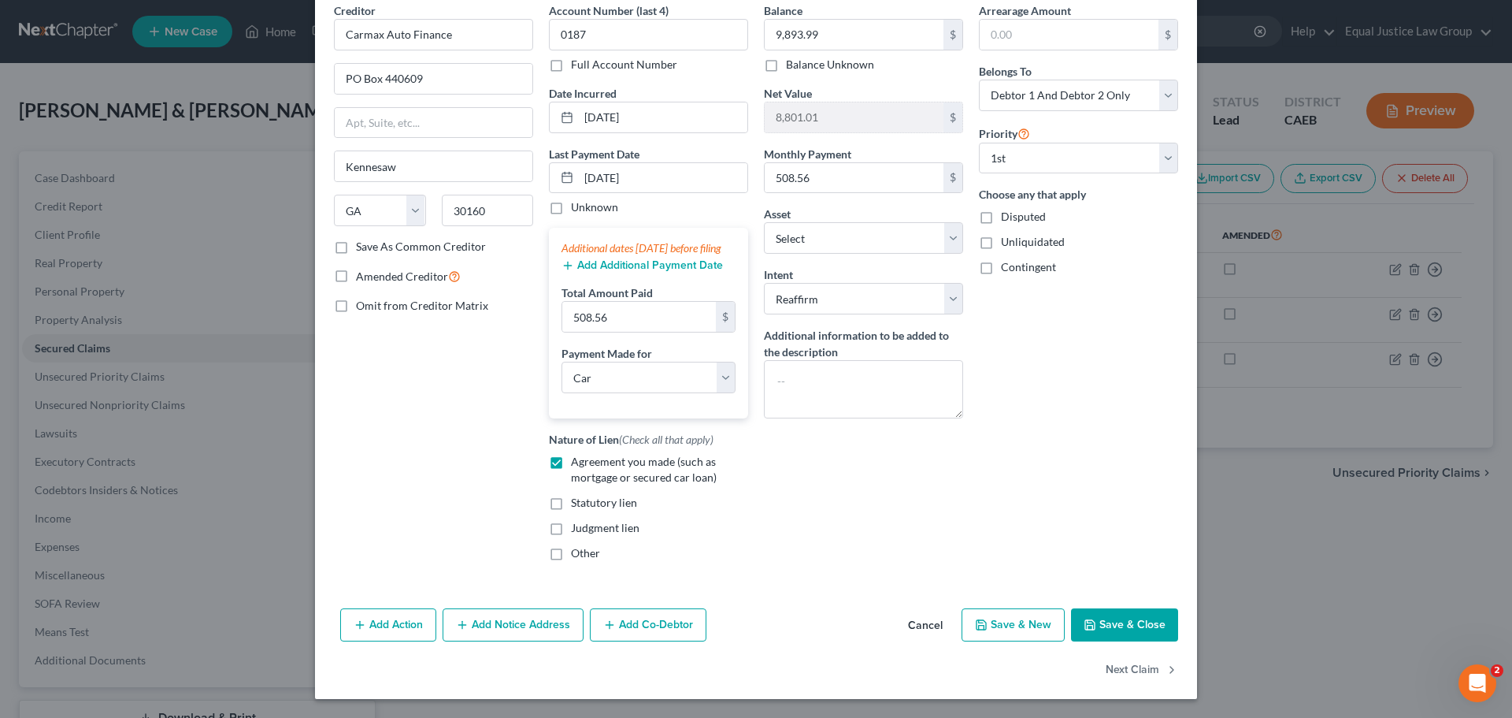
scroll to position [86, 0]
click at [1119, 624] on button "Save & Close" at bounding box center [1124, 624] width 107 height 33
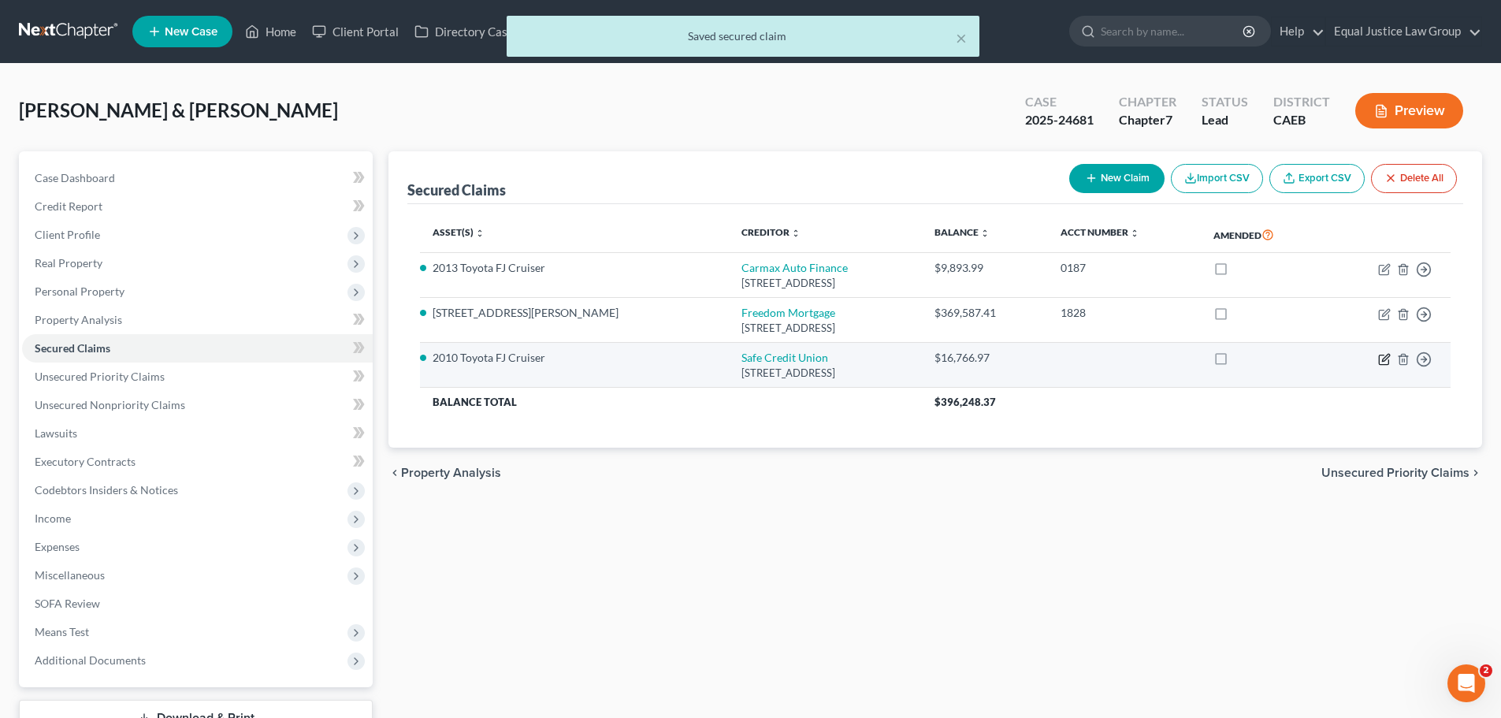
click at [1385, 357] on icon "button" at bounding box center [1385, 357] width 7 height 7
select select "4"
select select "2"
select select "0"
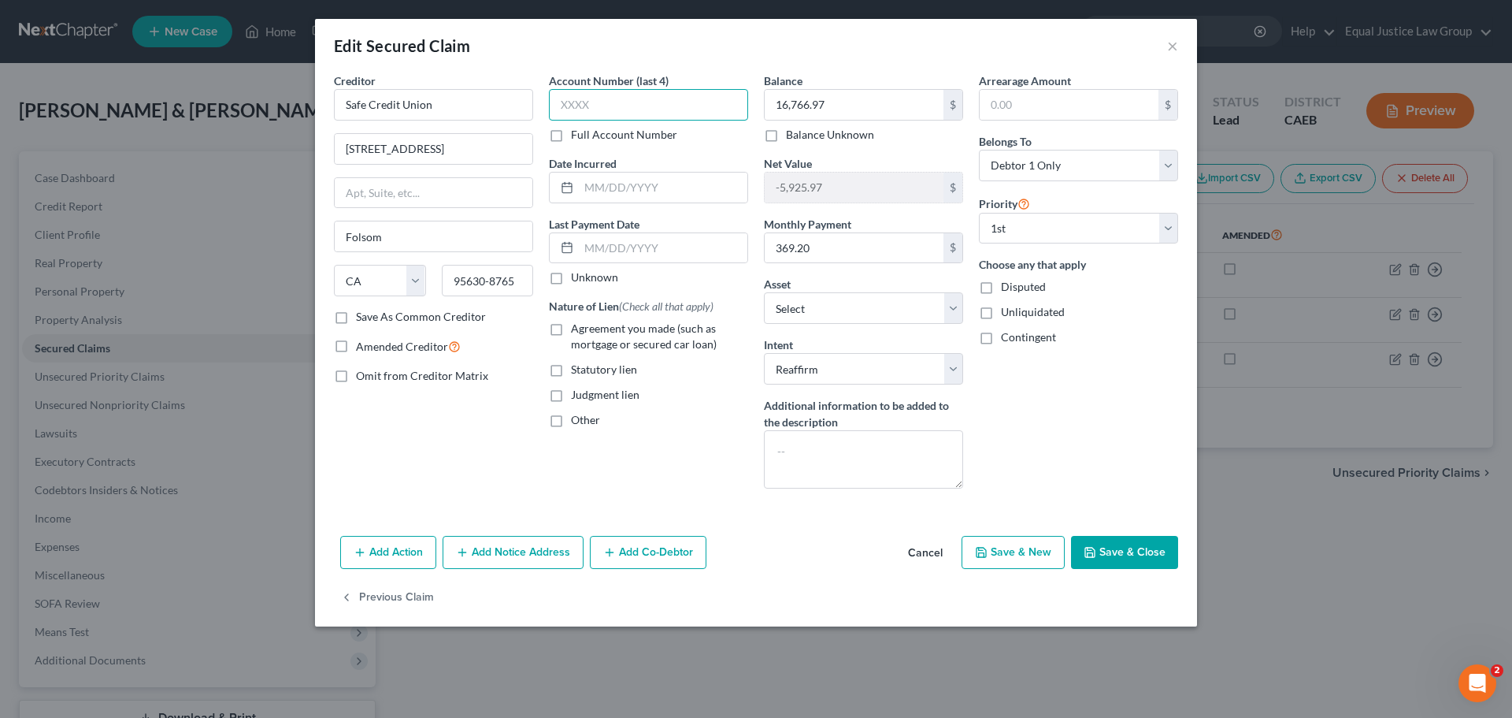
click at [563, 102] on input "text" at bounding box center [648, 105] width 199 height 32
type input "6894"
click at [627, 185] on input "text" at bounding box center [663, 188] width 169 height 30
type input "[DATE]"
click at [598, 246] on input "text" at bounding box center [663, 248] width 169 height 30
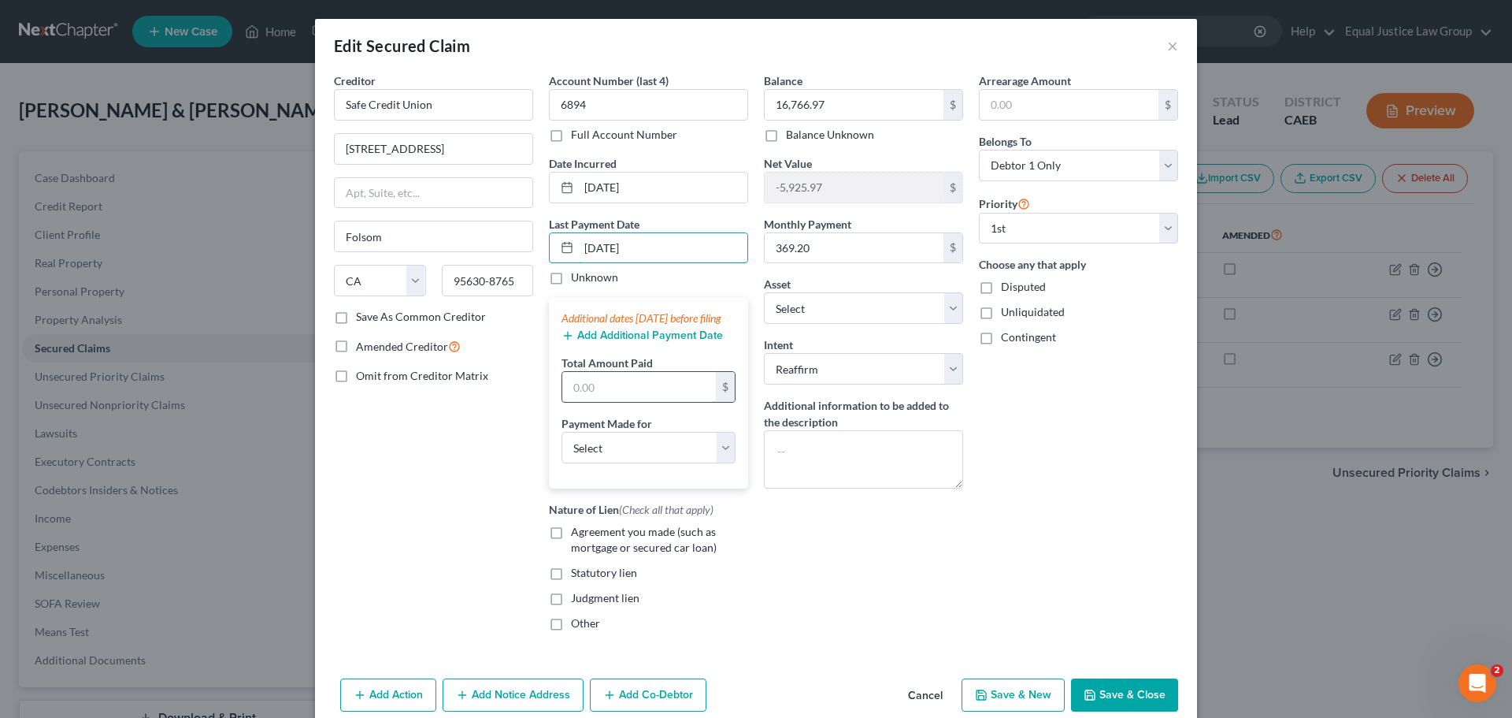
type input "[DATE]"
click at [615, 401] on input "text" at bounding box center [639, 387] width 154 height 30
type input "369.20"
click at [603, 455] on select "Select Car Credit Card Loan Repayment Mortgage Other Suppliers Or Vendors" at bounding box center [649, 448] width 174 height 32
select select "0"
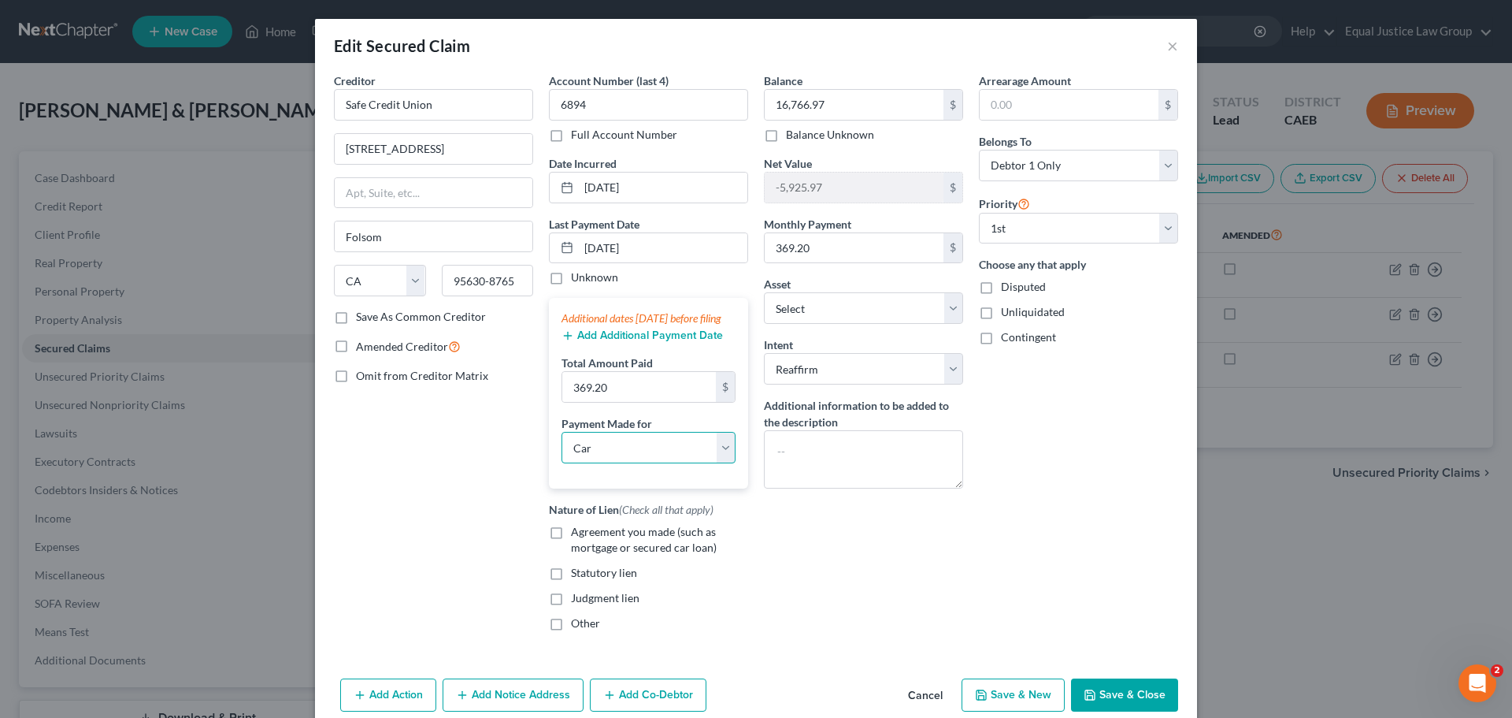
click at [562, 447] on select "Select Car Credit Card Loan Repayment Mortgage Other Suppliers Or Vendors" at bounding box center [649, 448] width 174 height 32
click at [571, 551] on span "Agreement you made (such as mortgage or secured car loan)" at bounding box center [644, 539] width 146 height 29
click at [577, 534] on input "Agreement you made (such as mortgage or secured car loan)" at bounding box center [582, 529] width 10 height 10
checkbox input "true"
click at [820, 618] on div "Balance 16,766.97 $ Balance Unknown Balance Undetermined 16,766.97 $ Balance Un…" at bounding box center [863, 357] width 215 height 571
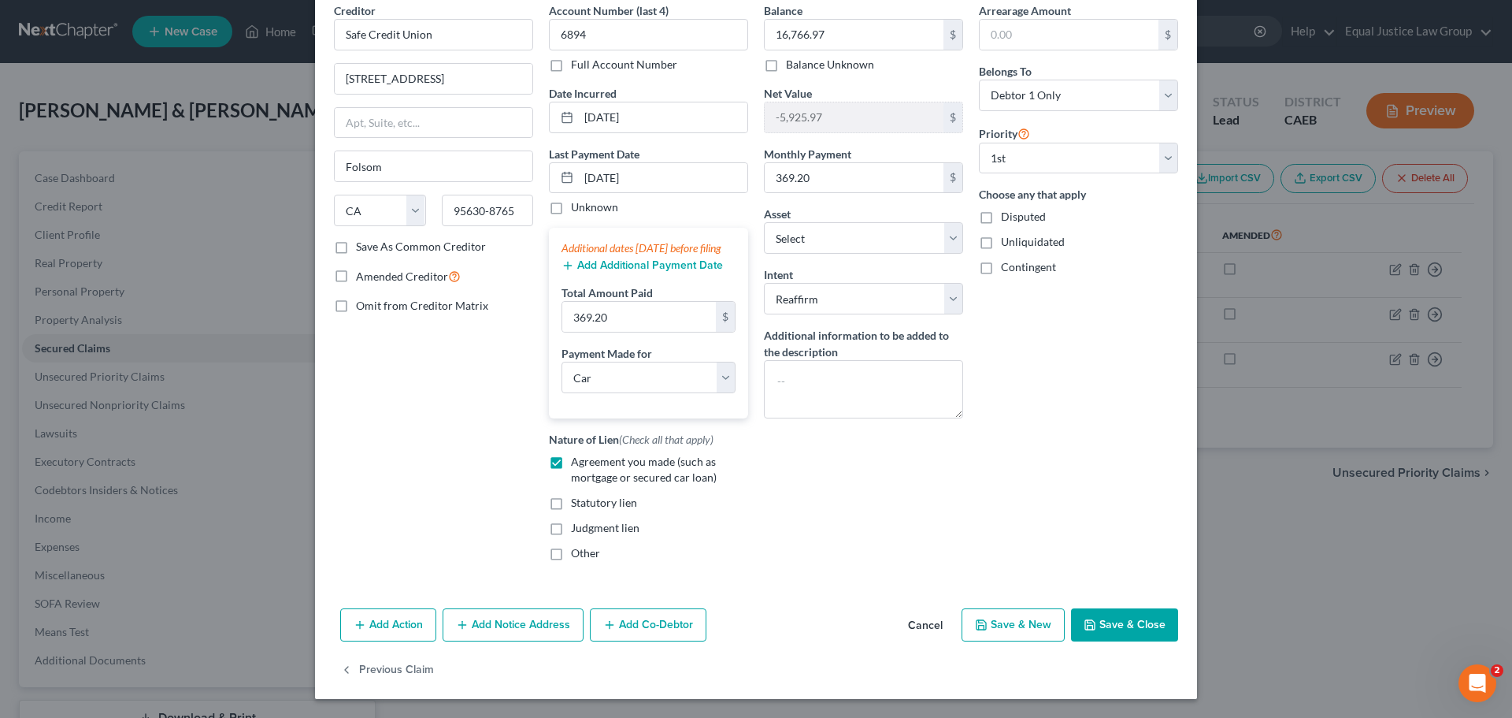
click at [1120, 629] on button "Save & Close" at bounding box center [1124, 624] width 107 height 33
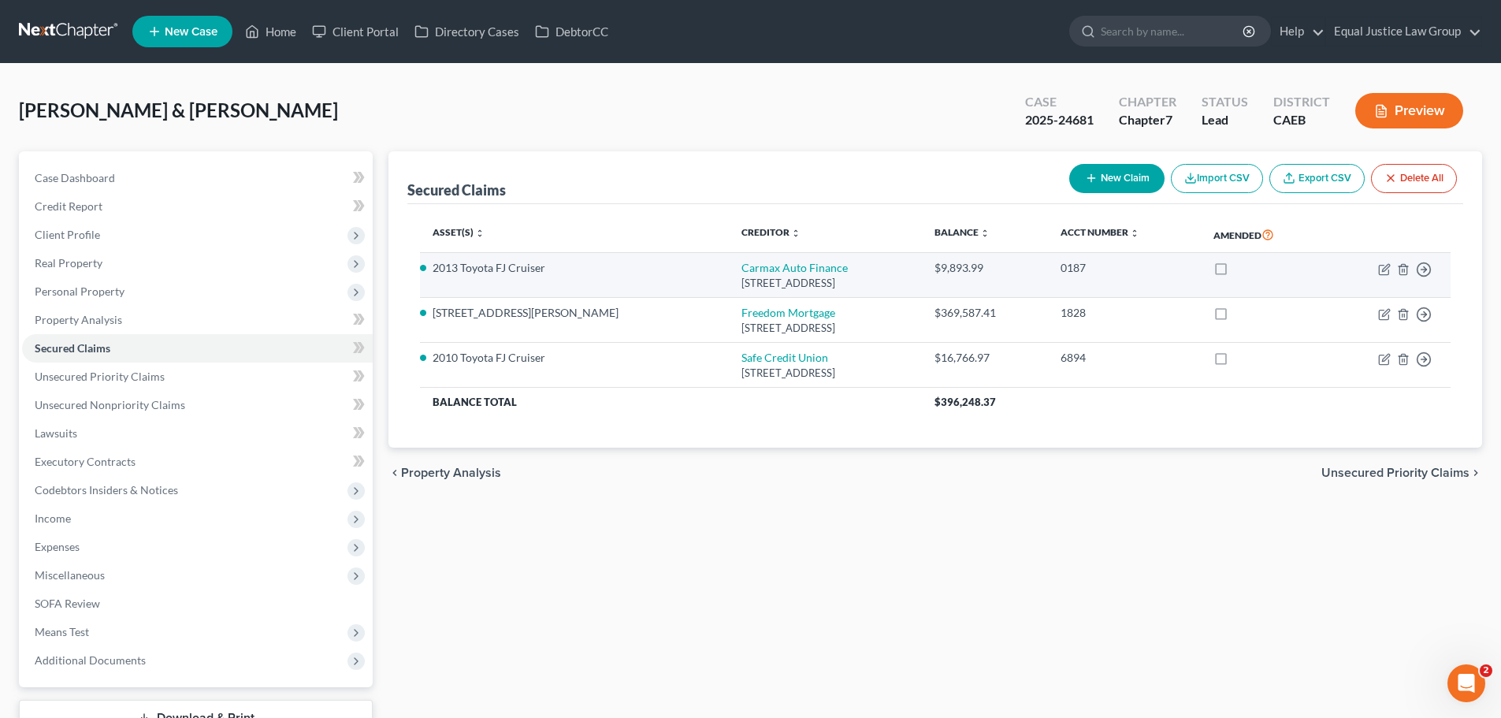
drag, startPoint x: 1250, startPoint y: 263, endPoint x: 1250, endPoint y: 273, distance: 9.5
click at [1235, 272] on label at bounding box center [1235, 272] width 0 height 0
click at [1250, 263] on input "checkbox" at bounding box center [1246, 265] width 10 height 10
checkbox input "true"
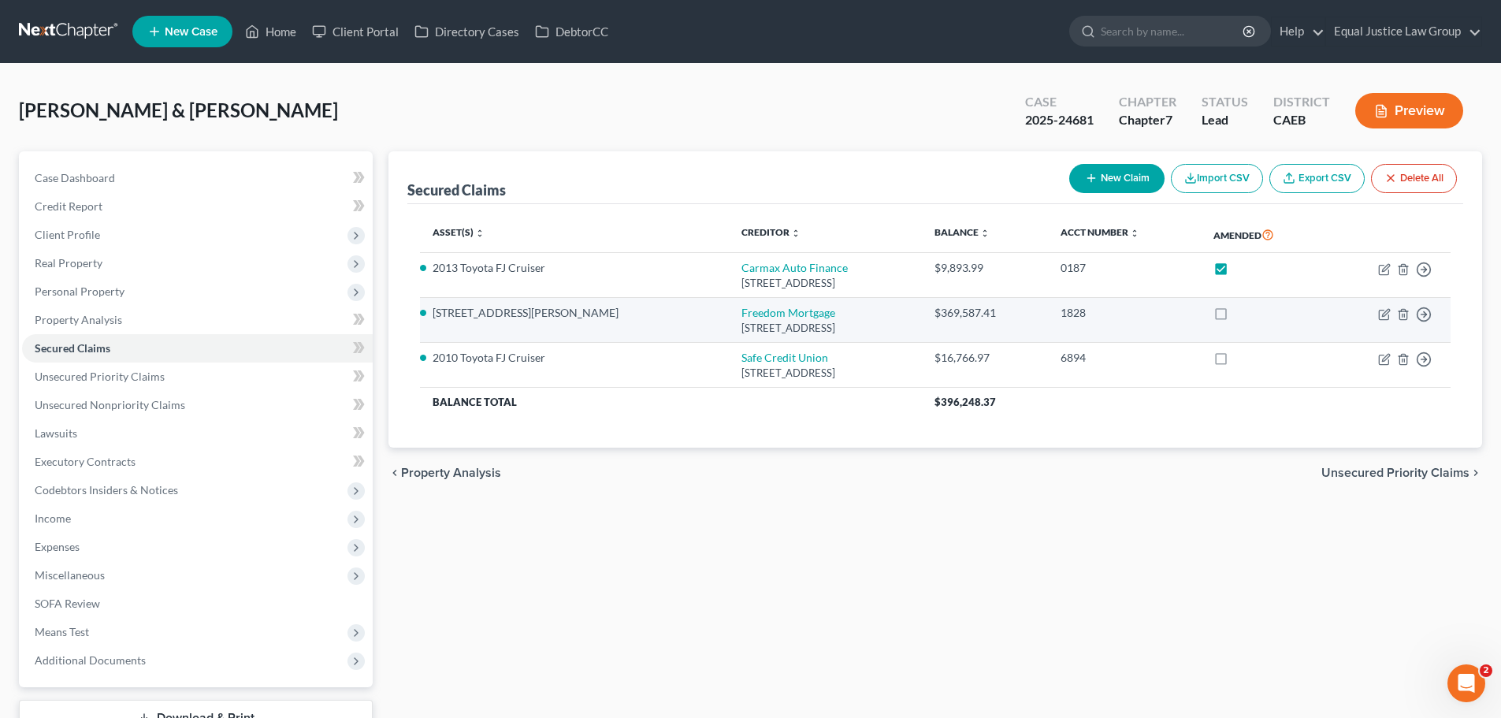
drag, startPoint x: 1250, startPoint y: 314, endPoint x: 1248, endPoint y: 325, distance: 12.0
click at [1235, 317] on label at bounding box center [1235, 317] width 0 height 0
click at [1249, 314] on input "checkbox" at bounding box center [1246, 310] width 10 height 10
checkbox input "true"
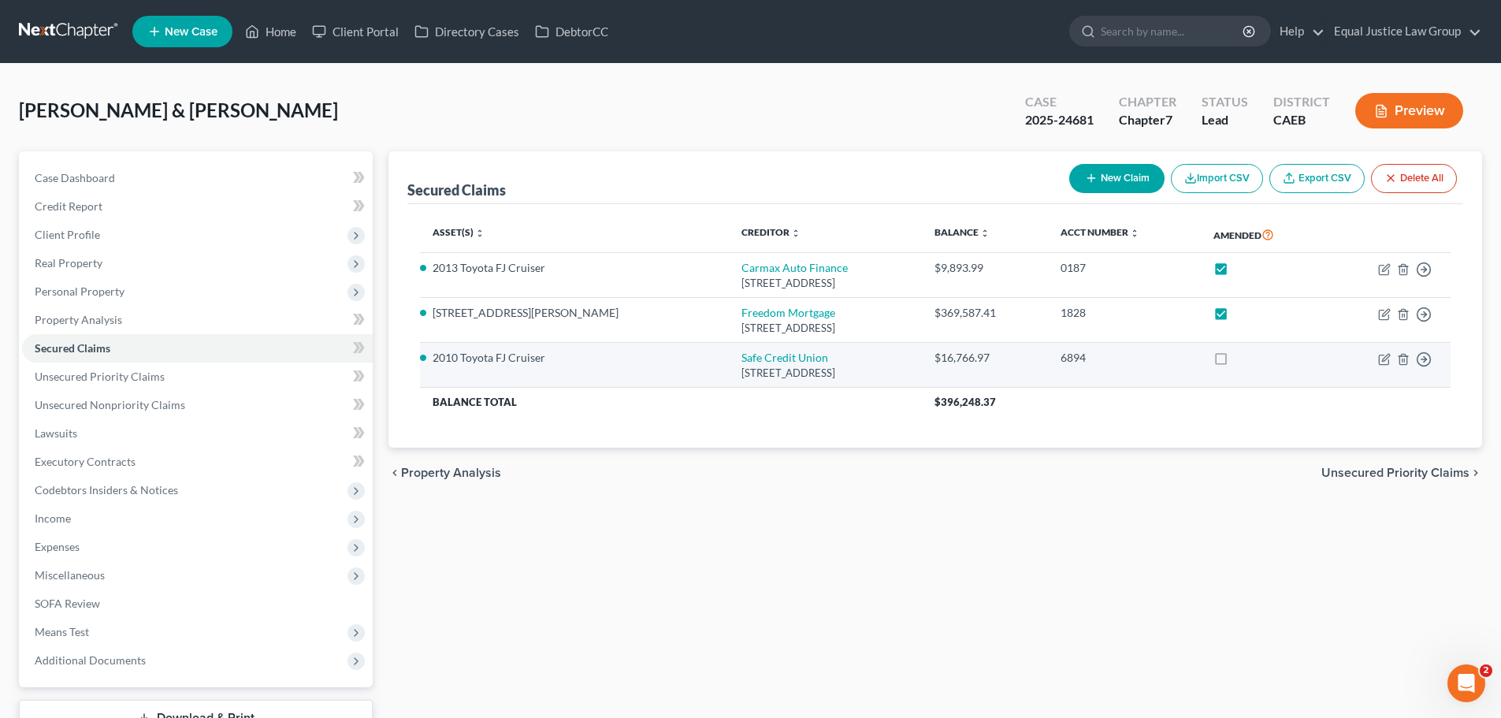
click at [1235, 362] on label at bounding box center [1235, 362] width 0 height 0
click at [1245, 360] on input "checkbox" at bounding box center [1246, 355] width 10 height 10
checkbox input "true"
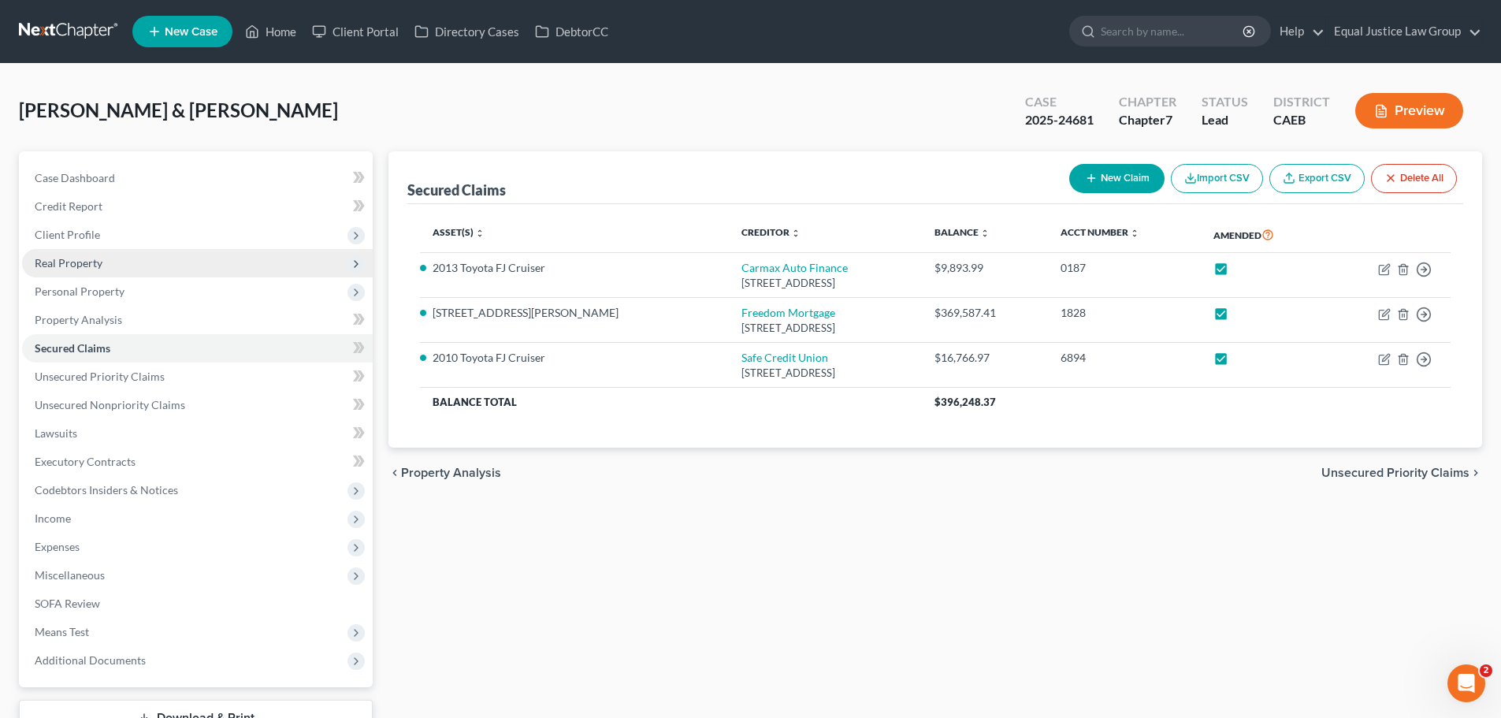
click at [105, 265] on span "Real Property" at bounding box center [197, 263] width 351 height 28
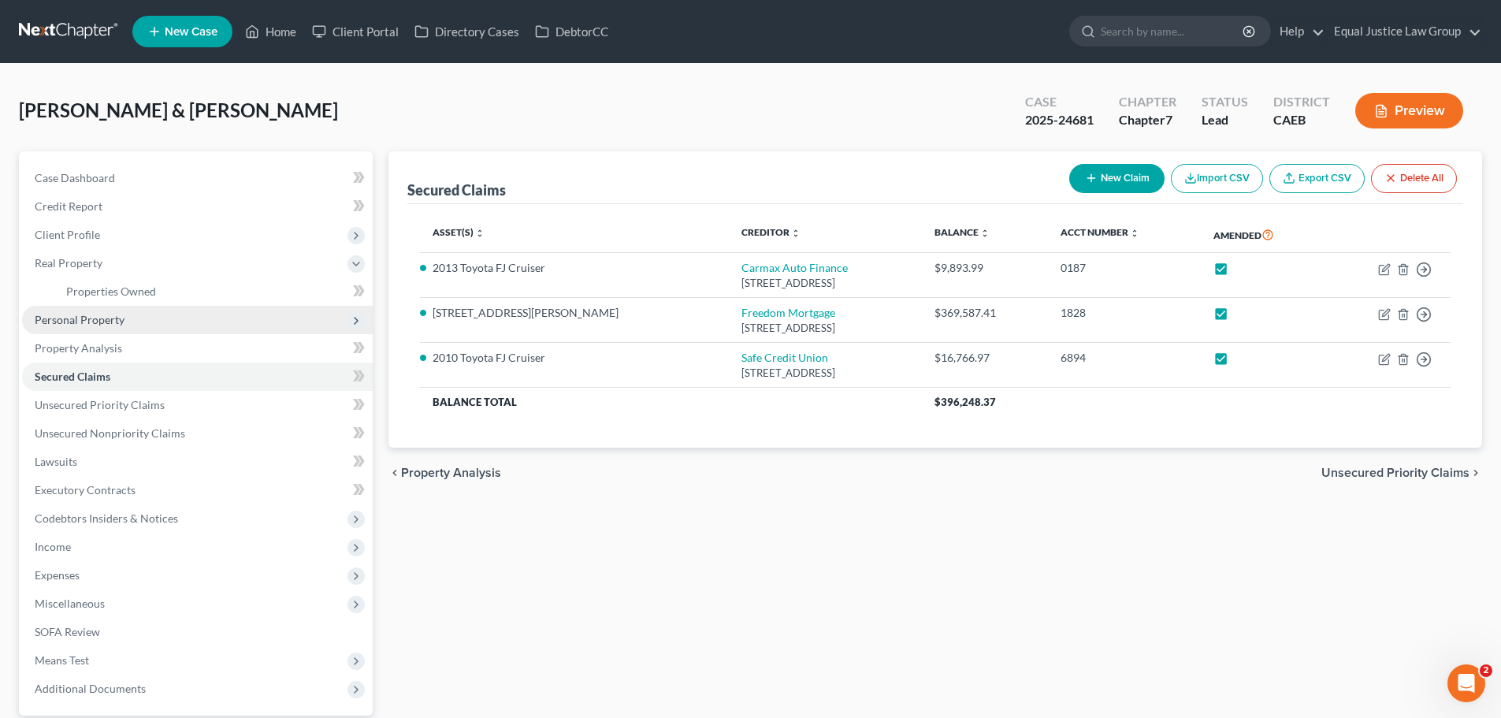
click at [122, 316] on span "Personal Property" at bounding box center [80, 319] width 90 height 13
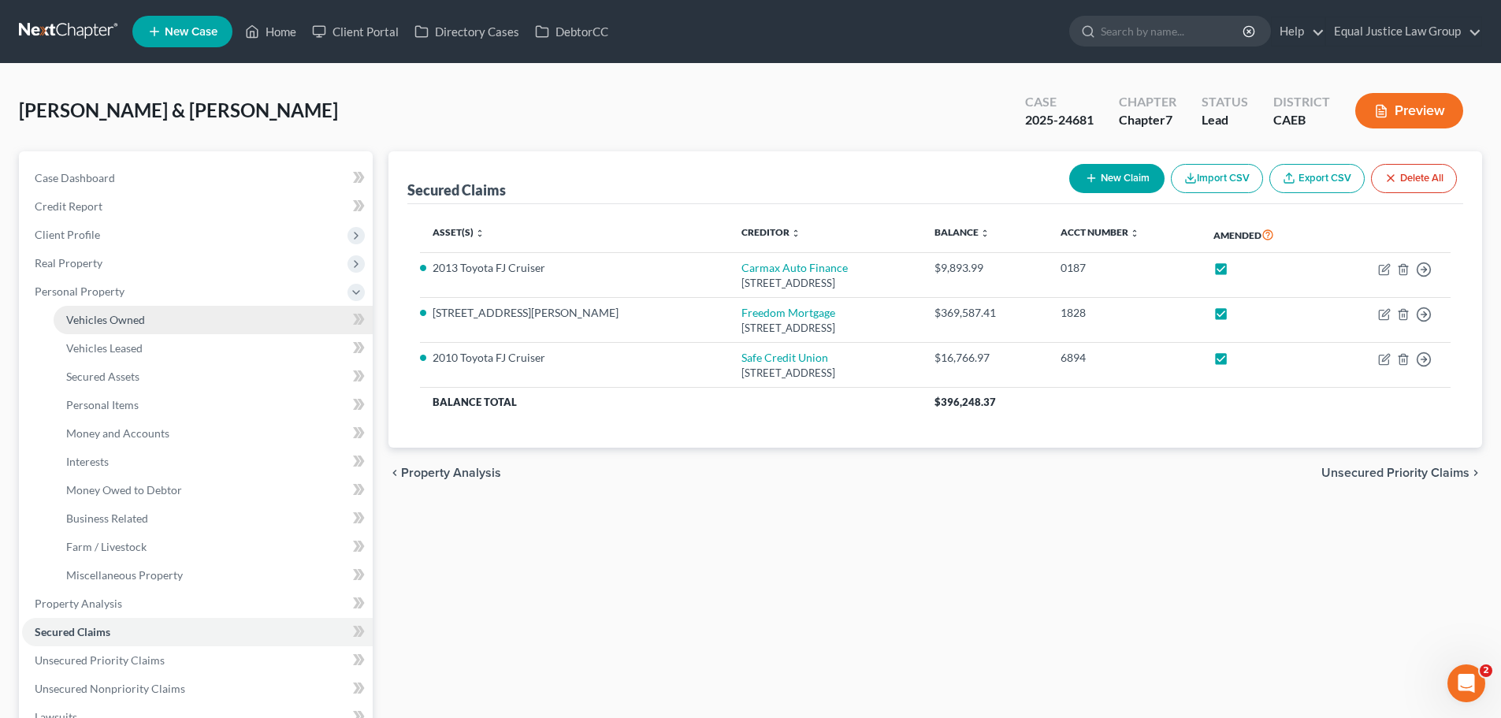
click at [146, 321] on link "Vehicles Owned" at bounding box center [213, 320] width 319 height 28
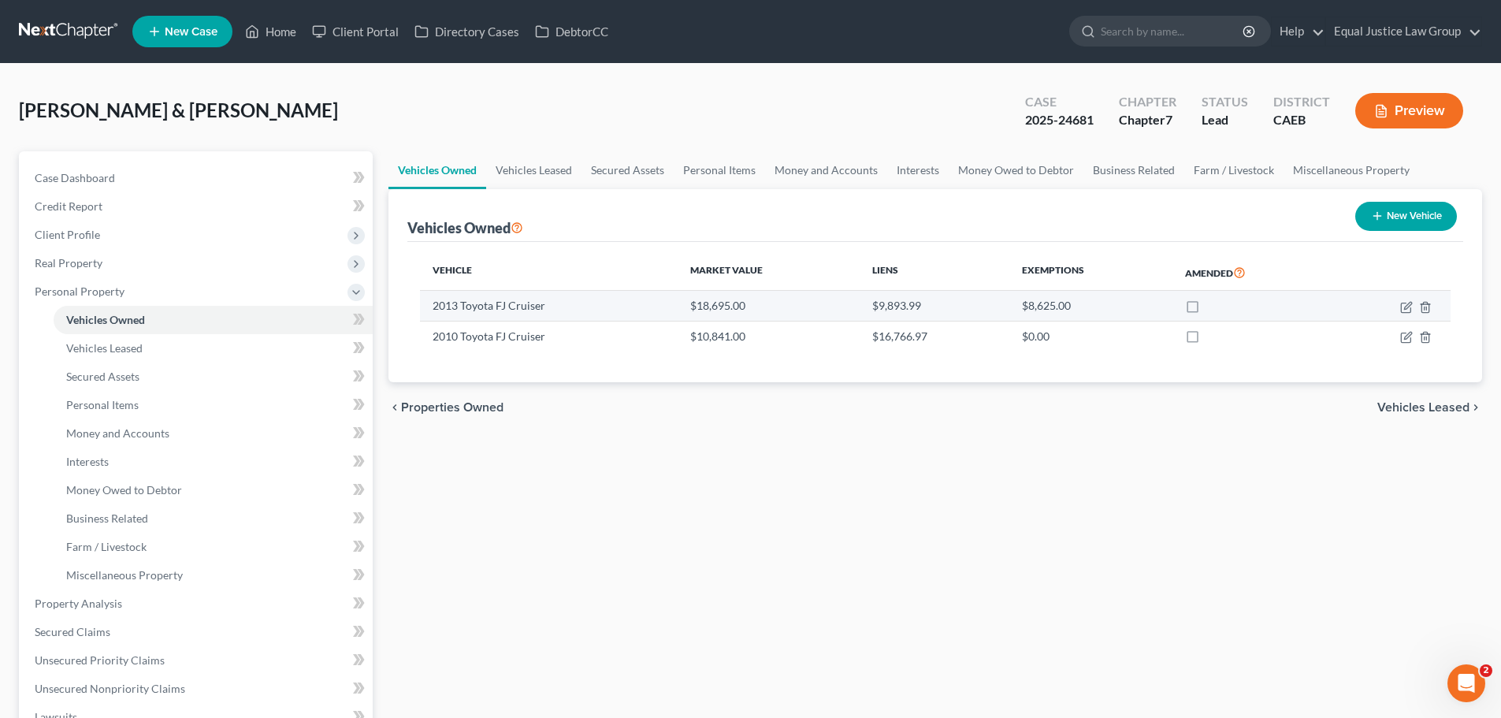
click at [1207, 310] on label at bounding box center [1207, 310] width 0 height 0
click at [1213, 307] on input "checkbox" at bounding box center [1218, 303] width 10 height 10
checkbox input "true"
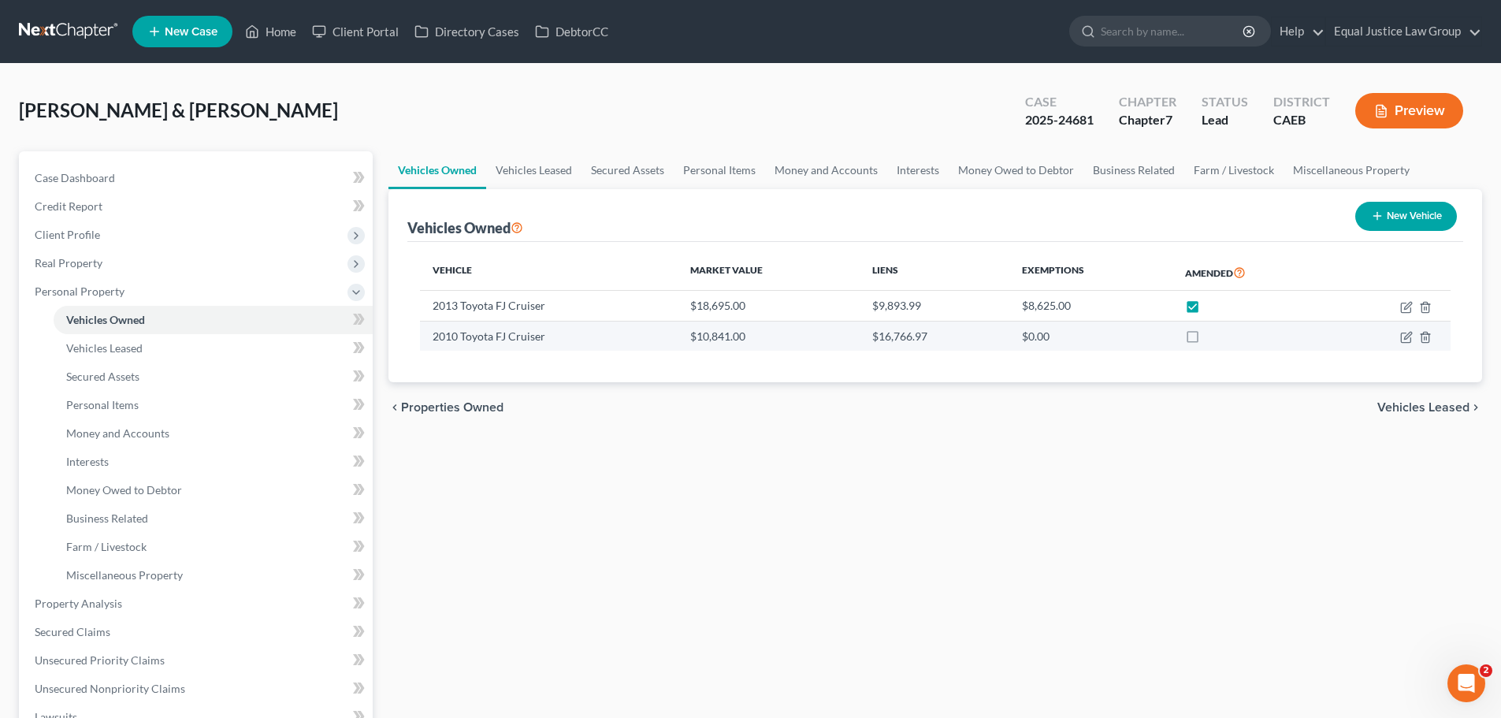
click at [1207, 340] on label at bounding box center [1207, 340] width 0 height 0
click at [1213, 336] on input "checkbox" at bounding box center [1218, 333] width 10 height 10
checkbox input "true"
click at [1402, 102] on button "Preview" at bounding box center [1409, 110] width 108 height 35
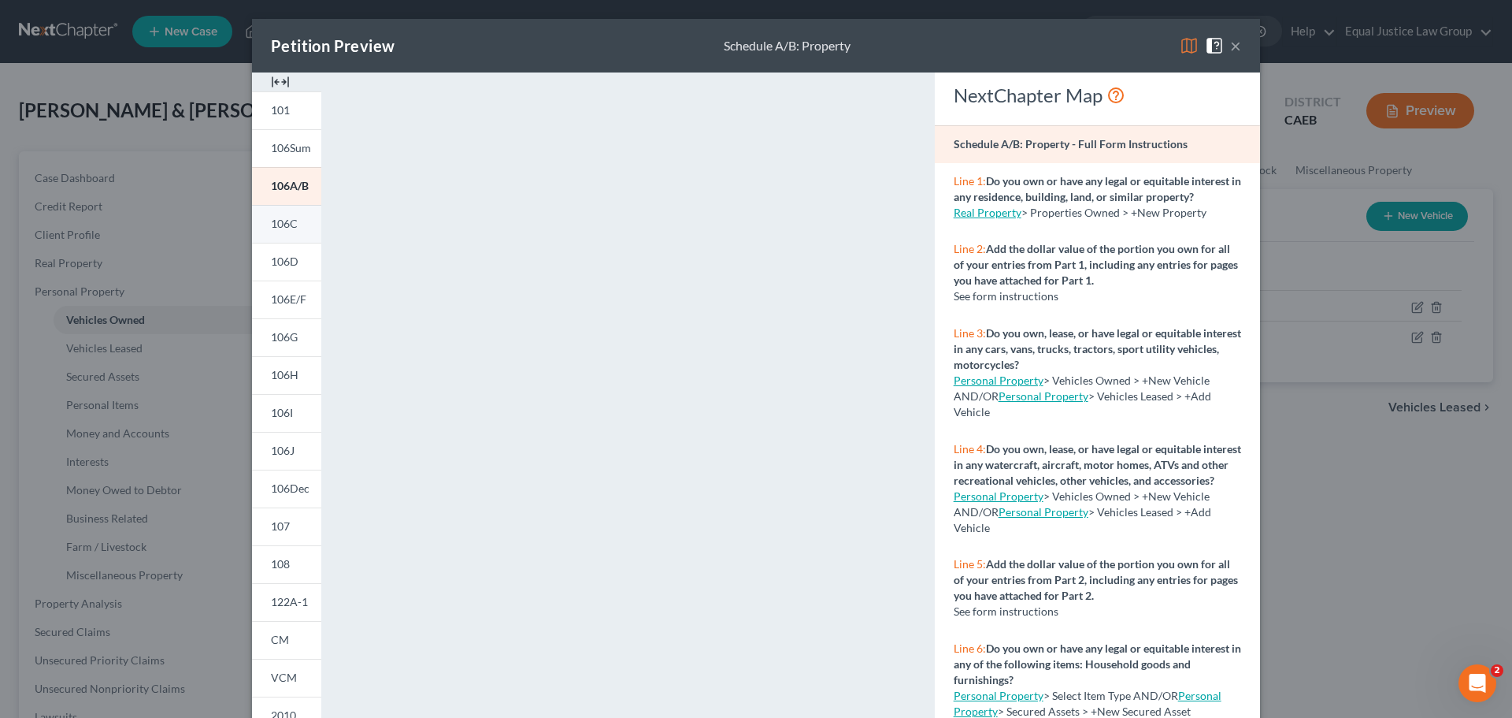
click at [284, 223] on span "106C" at bounding box center [284, 223] width 27 height 13
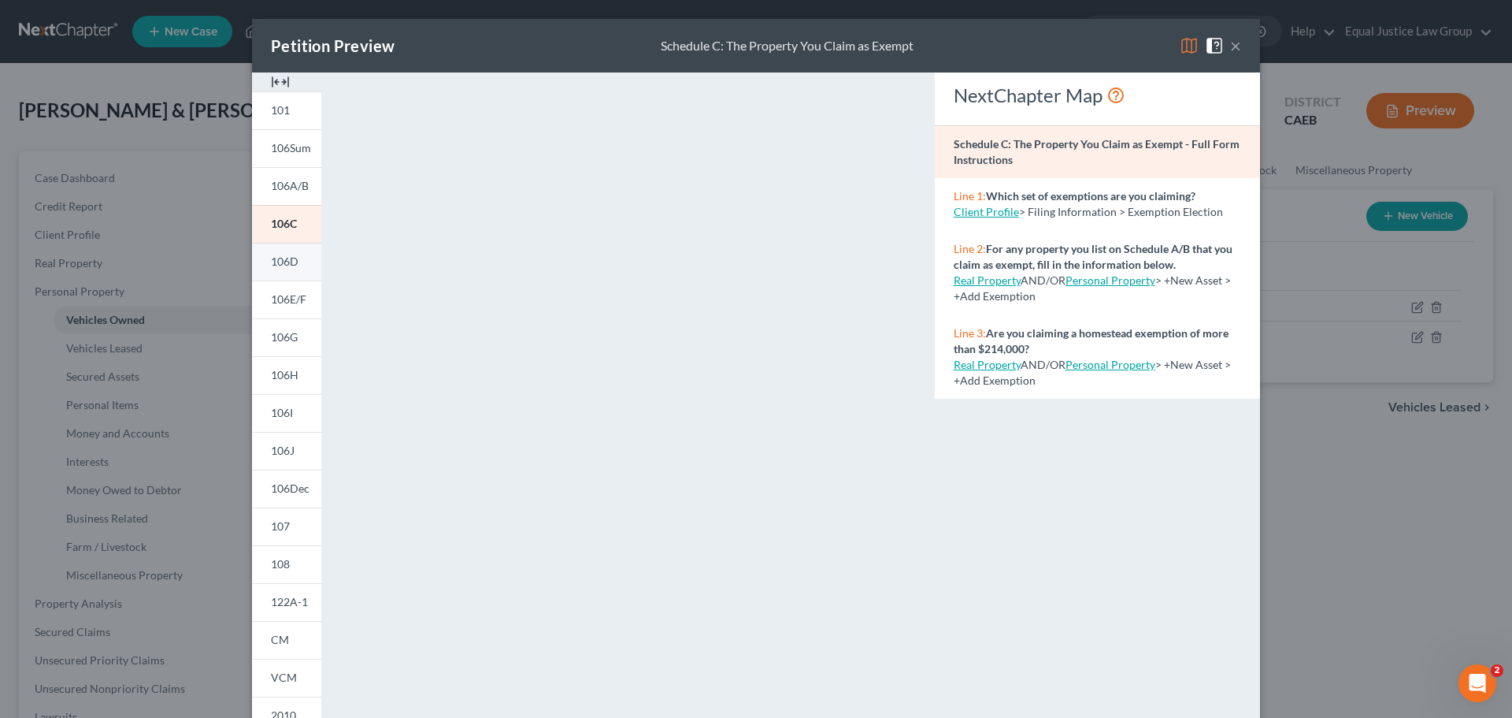
click at [291, 265] on span "106D" at bounding box center [285, 260] width 28 height 13
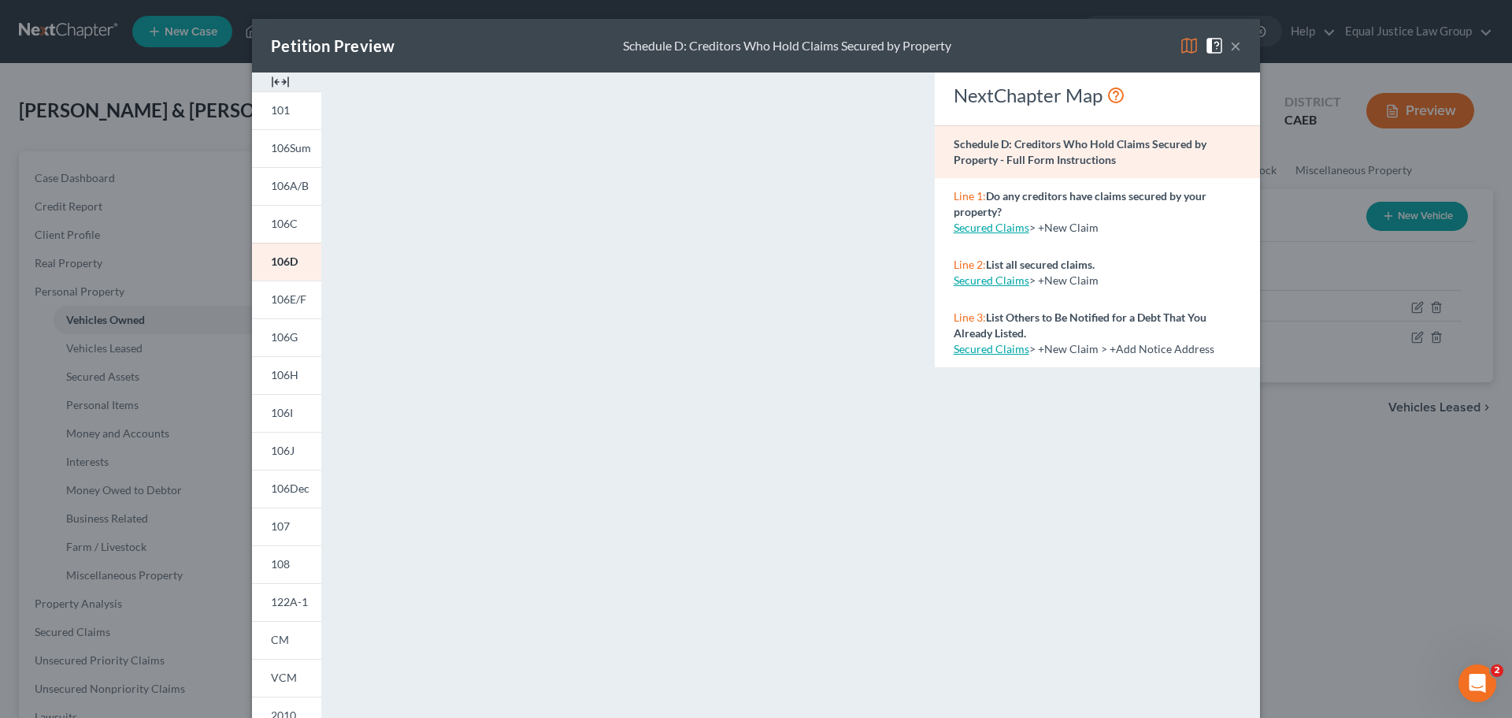
click at [1231, 46] on button "×" at bounding box center [1235, 45] width 11 height 19
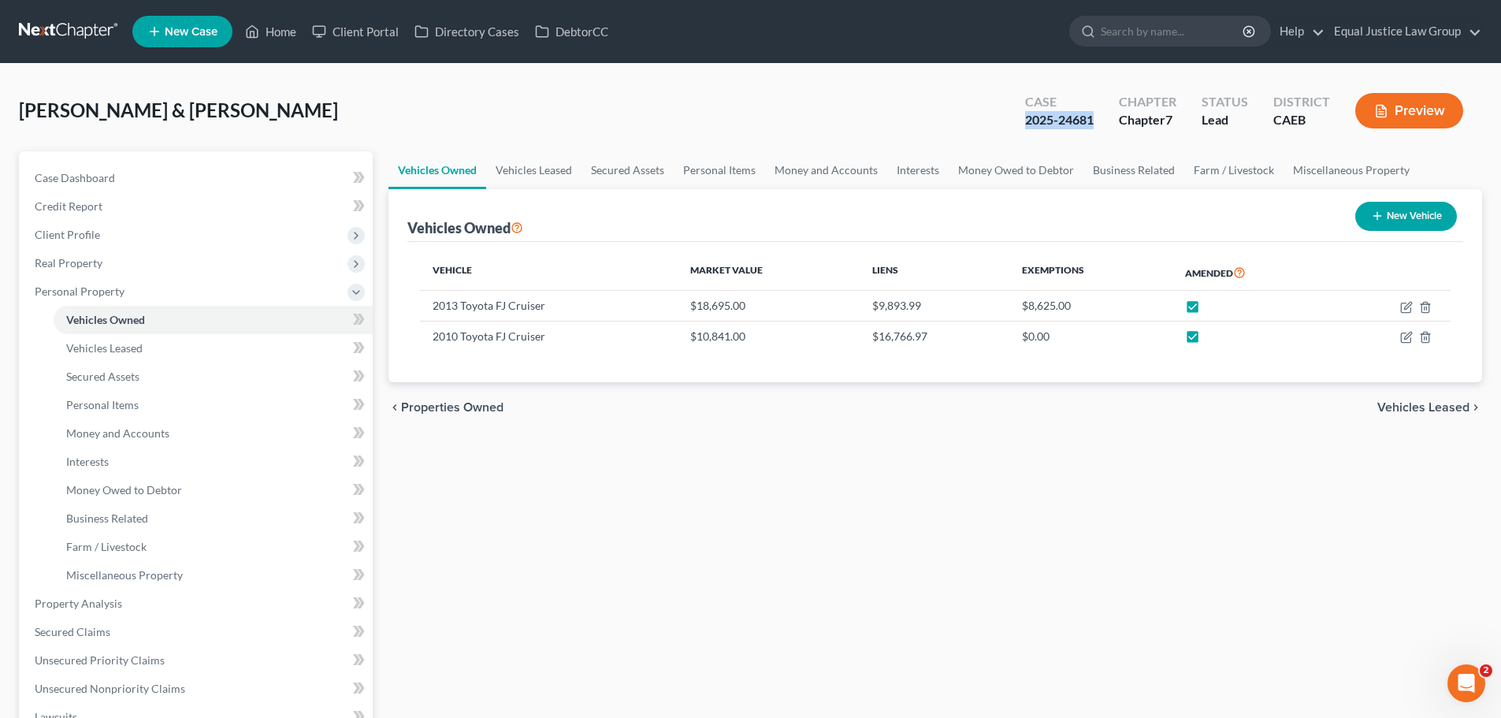
drag, startPoint x: 1026, startPoint y: 120, endPoint x: 1095, endPoint y: 117, distance: 69.4
click at [1093, 117] on div "2025-24681" at bounding box center [1059, 120] width 69 height 18
copy div "2025-24681"
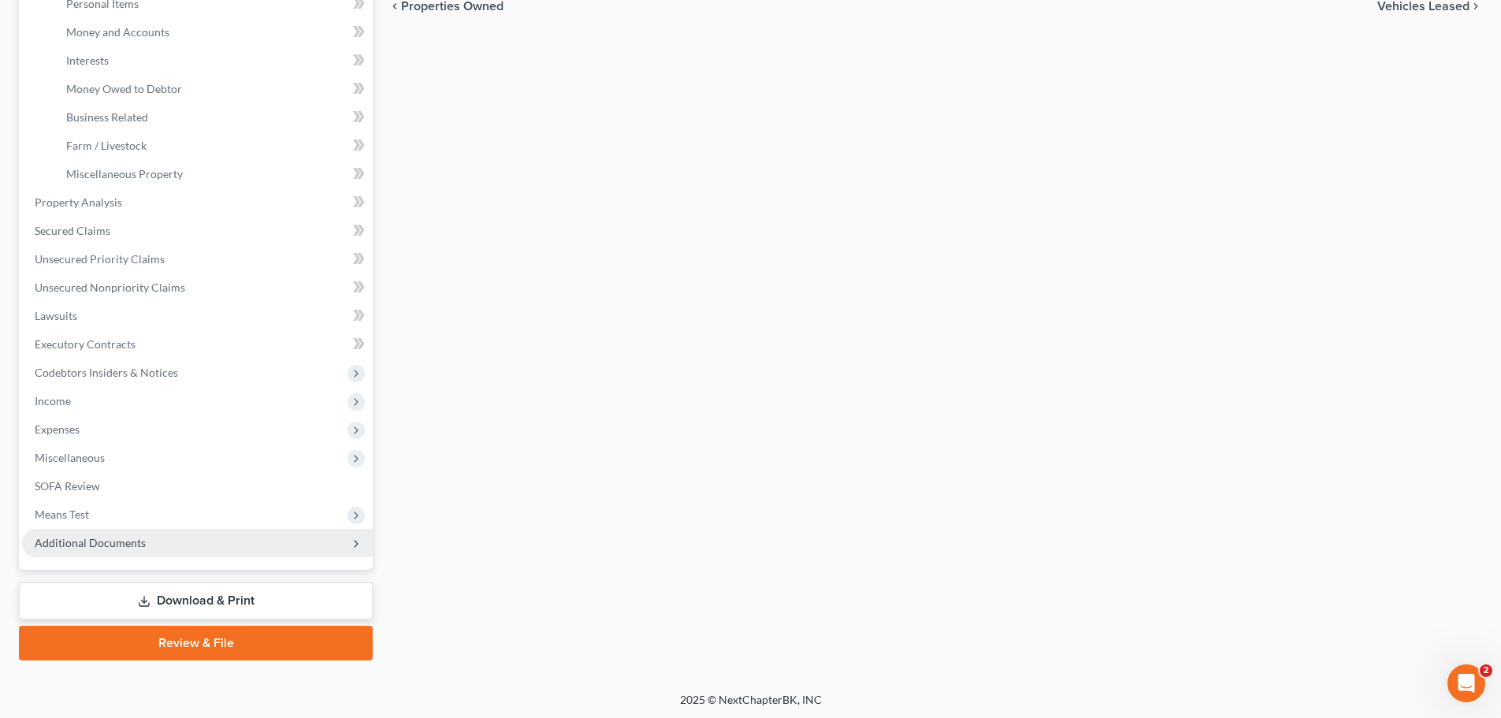
scroll to position [403, 0]
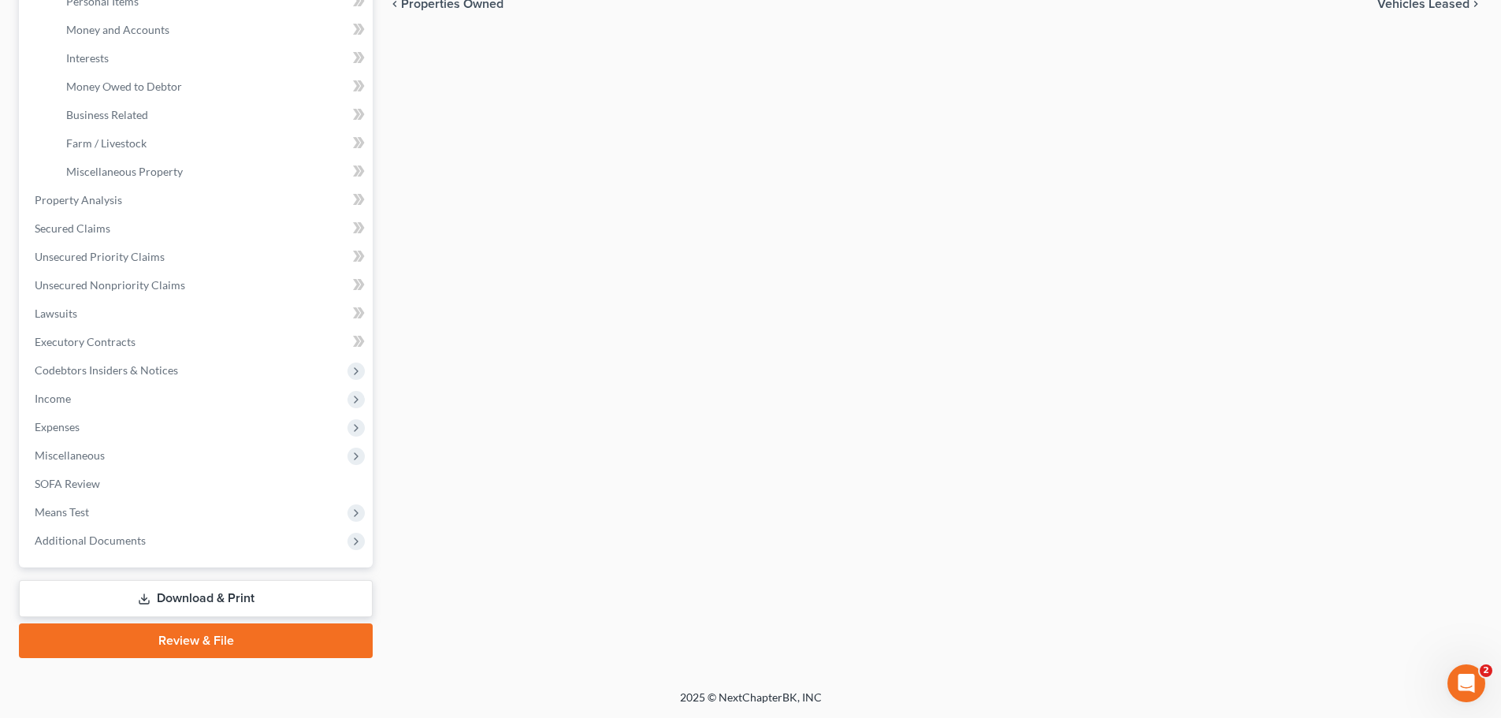
click at [222, 598] on link "Download & Print" at bounding box center [196, 598] width 354 height 37
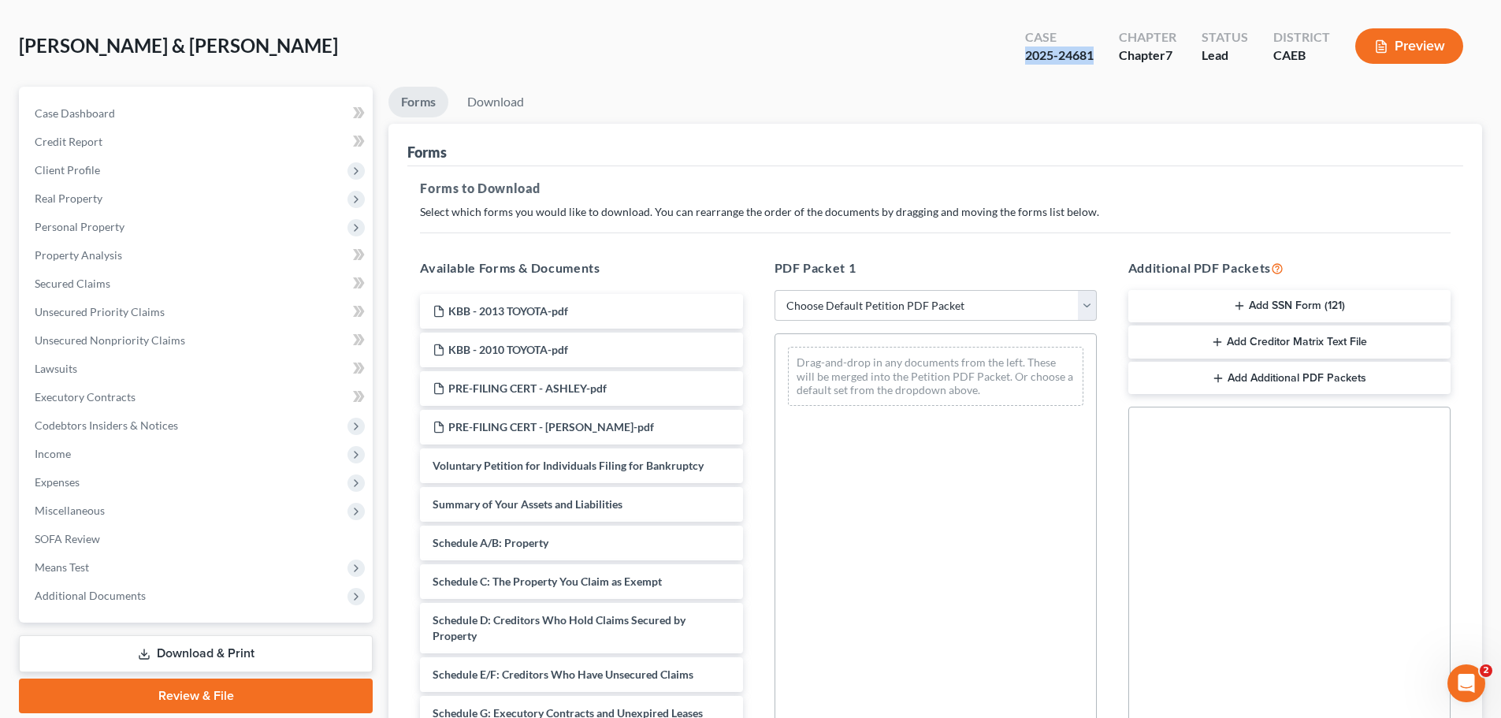
scroll to position [255, 0]
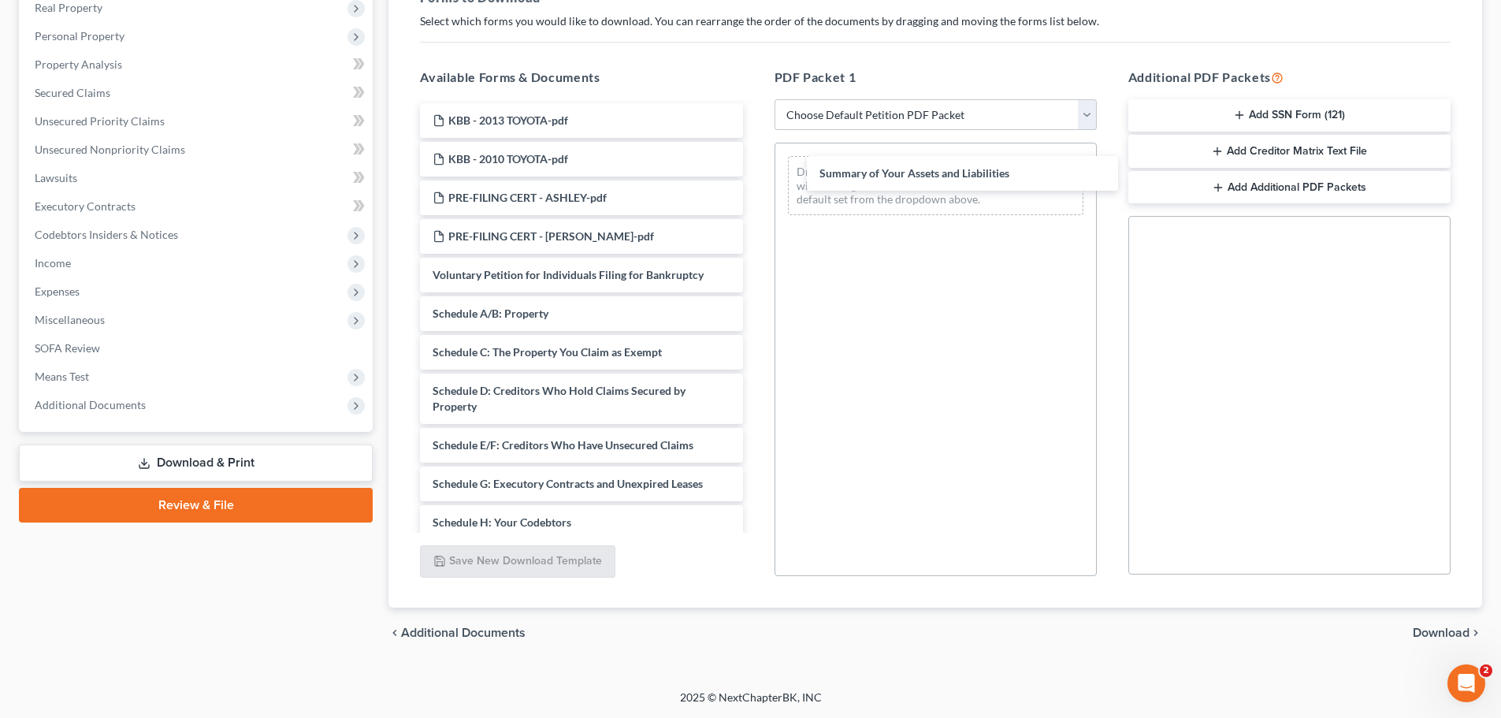
drag, startPoint x: 466, startPoint y: 315, endPoint x: 837, endPoint y: 177, distance: 396.5
click at [755, 174] on div "Summary of Your Assets and Liabilities KBB - 2013 TOYOTA-pdf KBB - 2010 TOYOTA-…" at bounding box center [580, 538] width 347 height 870
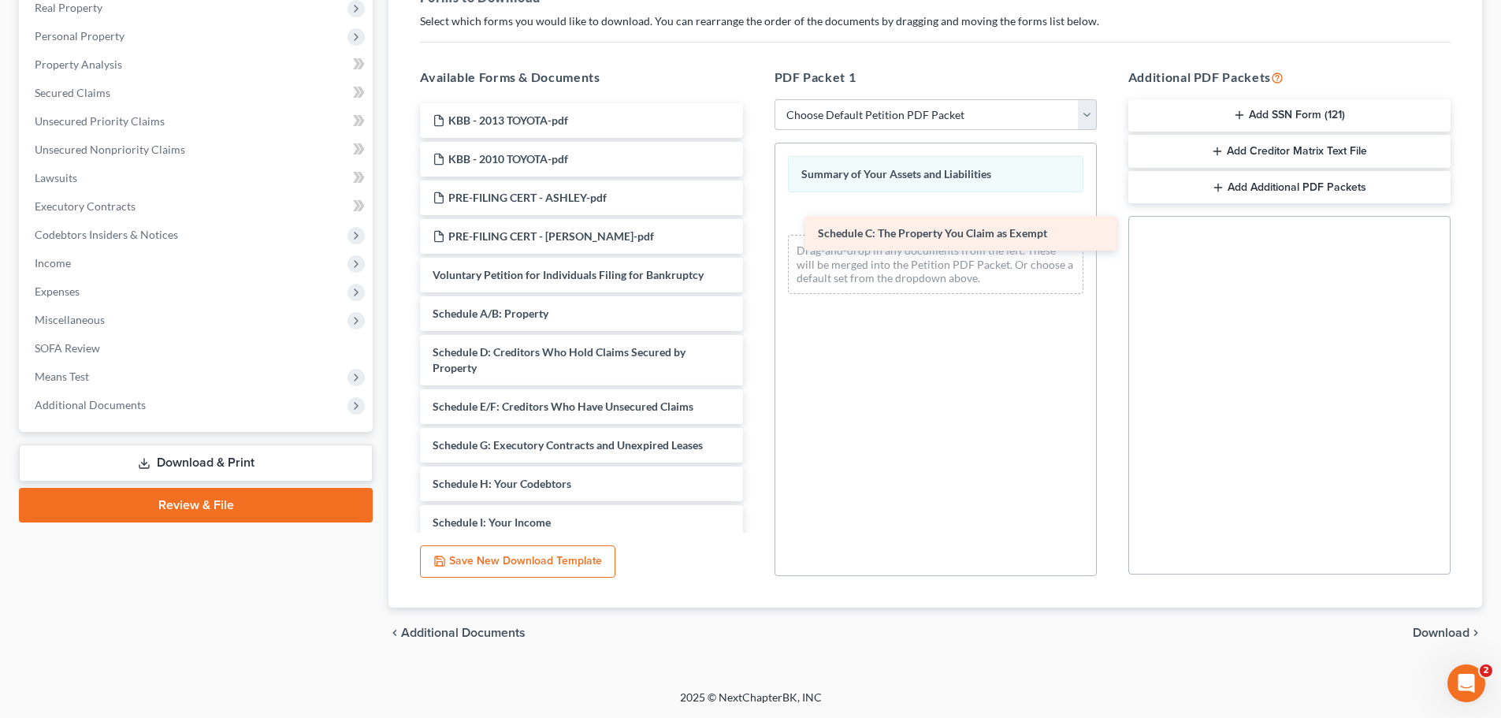
drag, startPoint x: 484, startPoint y: 352, endPoint x: 863, endPoint y: 217, distance: 402.4
click at [755, 217] on div "Schedule C: The Property You Claim as Exempt KBB - 2013 TOYOTA-pdf KBB - 2010 T…" at bounding box center [580, 518] width 347 height 831
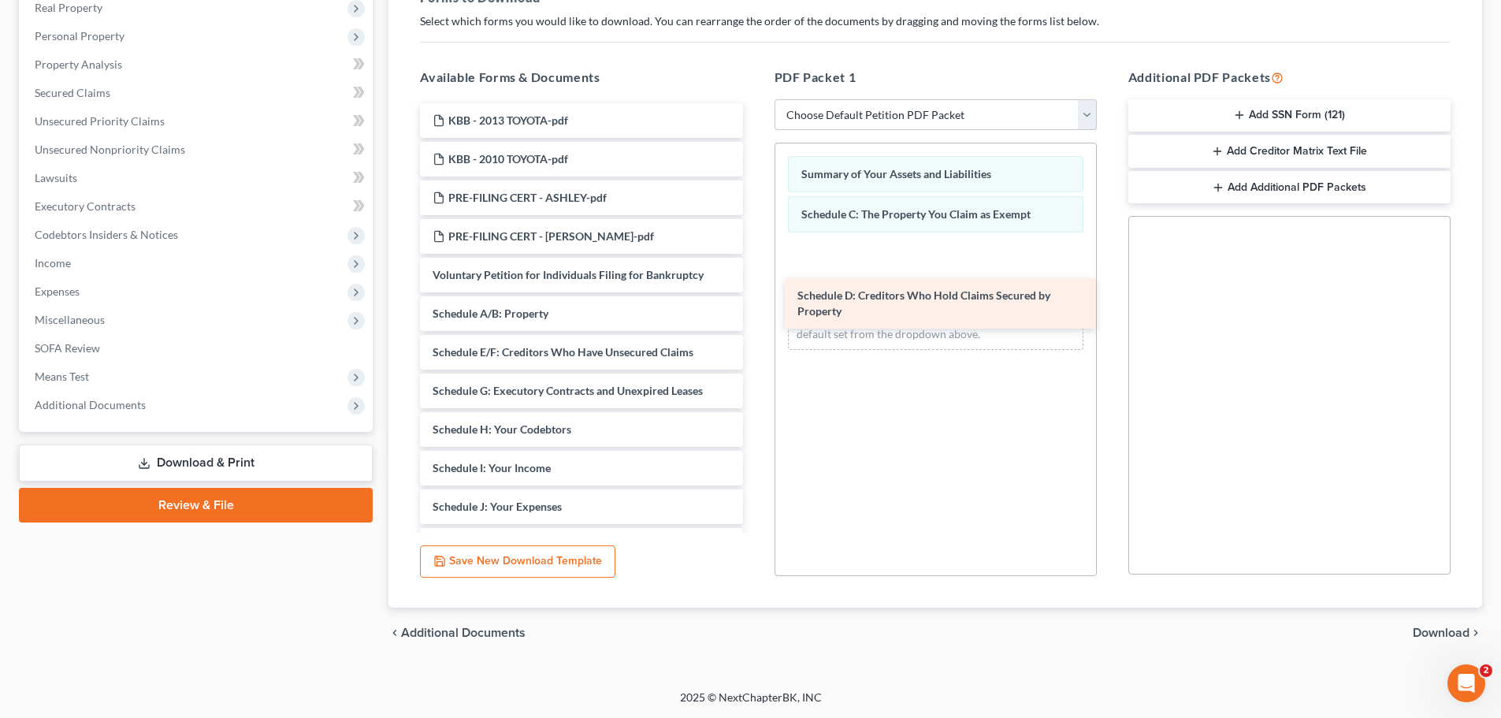
drag, startPoint x: 469, startPoint y: 366, endPoint x: 837, endPoint y: 275, distance: 379.0
click at [755, 275] on div "Schedule D: Creditors Who Hold Claims Secured by Property KBB - 2013 TOYOTA-pdf…" at bounding box center [580, 491] width 347 height 777
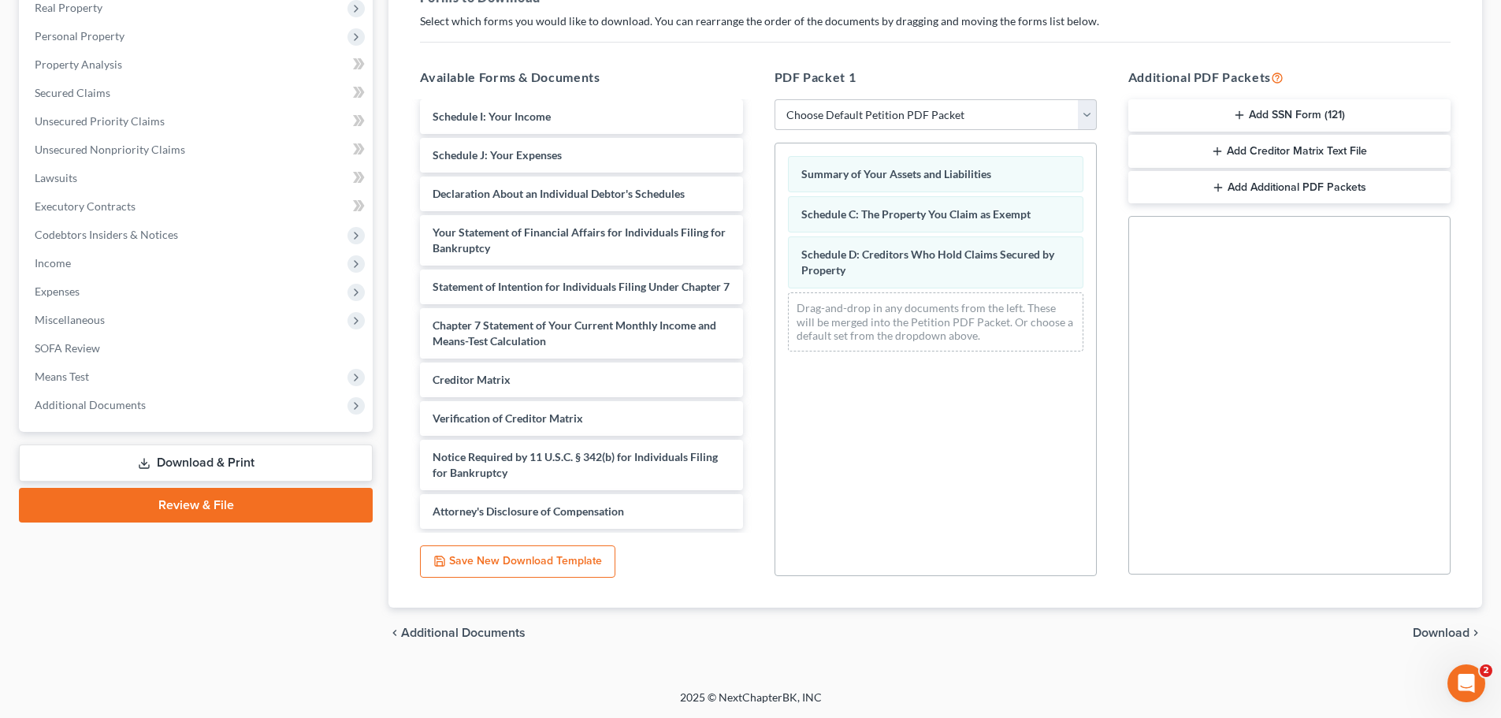
click at [1440, 628] on span "Download" at bounding box center [1440, 632] width 57 height 13
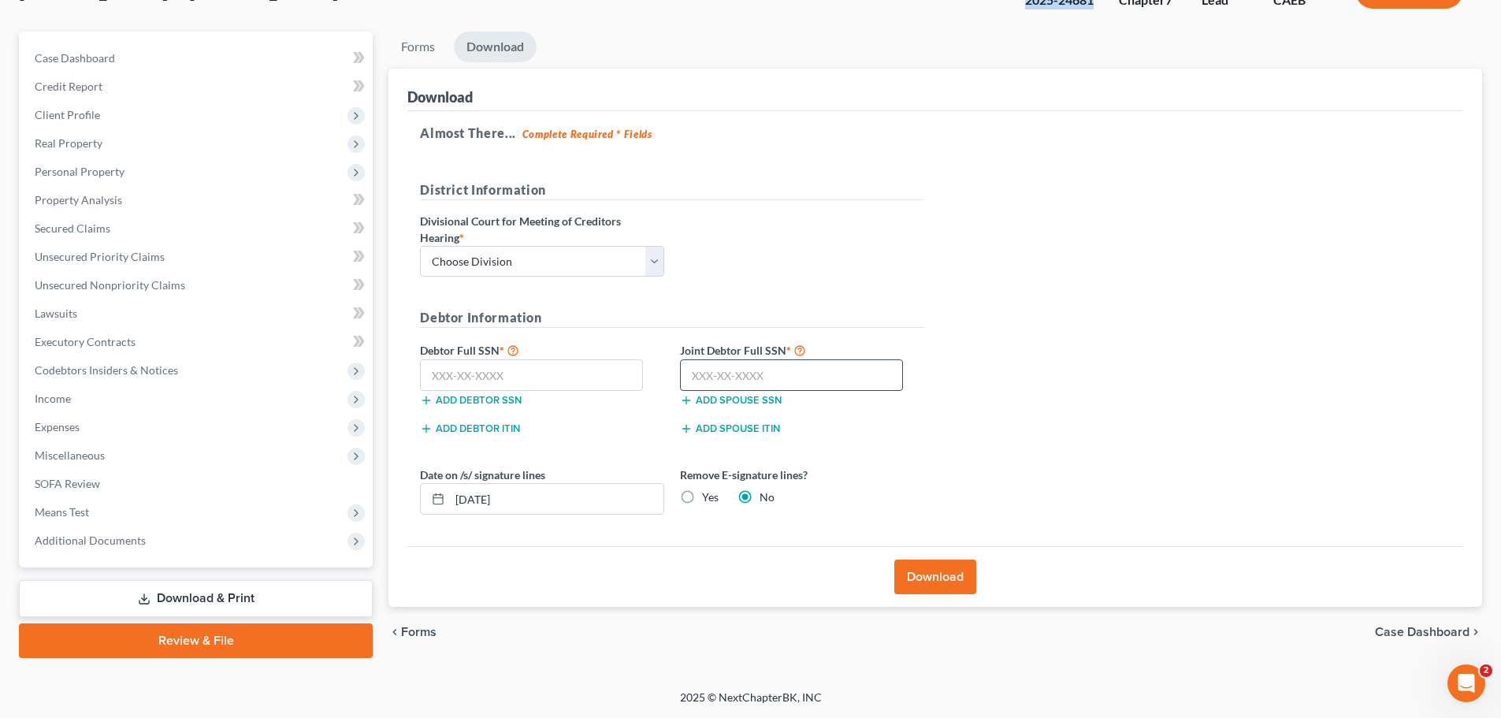
scroll to position [120, 0]
click at [656, 258] on select "Choose Division Fresno Modesto [GEOGRAPHIC_DATA]" at bounding box center [542, 262] width 244 height 32
select select "2"
click at [420, 246] on select "Choose Division Fresno Modesto [GEOGRAPHIC_DATA]" at bounding box center [542, 262] width 244 height 32
click at [773, 244] on div "District Information Divisional Court for Meeting of Creditors Hearing * Choose…" at bounding box center [672, 234] width 520 height 109
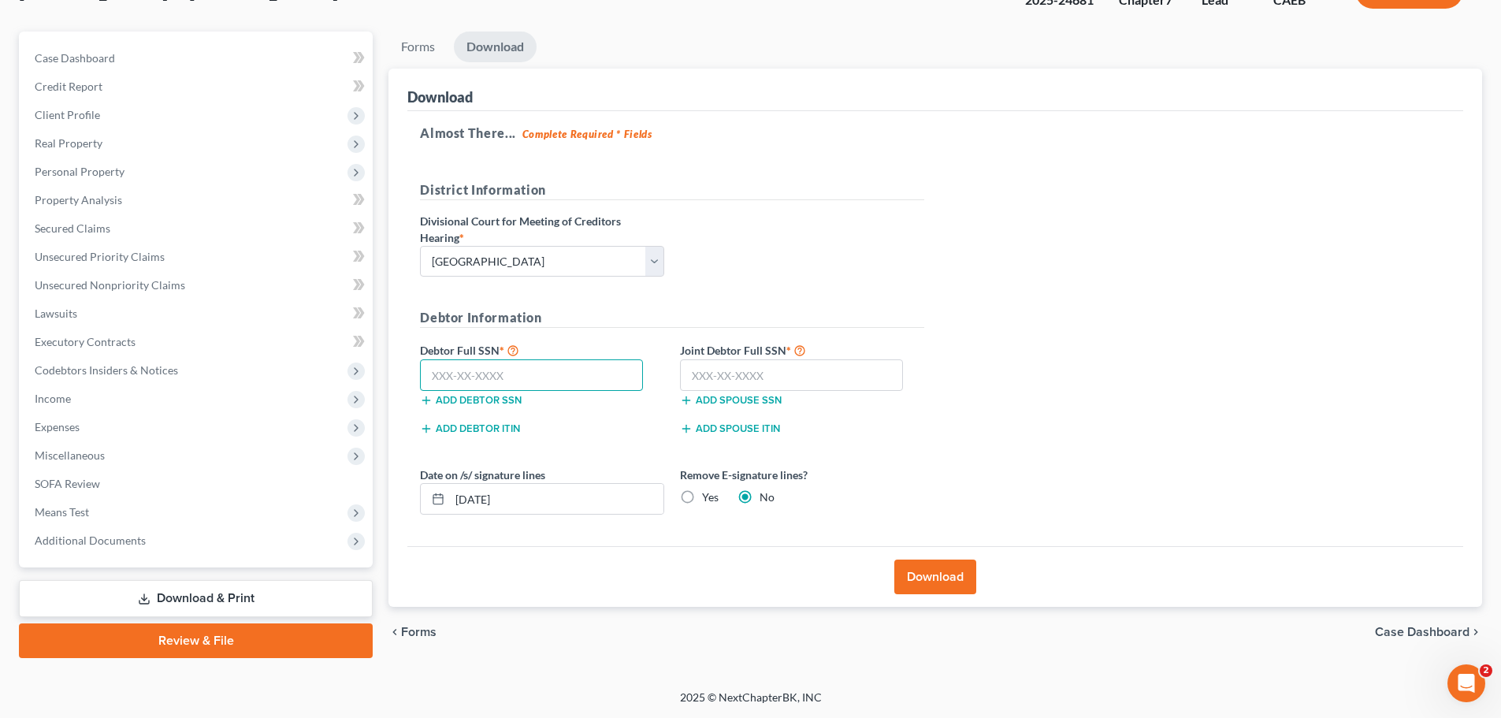
click at [520, 382] on input "text" at bounding box center [531, 375] width 223 height 32
type input "620-01-2799"
click at [751, 372] on input "text" at bounding box center [791, 375] width 223 height 32
type input "503-06-3938"
click at [1048, 314] on div "Almost There... Complete Required * Fields District Information Divisional Cour…" at bounding box center [935, 328] width 1056 height 435
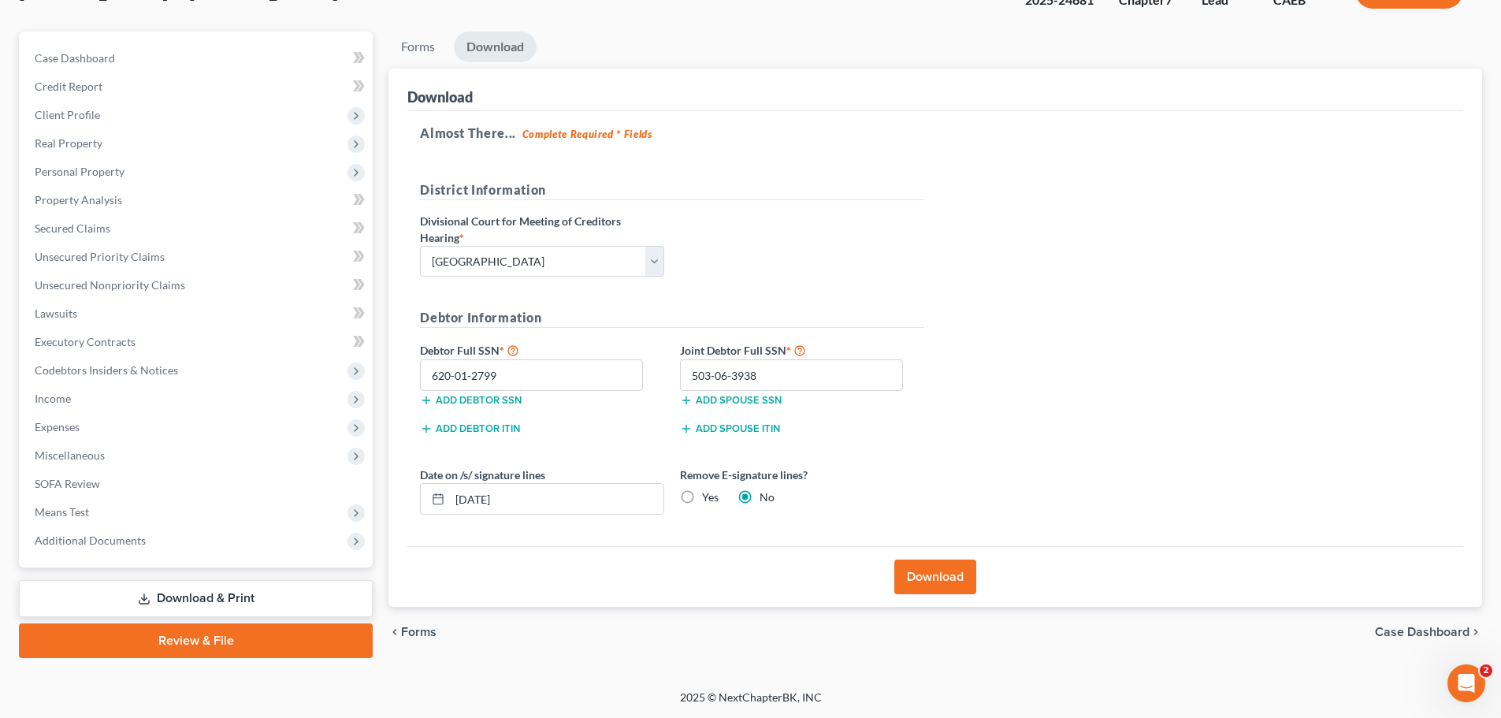
click at [959, 574] on button "Download" at bounding box center [935, 576] width 82 height 35
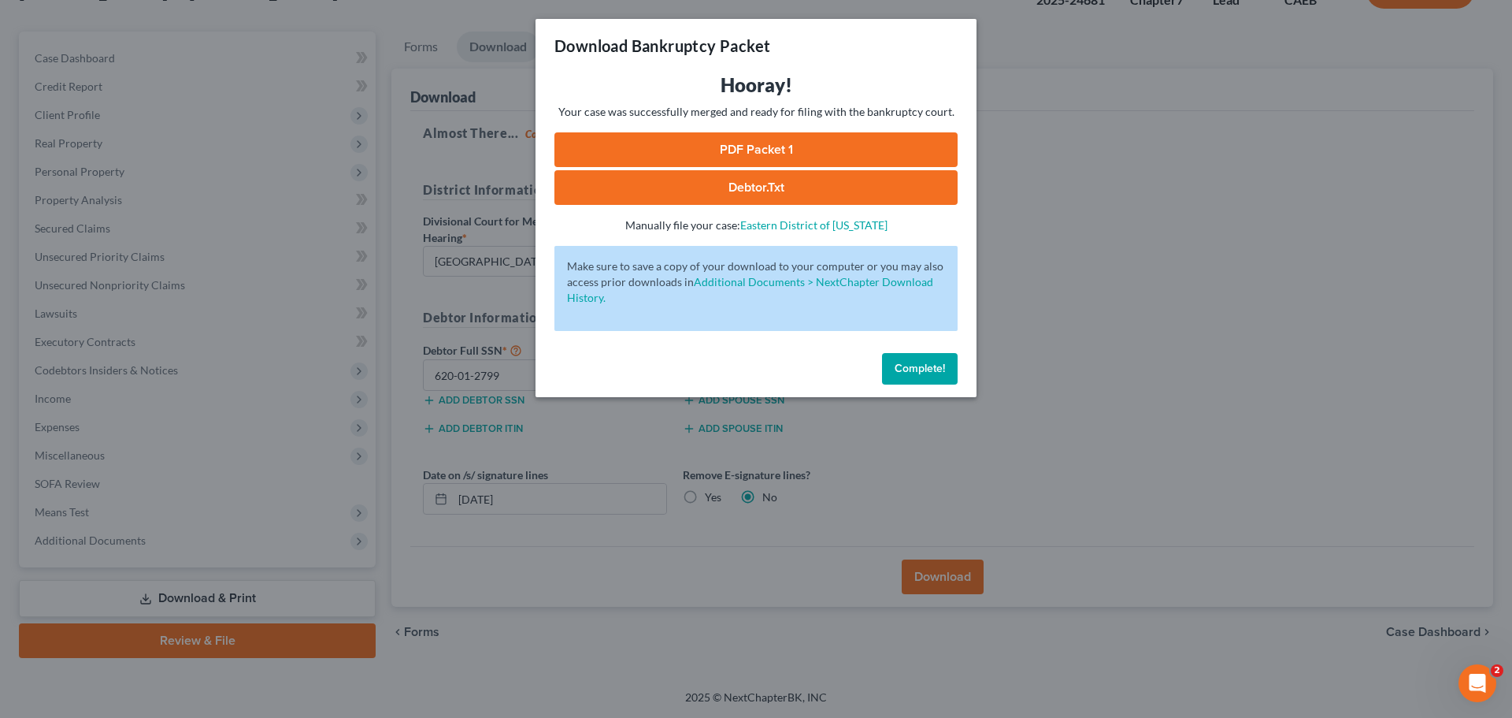
click at [792, 150] on link "PDF Packet 1" at bounding box center [756, 149] width 403 height 35
click at [1053, 356] on div "Download Bankruptcy Packet Hooray! Your case was successfully merged and ready …" at bounding box center [756, 359] width 1512 height 718
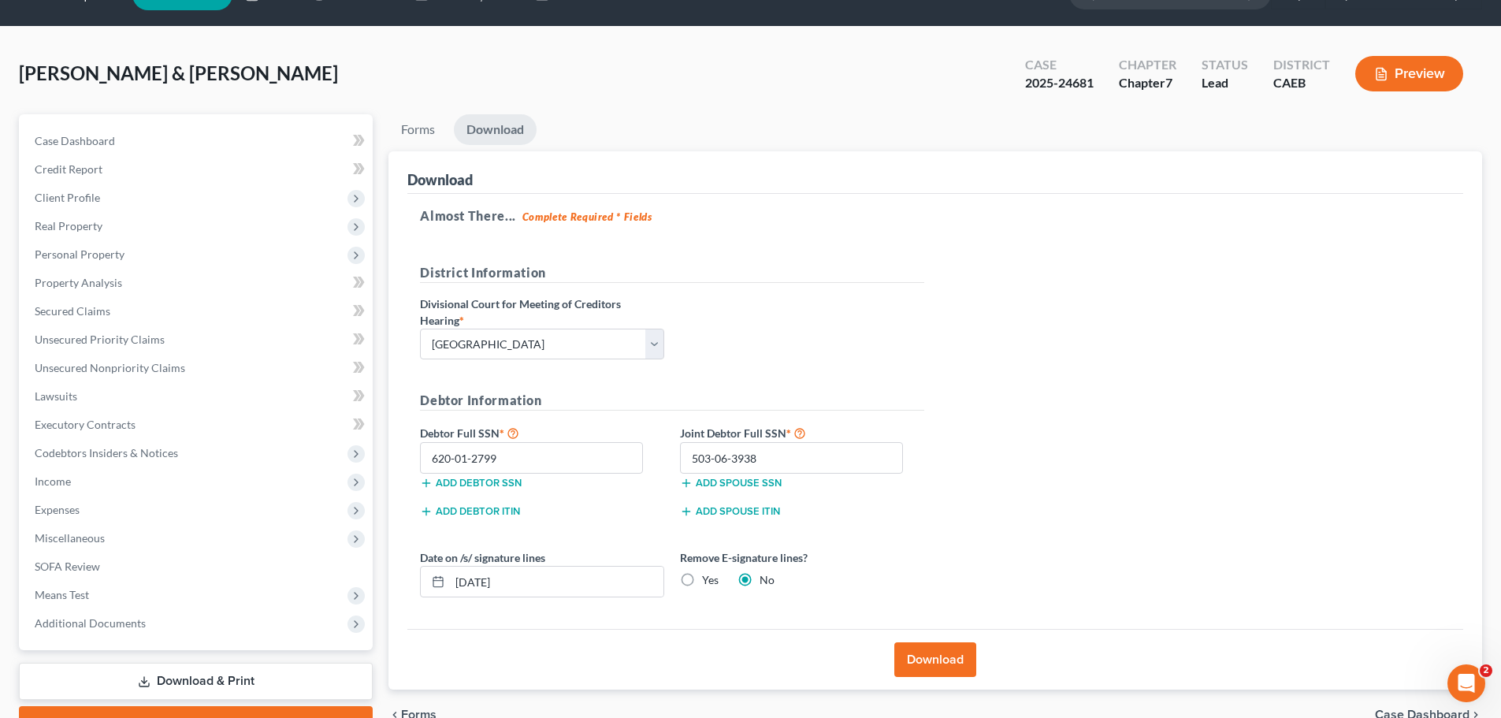
scroll to position [0, 0]
